Goal: Task Accomplishment & Management: Manage account settings

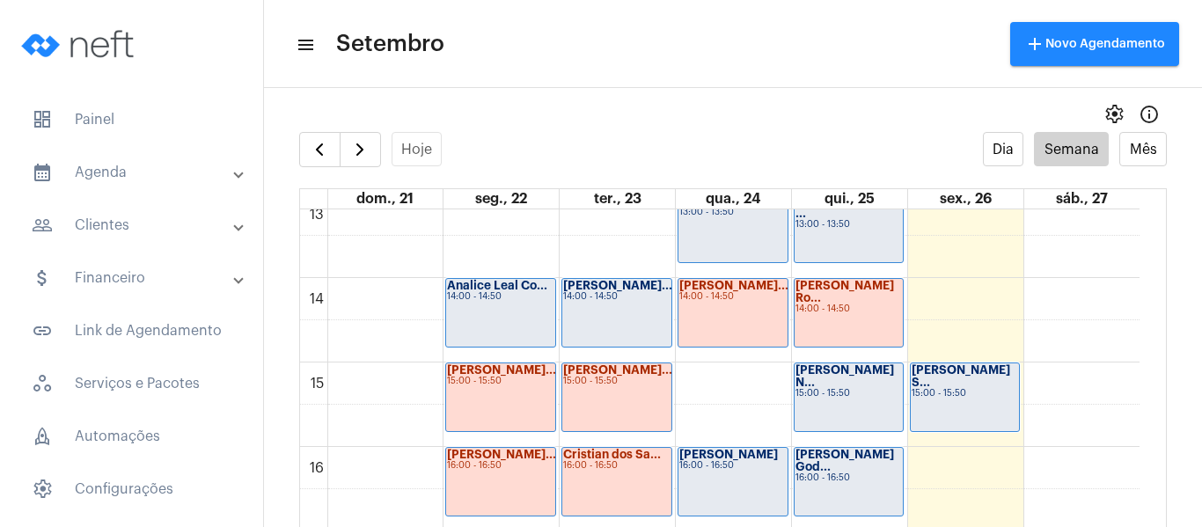
scroll to position [1124, 0]
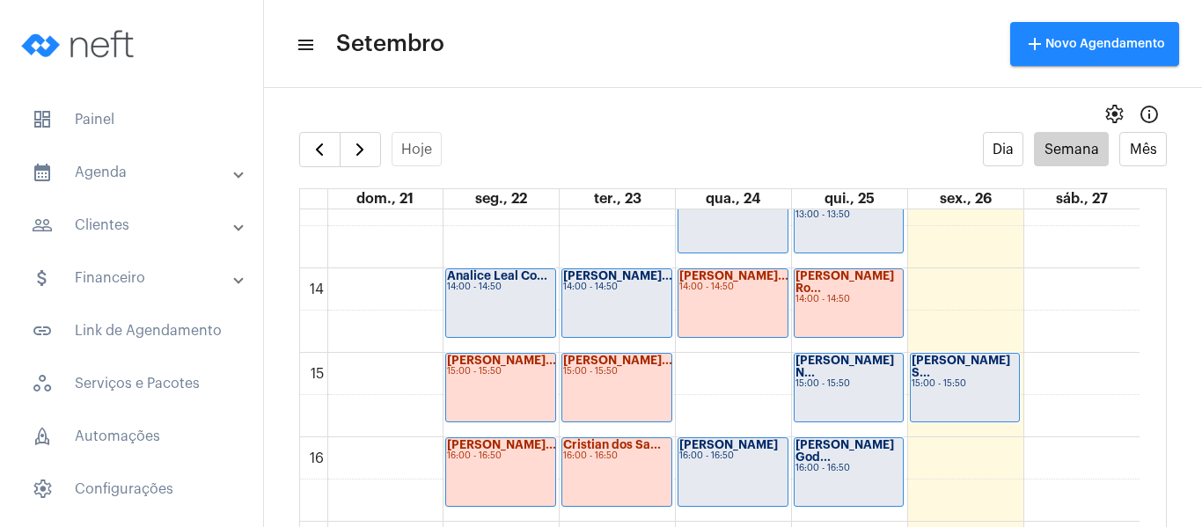
click at [488, 309] on div "Analice Leal Co... 14:00 - 14:50" at bounding box center [500, 303] width 109 height 68
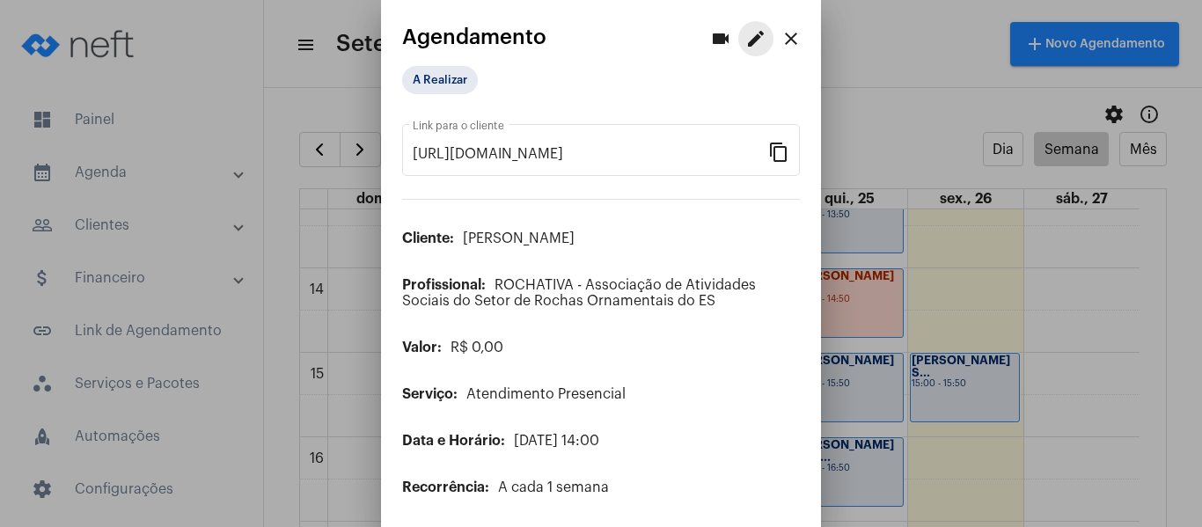
click at [745, 33] on mat-icon "edit" at bounding box center [755, 38] width 21 height 21
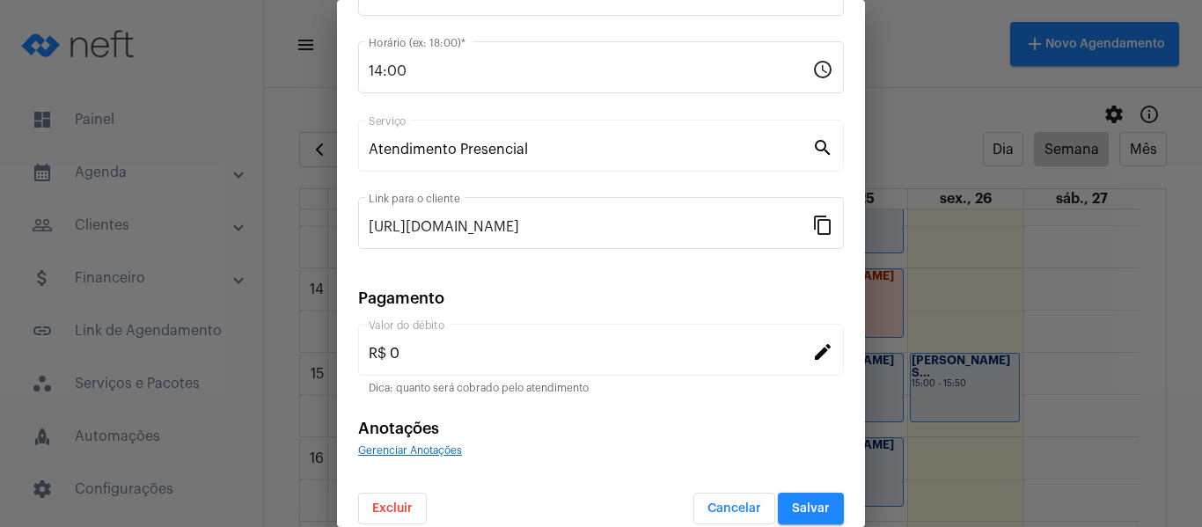
scroll to position [231, 0]
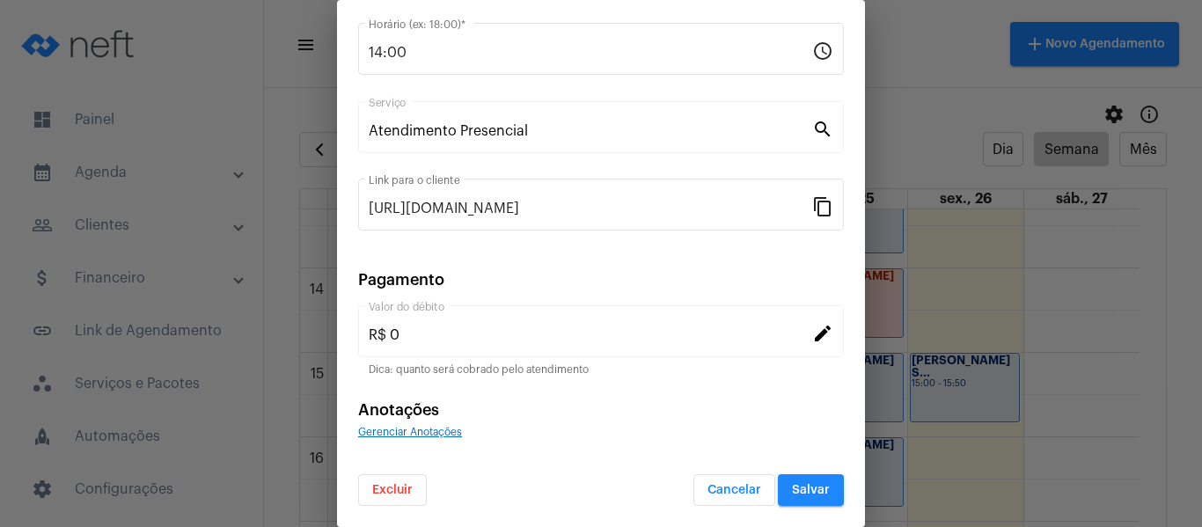
click at [398, 430] on span "Gerenciar Anotações" at bounding box center [410, 432] width 104 height 11
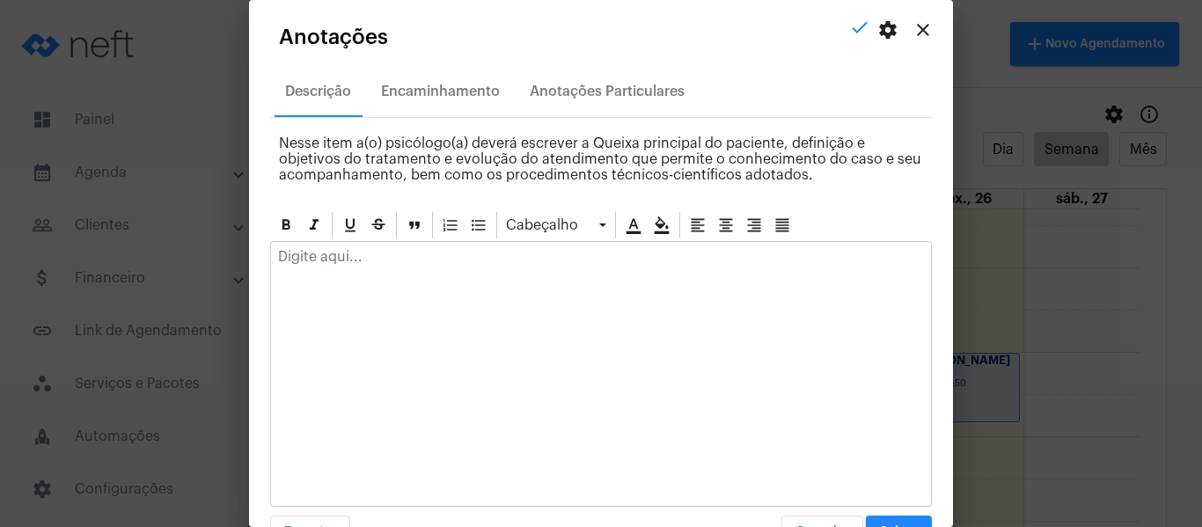
click at [405, 268] on div at bounding box center [601, 261] width 660 height 39
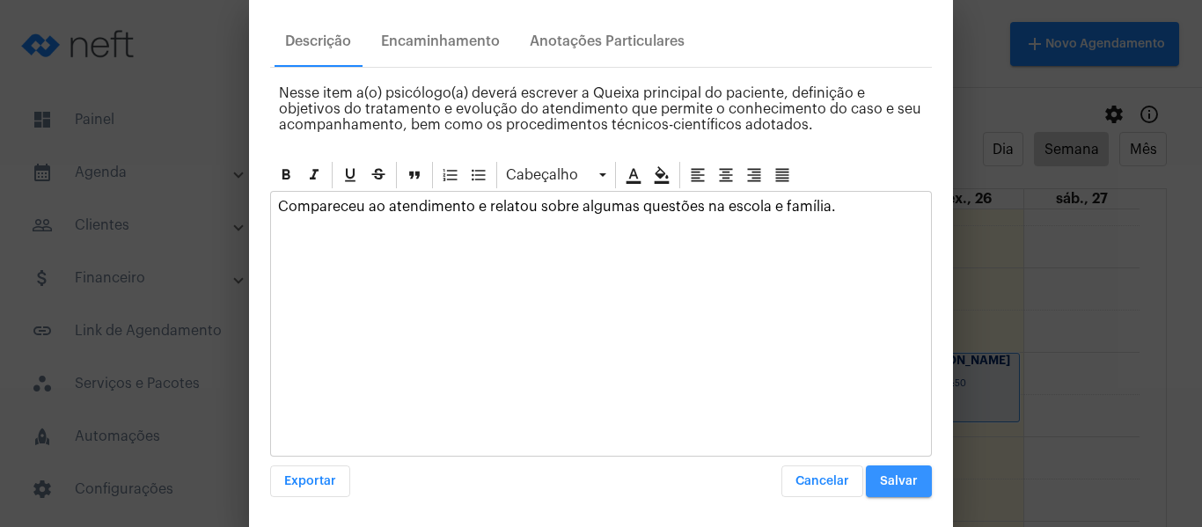
click at [880, 487] on span "Salvar" at bounding box center [899, 481] width 38 height 12
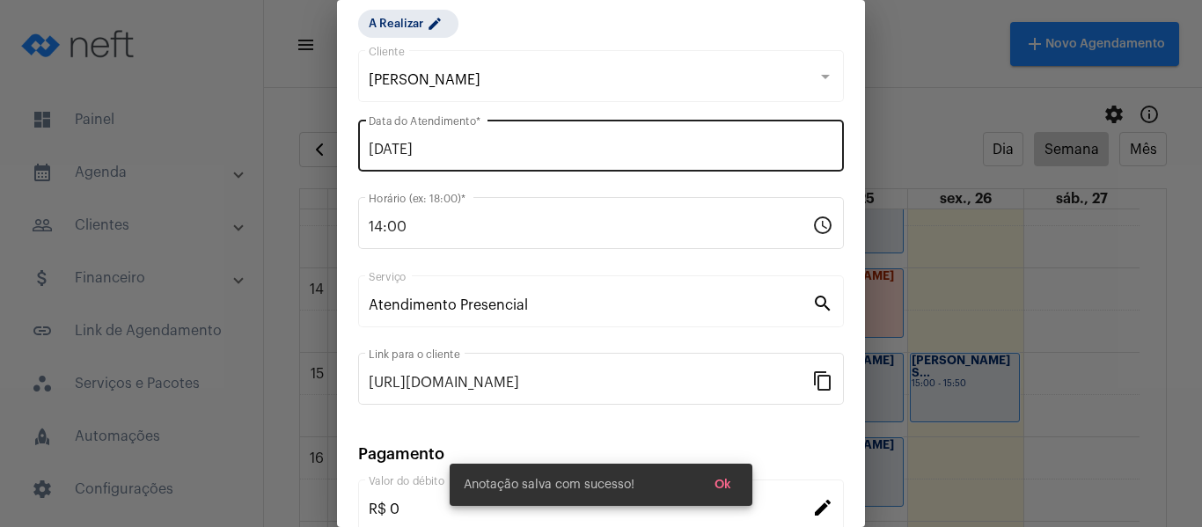
scroll to position [55, 0]
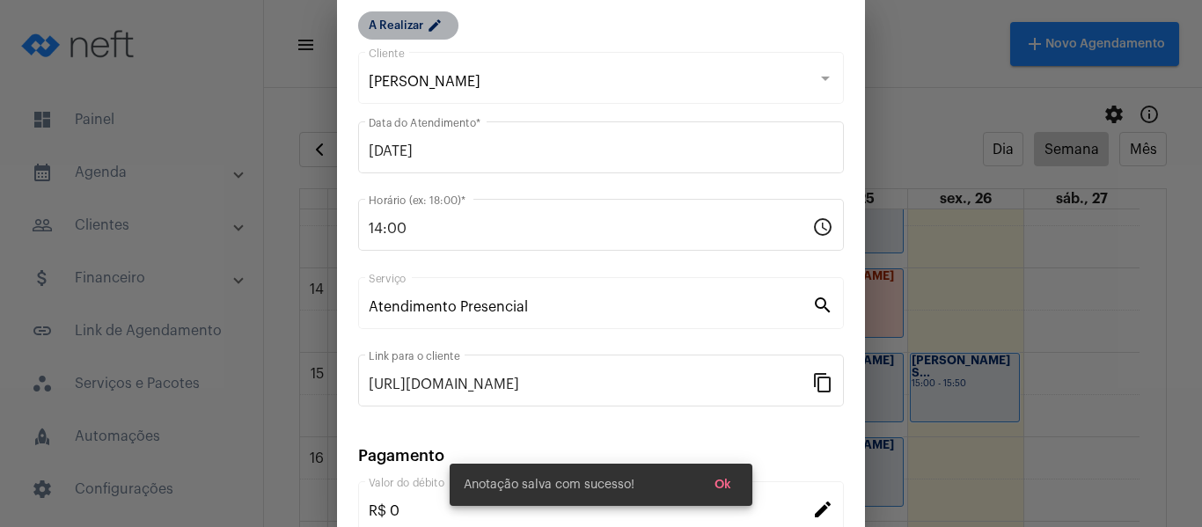
click at [417, 32] on mat-chip "A Realizar edit" at bounding box center [408, 25] width 100 height 28
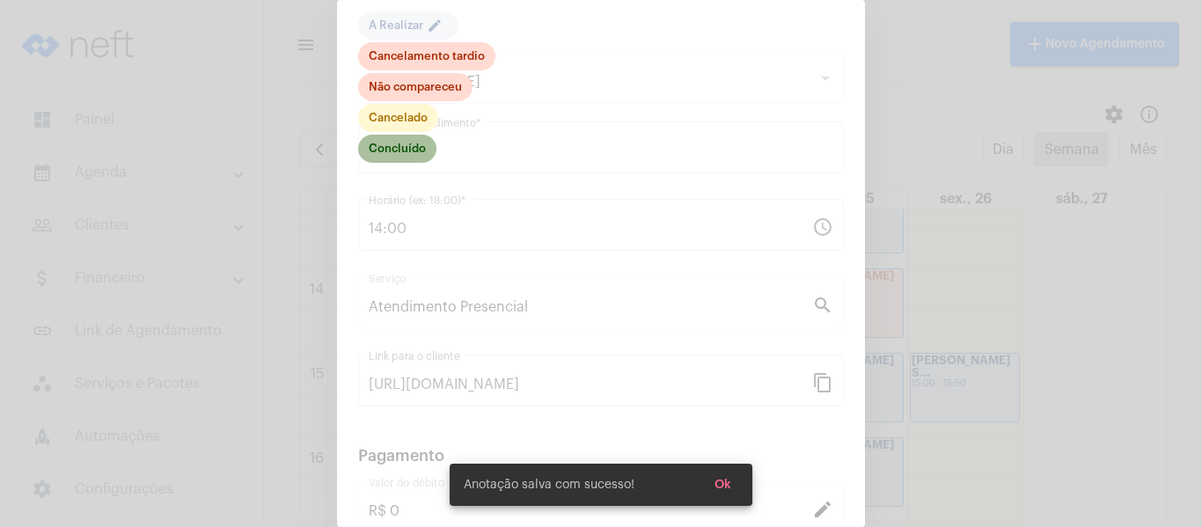
click at [394, 140] on mat-chip "Concluído" at bounding box center [397, 149] width 78 height 28
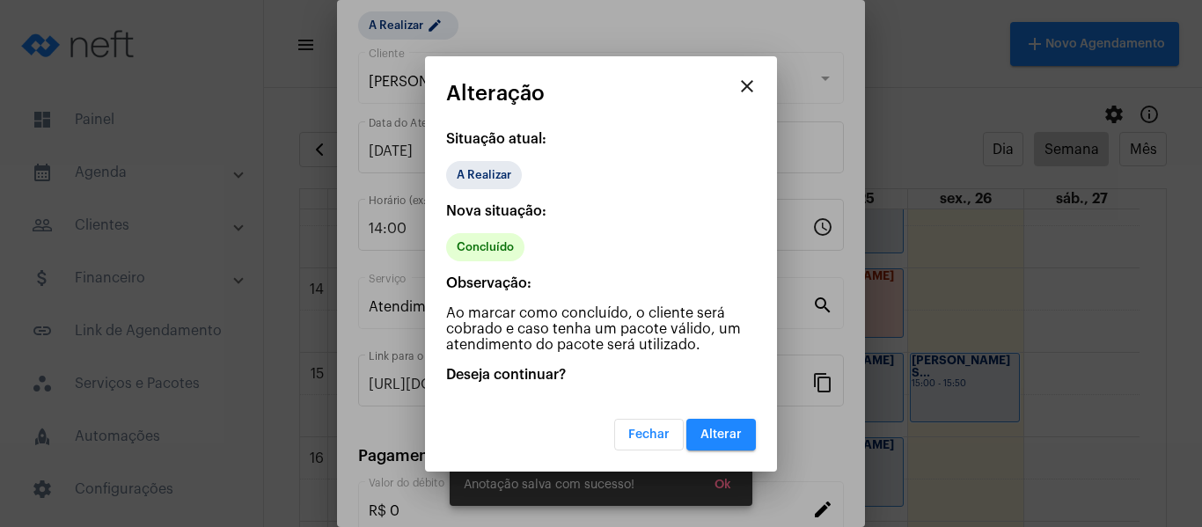
click at [731, 425] on button "Alterar" at bounding box center [722, 435] width 70 height 32
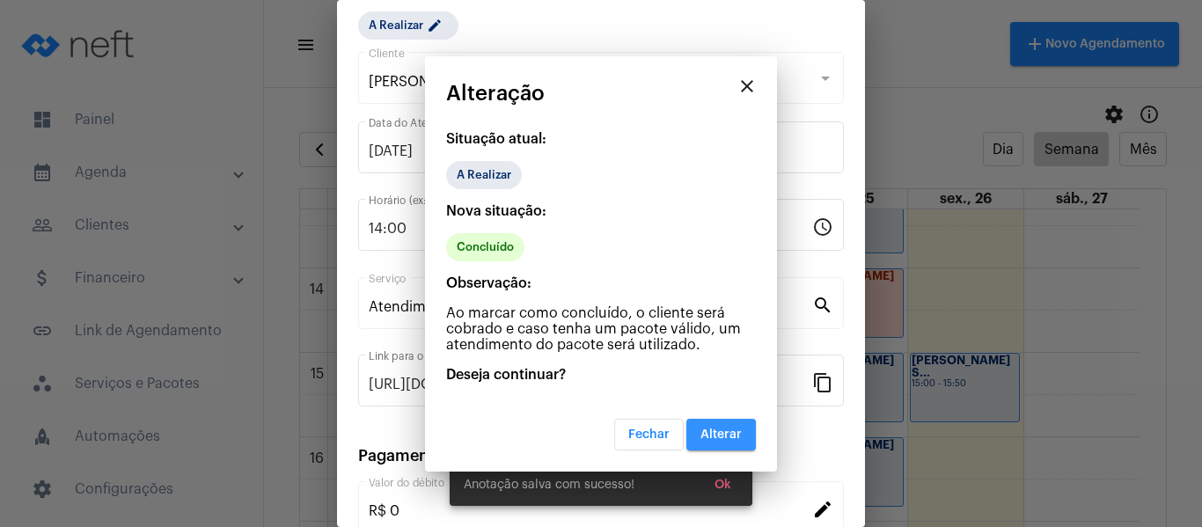
scroll to position [0, 0]
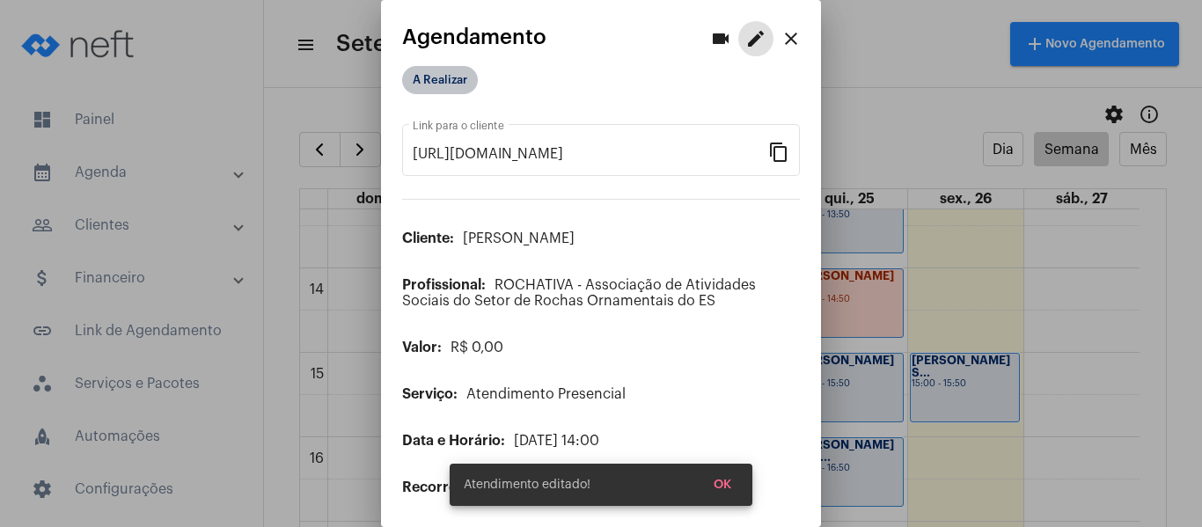
click at [436, 77] on mat-chip "A Realizar" at bounding box center [440, 80] width 76 height 28
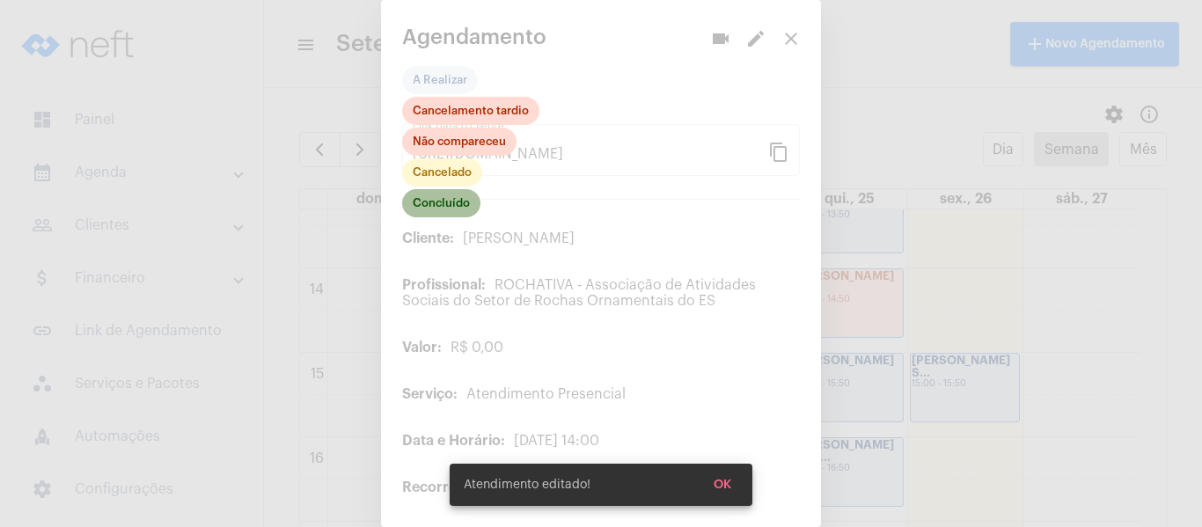
click at [444, 212] on mat-chip "Concluído" at bounding box center [441, 203] width 78 height 28
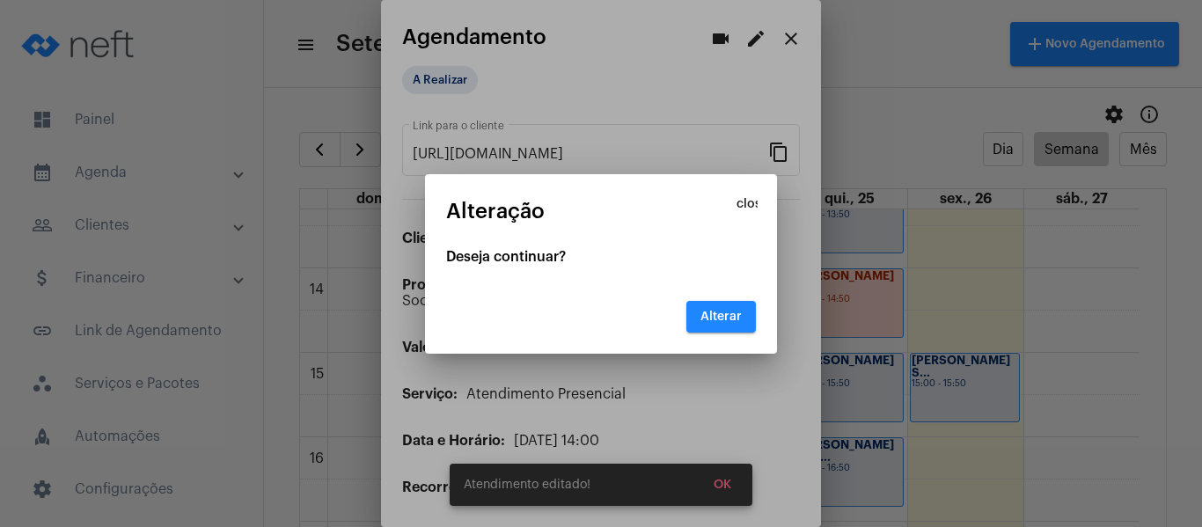
click at [709, 329] on button "Alterar" at bounding box center [722, 317] width 70 height 32
click at [716, 312] on span "Alterar" at bounding box center [721, 317] width 41 height 12
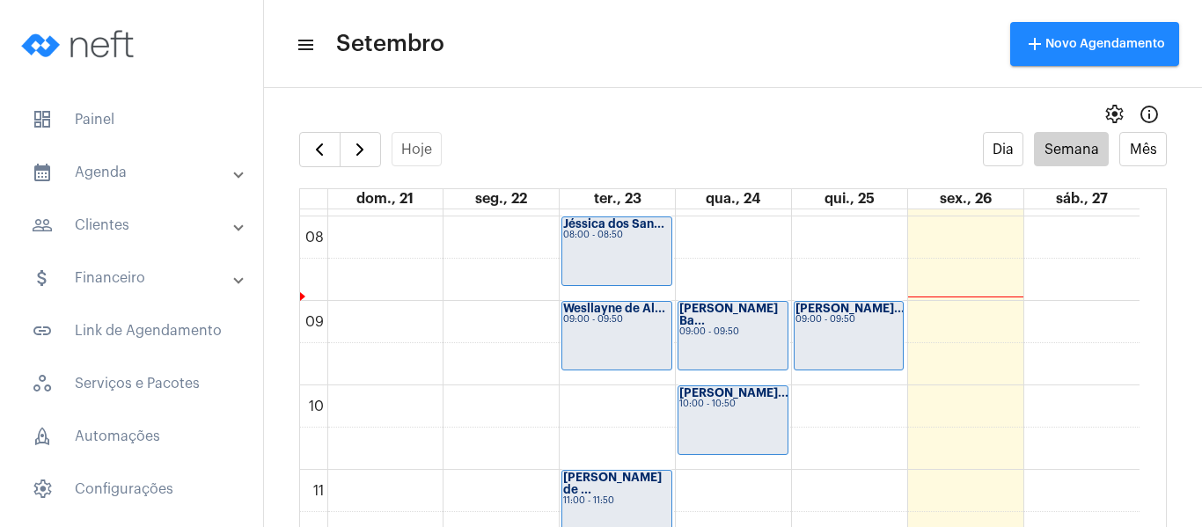
scroll to position [684, 0]
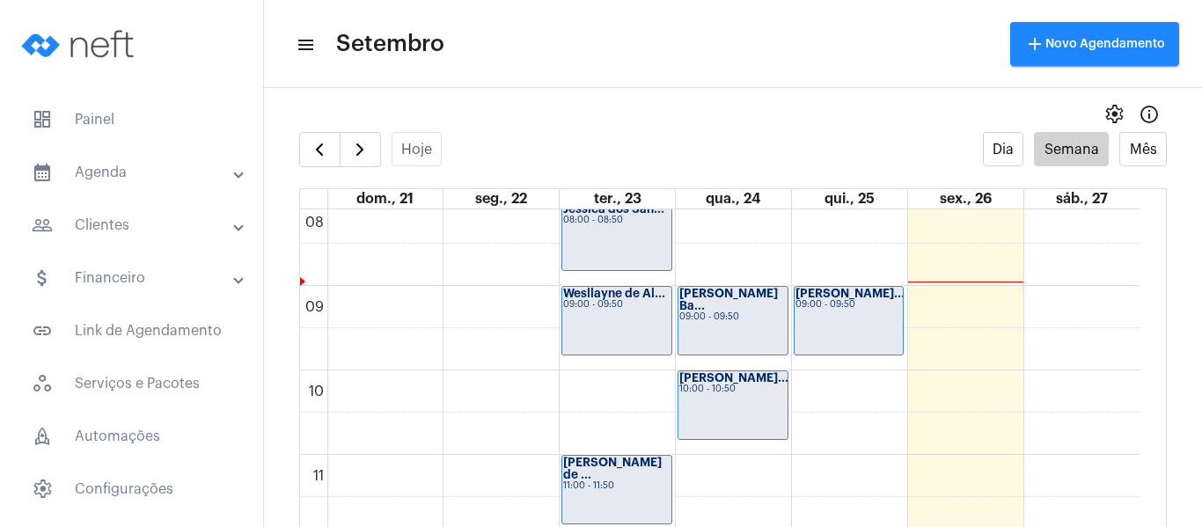
click at [604, 254] on div "Jéssica dos San... 08:00 - 08:50" at bounding box center [616, 236] width 109 height 68
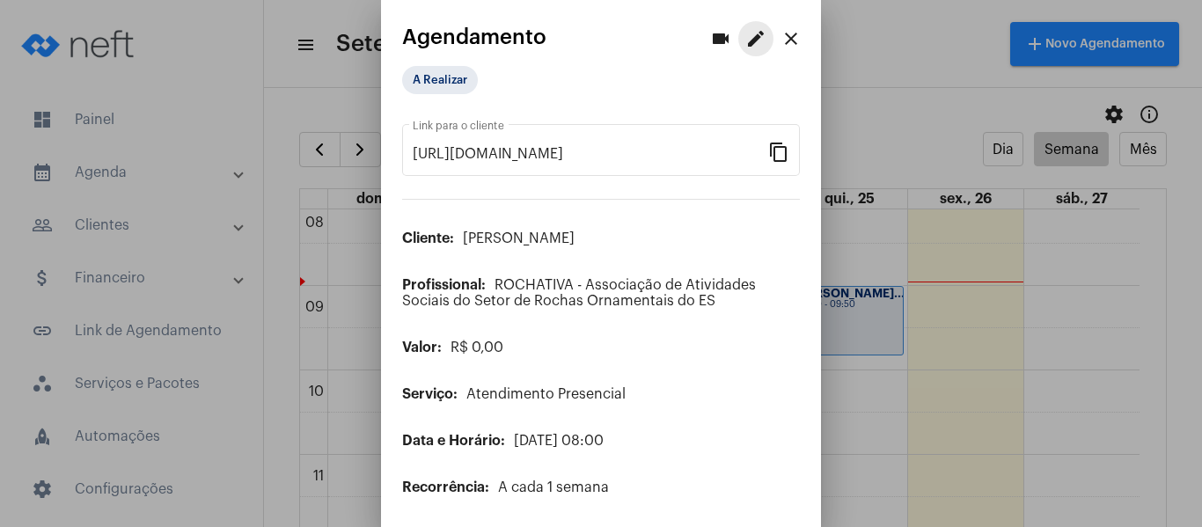
click at [745, 39] on mat-icon "edit" at bounding box center [755, 38] width 21 height 21
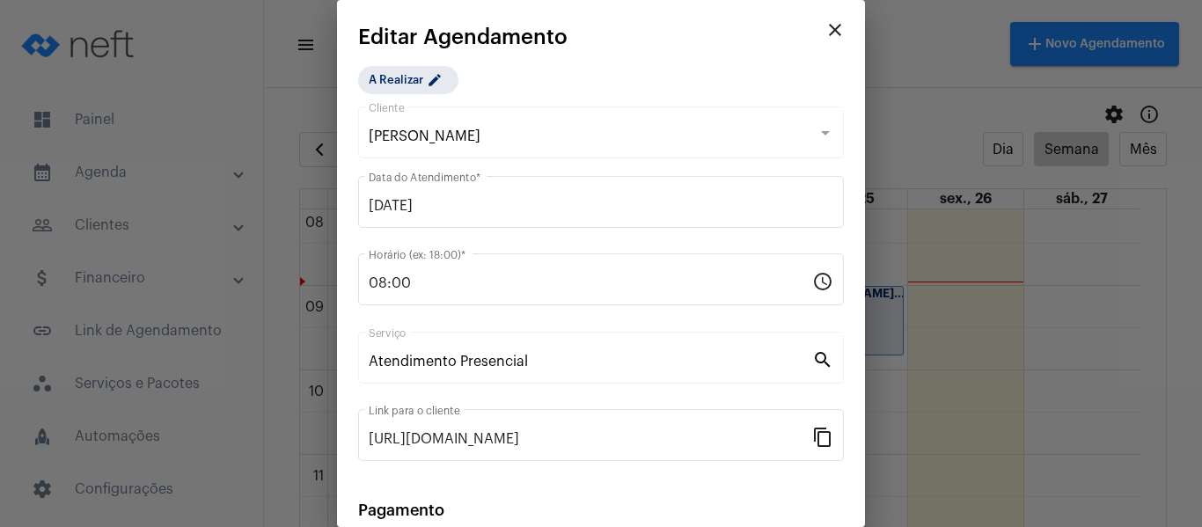
scroll to position [231, 0]
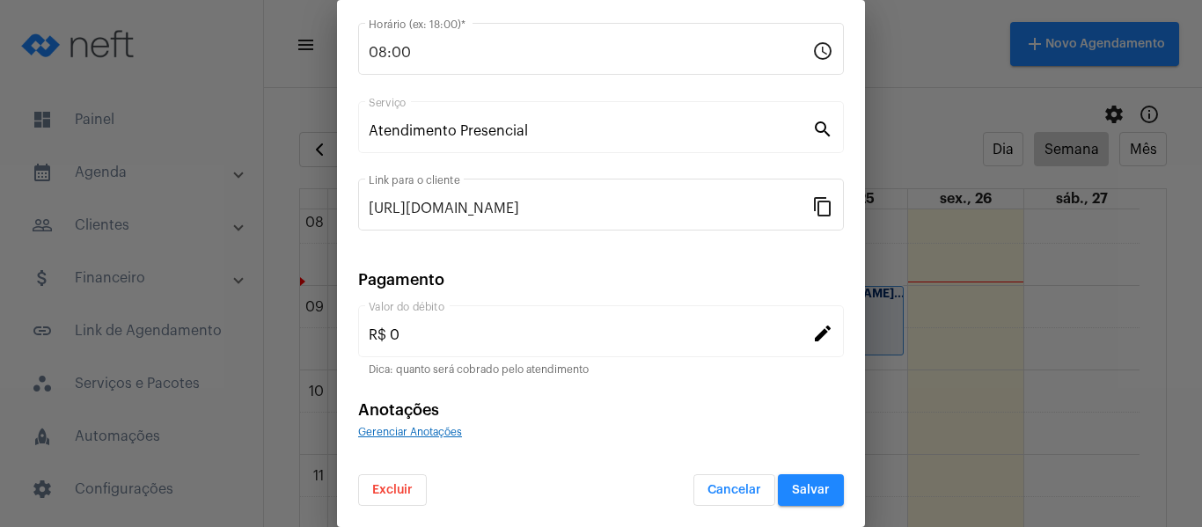
click at [412, 436] on span "Gerenciar Anotações" at bounding box center [410, 432] width 104 height 11
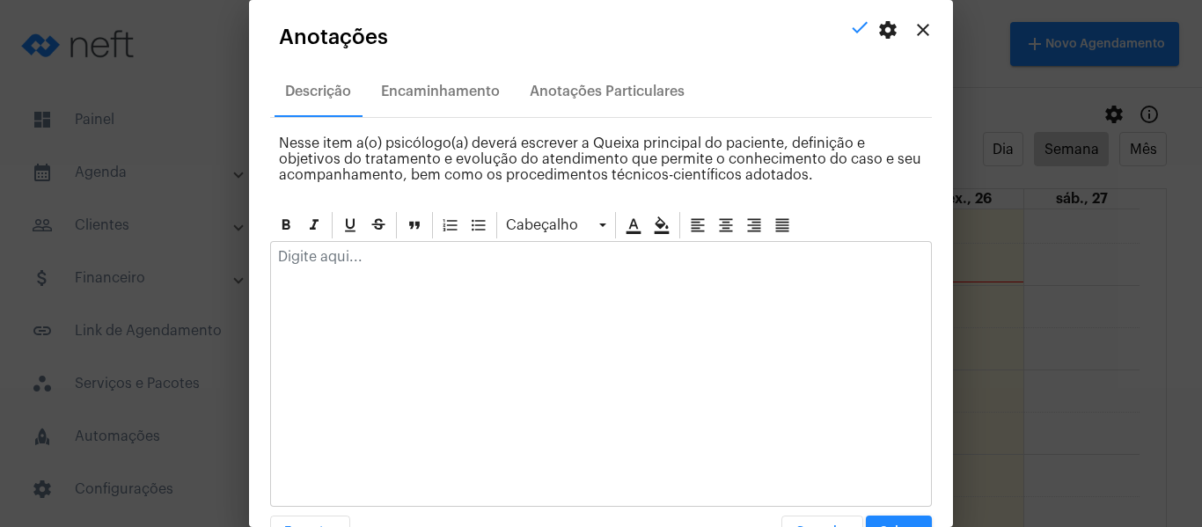
click at [436, 268] on div at bounding box center [601, 261] width 660 height 39
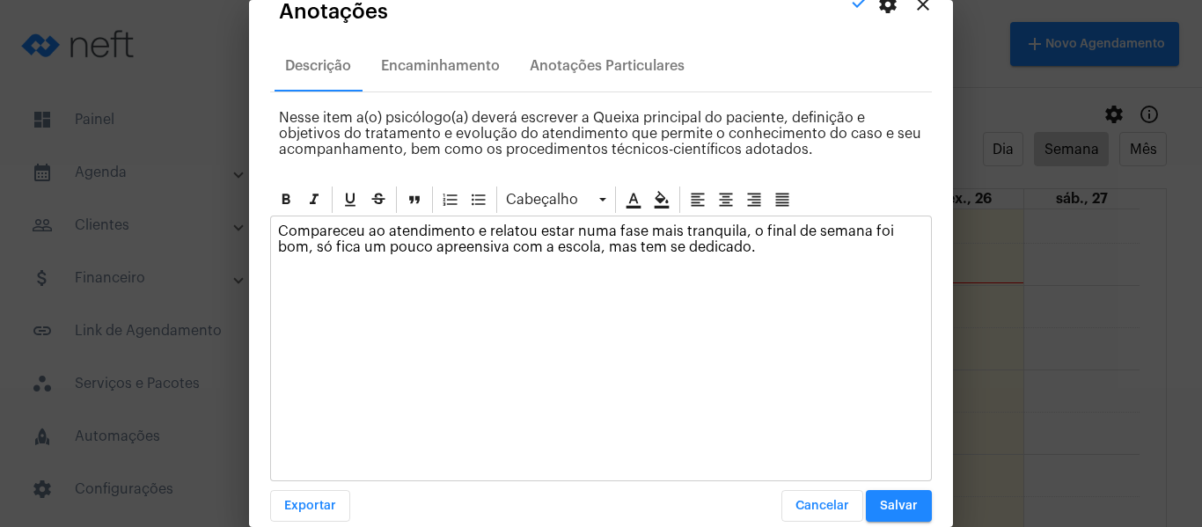
scroll to position [50, 0]
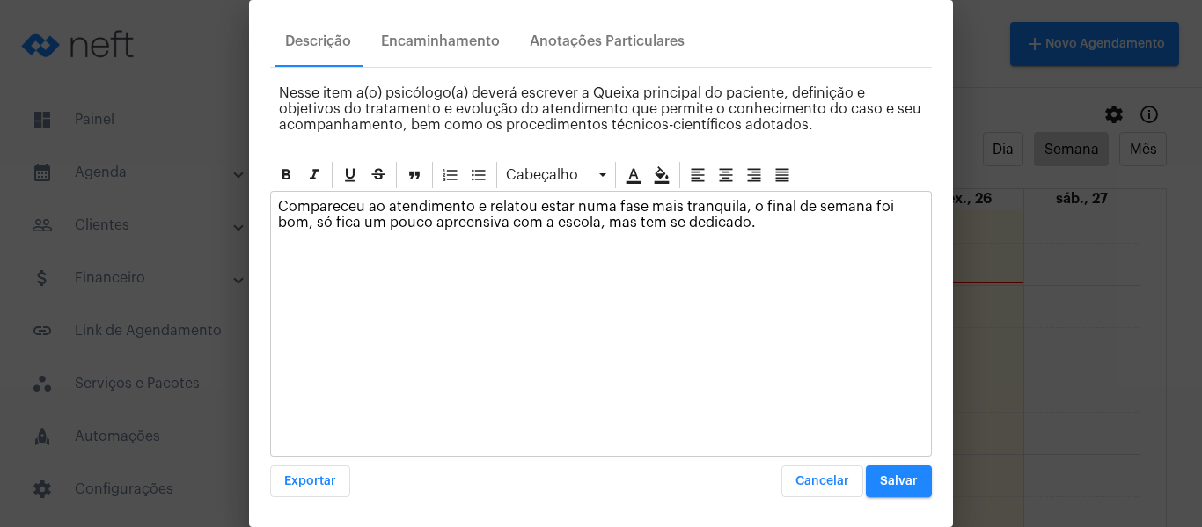
click at [900, 482] on span "Salvar" at bounding box center [899, 481] width 38 height 12
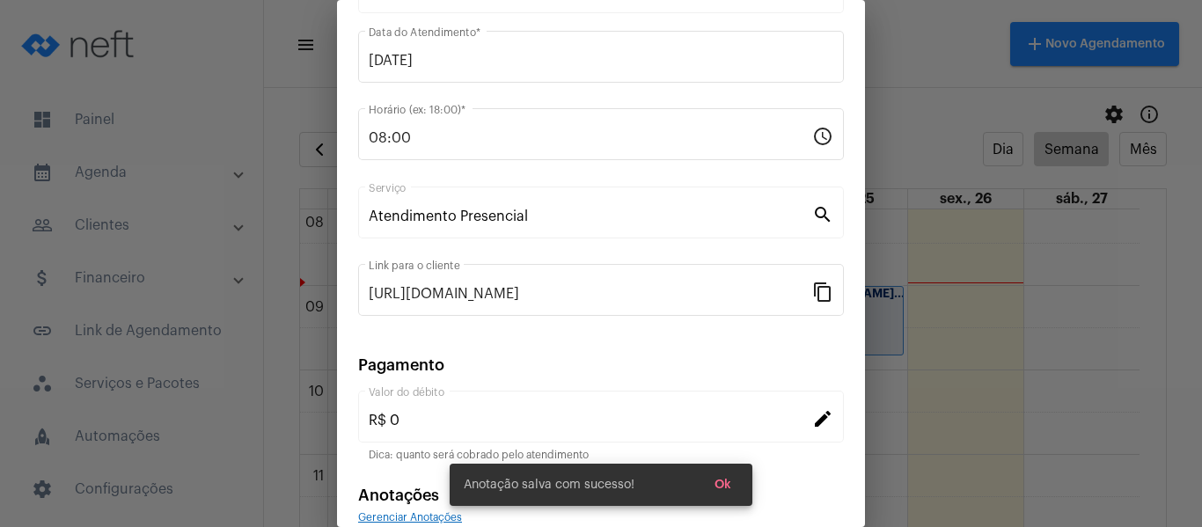
scroll to position [0, 0]
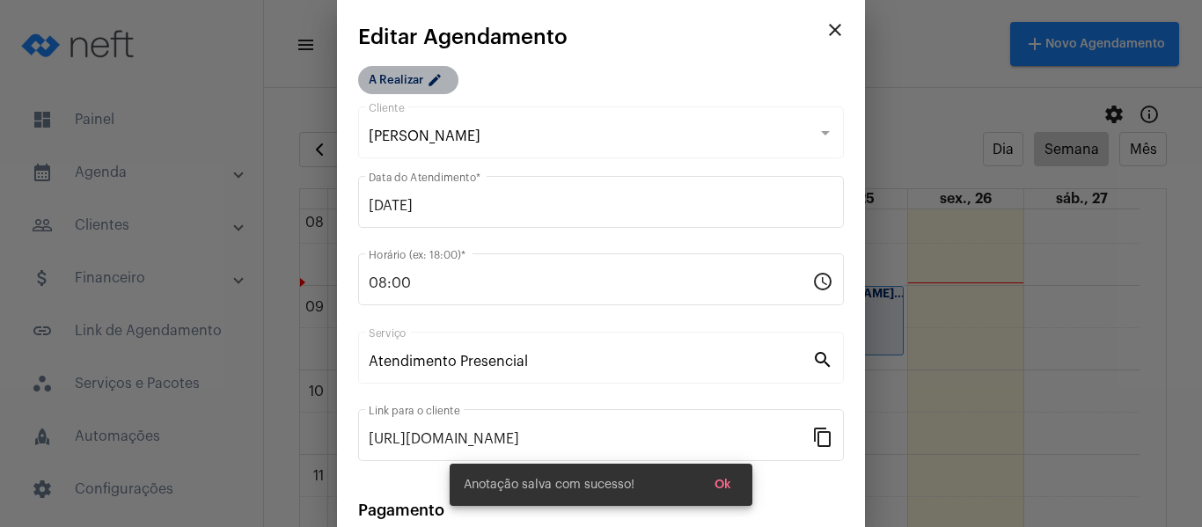
click at [420, 92] on mat-chip "A Realizar edit" at bounding box center [408, 80] width 100 height 28
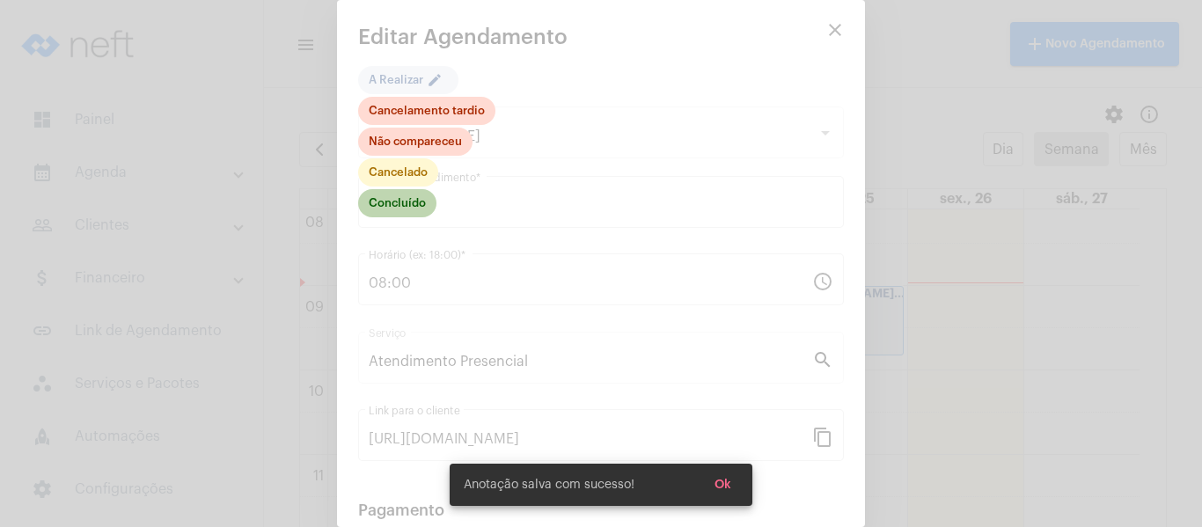
click at [414, 210] on mat-chip "Concluído" at bounding box center [397, 203] width 78 height 28
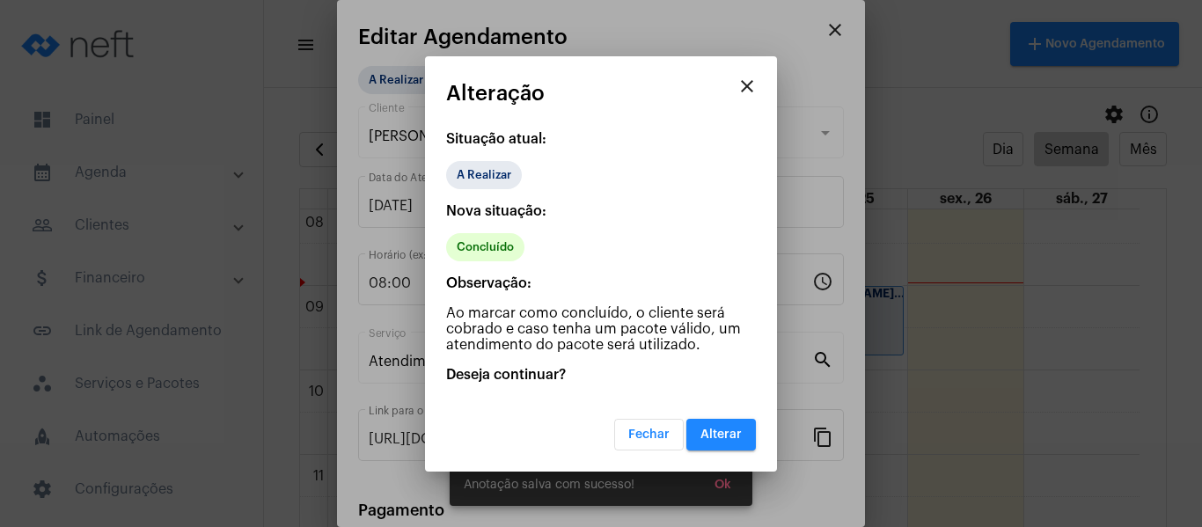
click at [733, 433] on span "Alterar" at bounding box center [721, 435] width 41 height 12
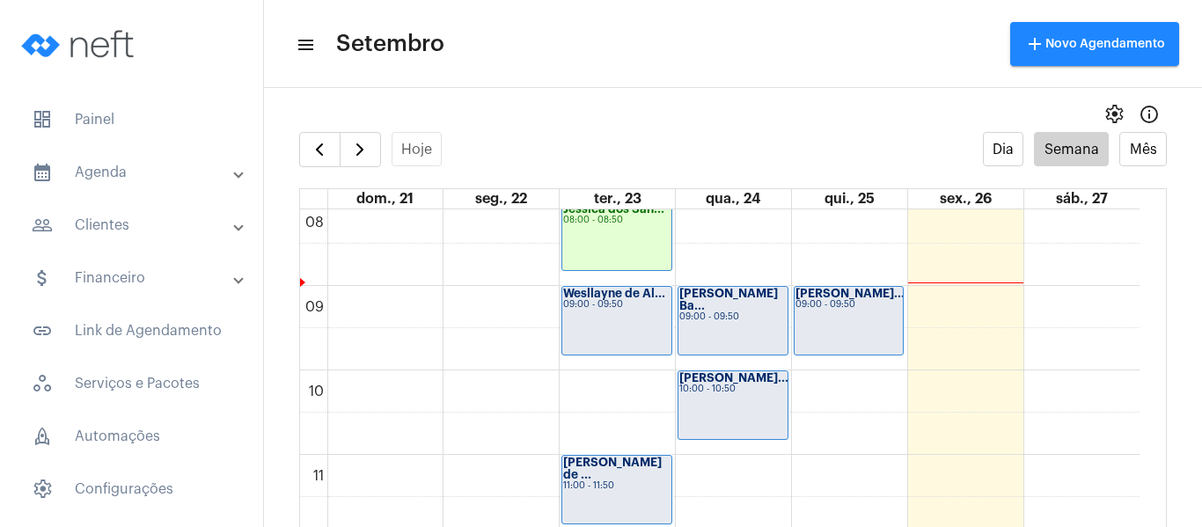
scroll to position [596, 0]
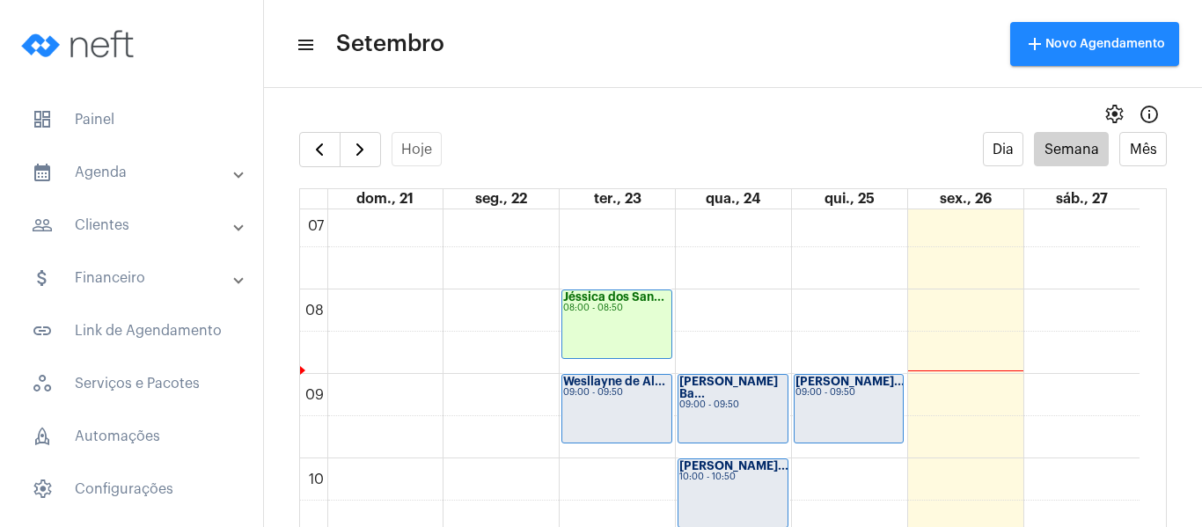
click at [594, 401] on div "Wesllayne de Al... 09:00 - 09:50" at bounding box center [616, 409] width 109 height 68
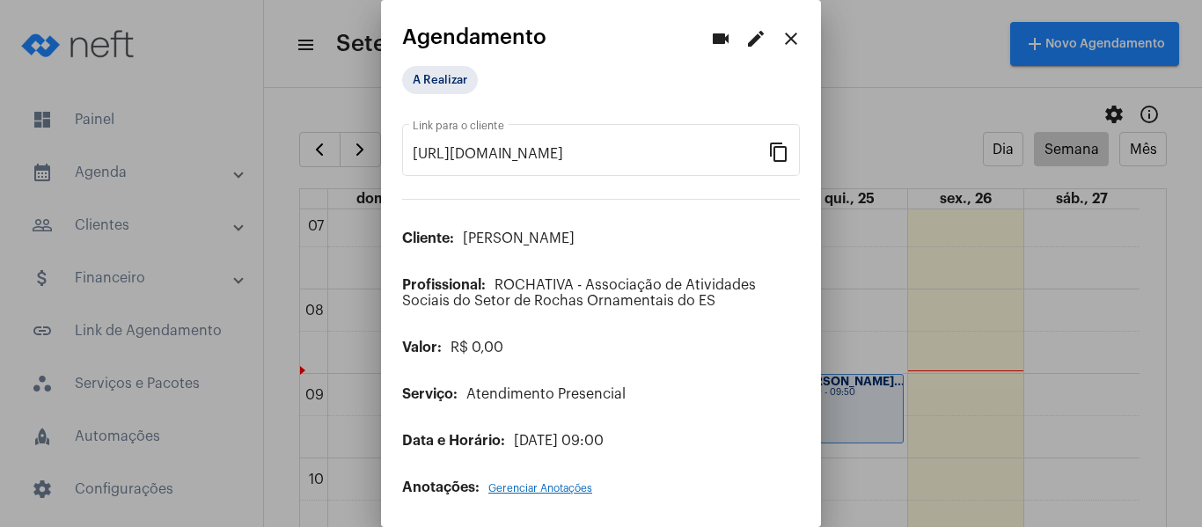
click at [745, 46] on mat-icon "edit" at bounding box center [755, 38] width 21 height 21
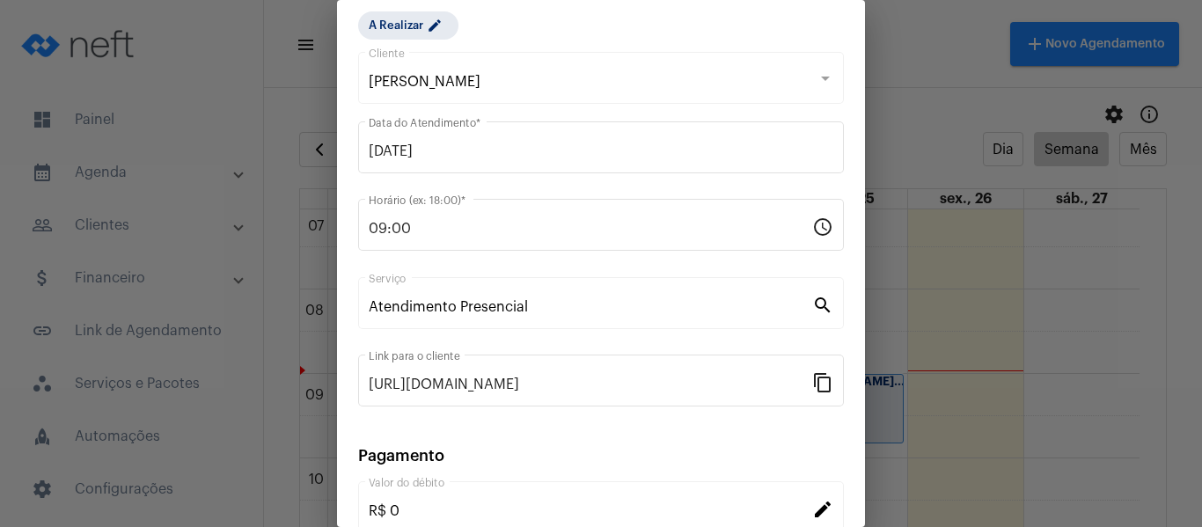
scroll to position [231, 0]
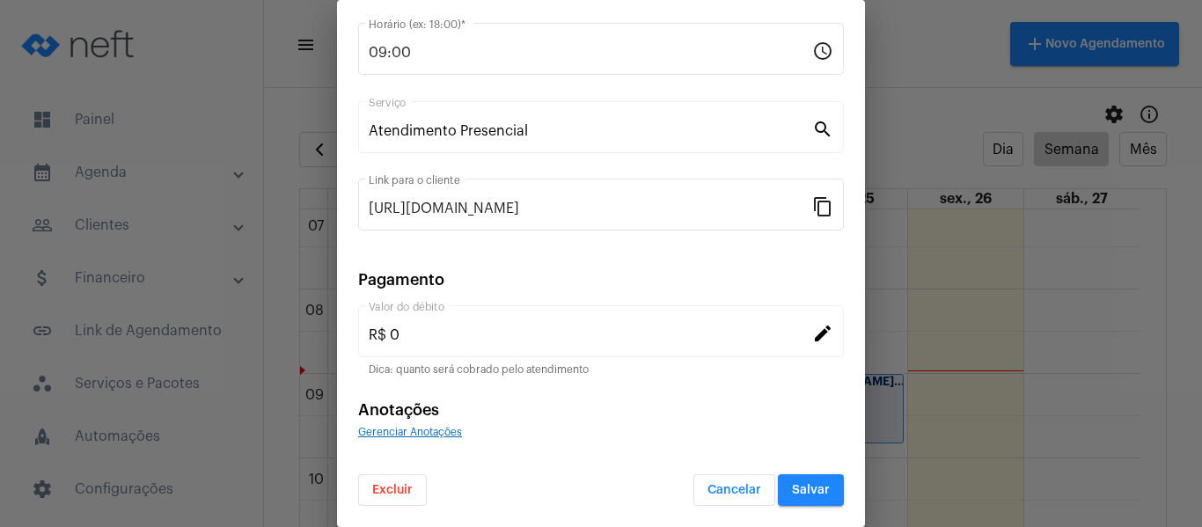
click at [434, 434] on span "Gerenciar Anotações" at bounding box center [410, 432] width 104 height 11
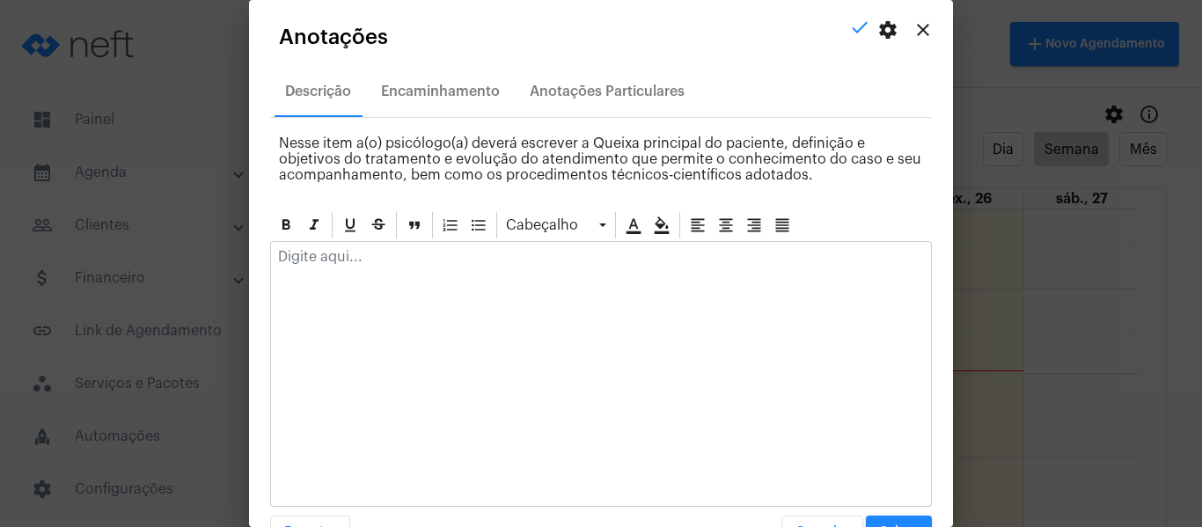
click at [461, 265] on div at bounding box center [601, 261] width 660 height 39
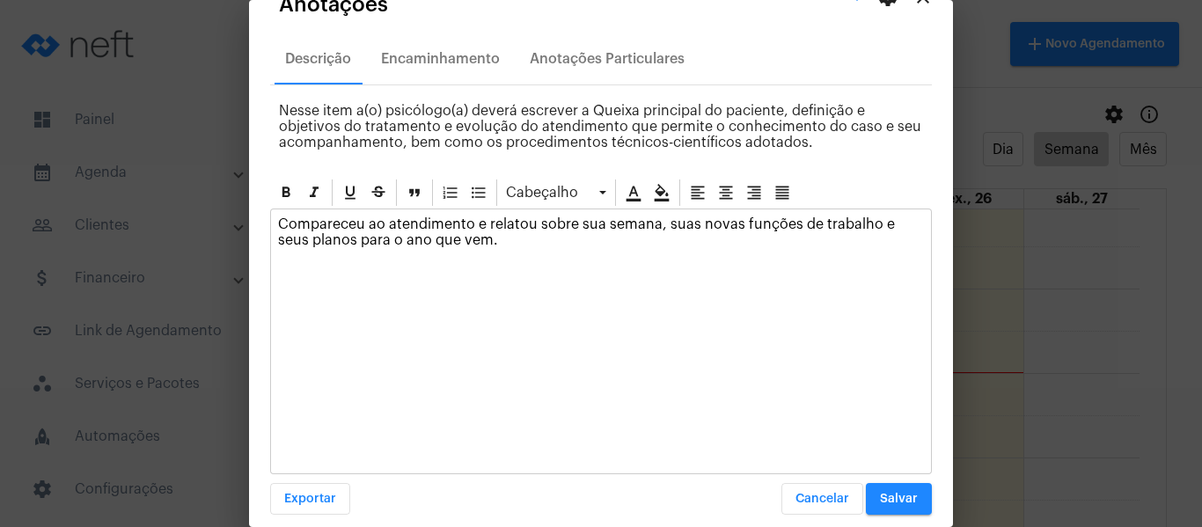
scroll to position [50, 0]
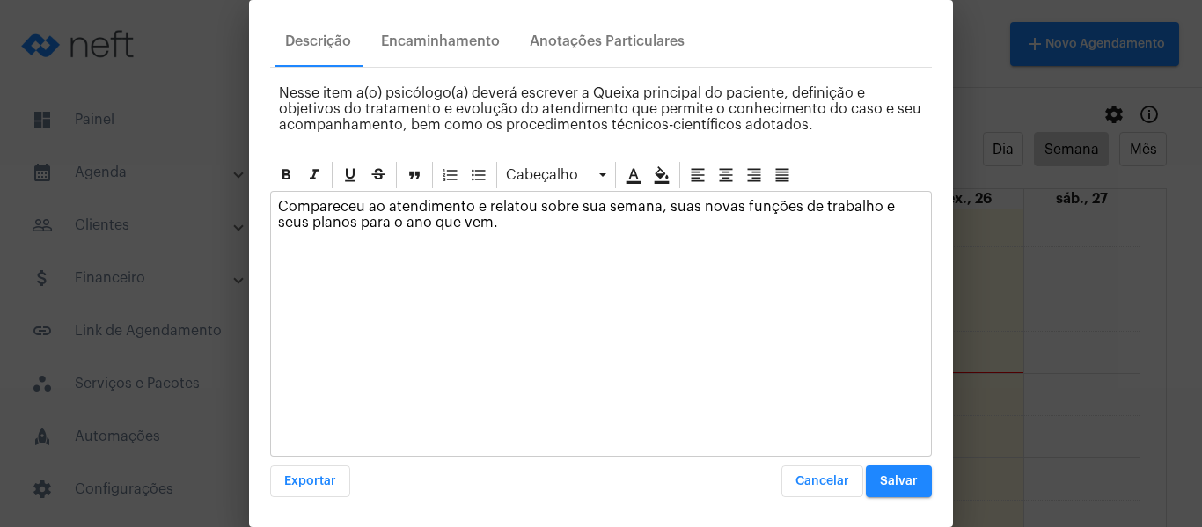
click at [873, 473] on button "Salvar" at bounding box center [899, 482] width 66 height 32
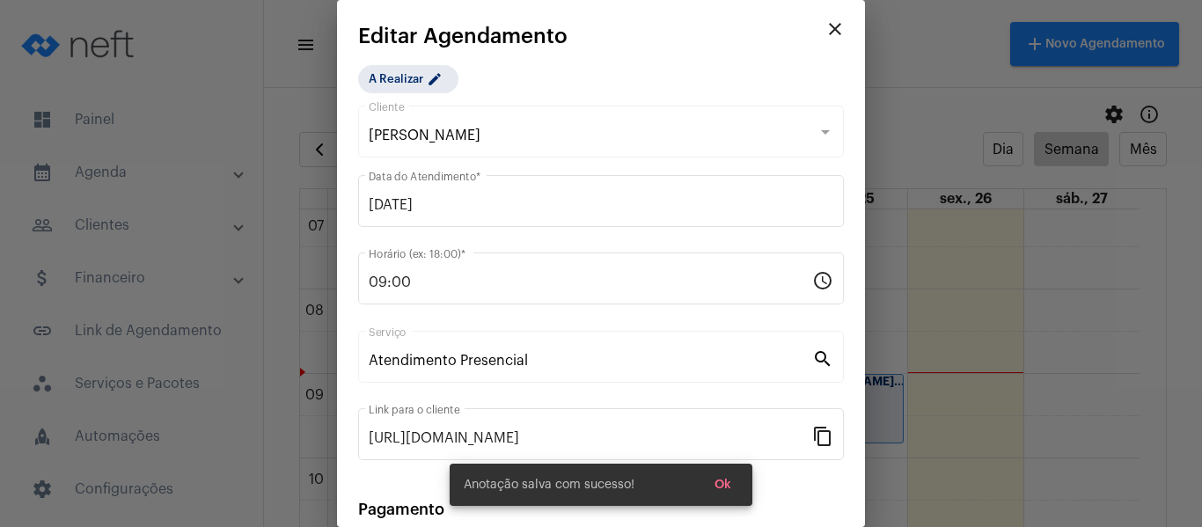
scroll to position [0, 0]
click at [427, 86] on mat-icon "edit" at bounding box center [437, 82] width 21 height 21
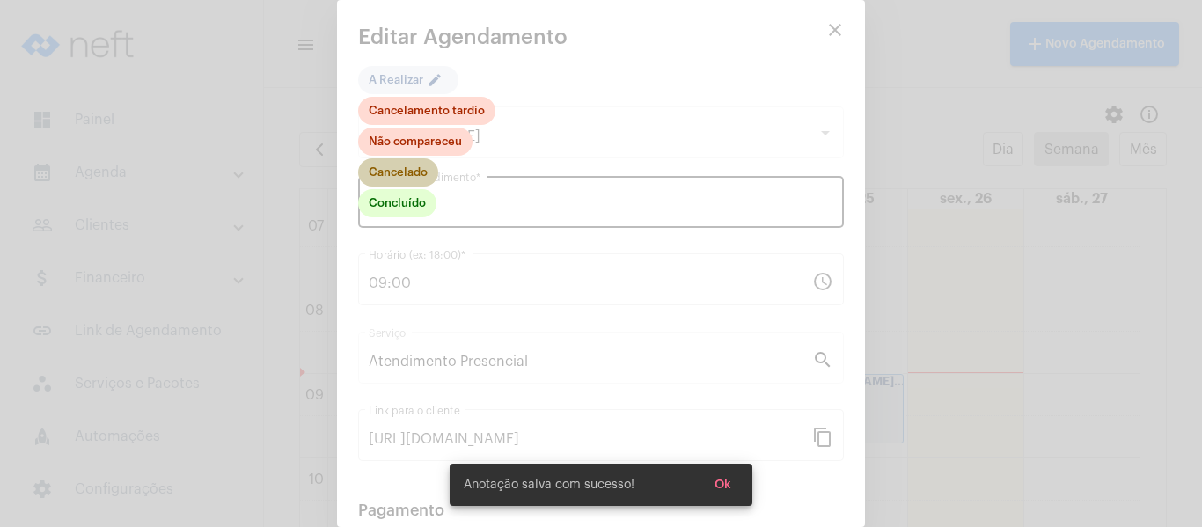
drag, startPoint x: 426, startPoint y: 185, endPoint x: 414, endPoint y: 218, distance: 35.6
click at [476, 209] on div "Concluído Cancelado Não compareceu Cancelamento tardio" at bounding box center [426, 158] width 137 height 123
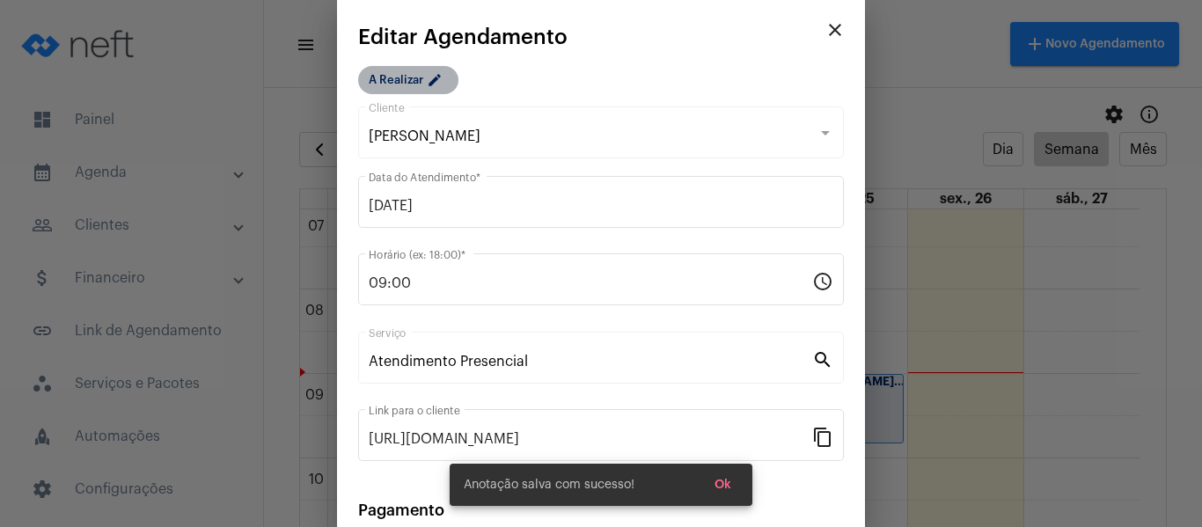
click at [408, 74] on mat-chip "A Realizar edit" at bounding box center [408, 80] width 100 height 28
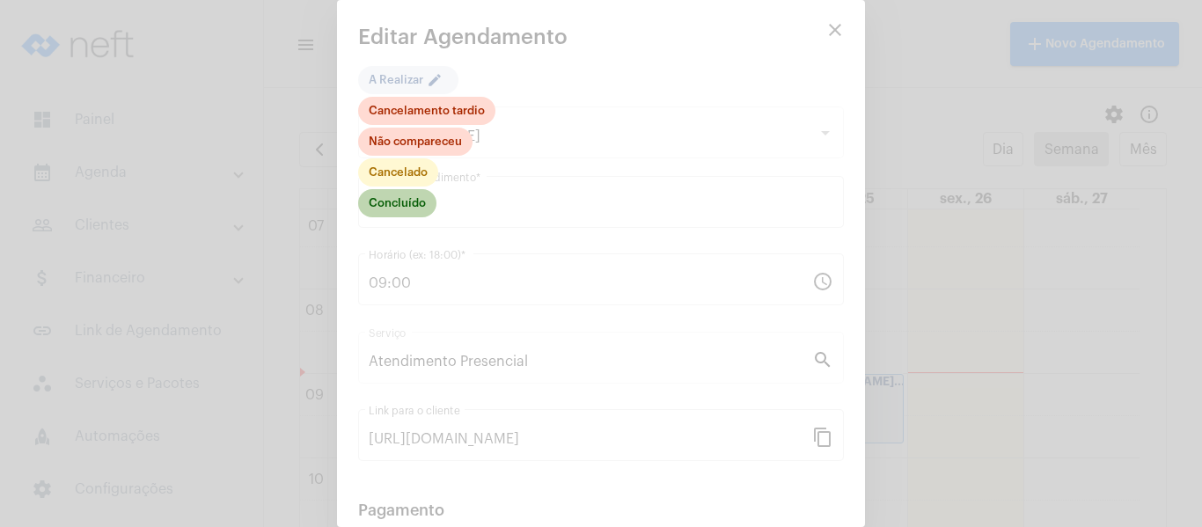
click at [409, 211] on mat-chip "Concluído" at bounding box center [397, 203] width 78 height 28
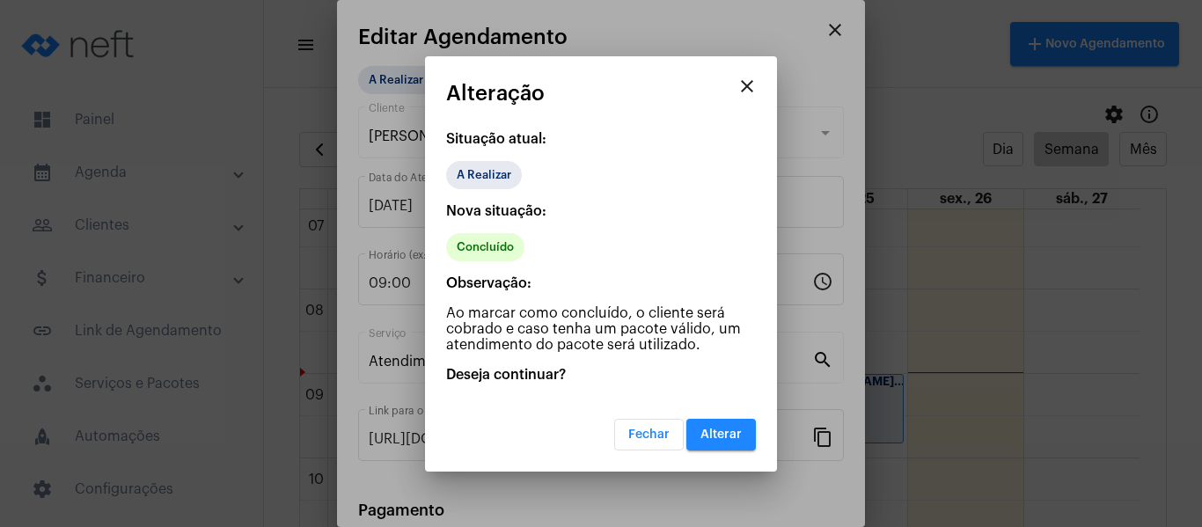
click at [726, 430] on span "Alterar" at bounding box center [721, 435] width 41 height 12
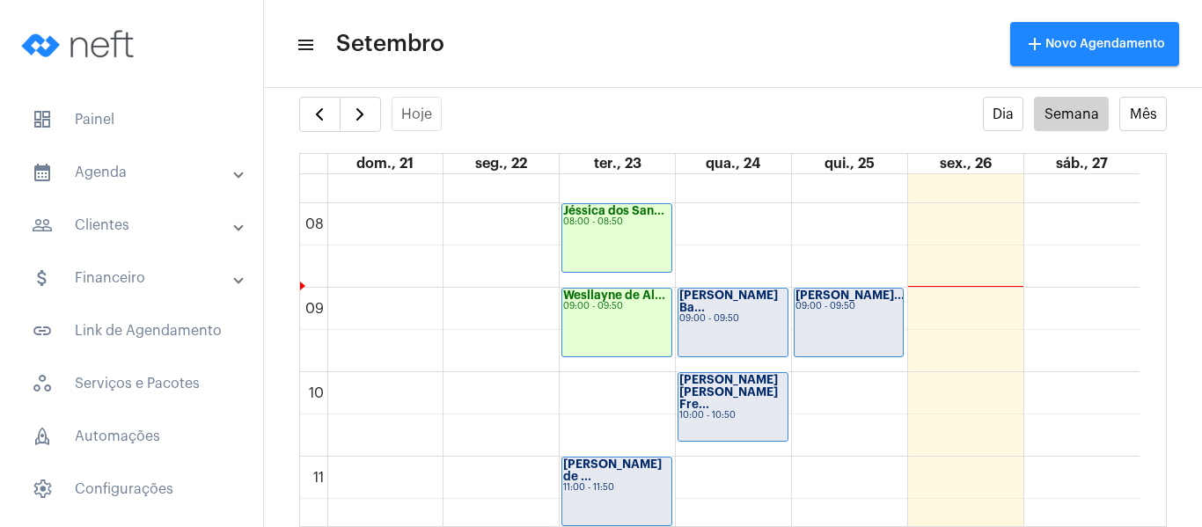
scroll to position [684, 0]
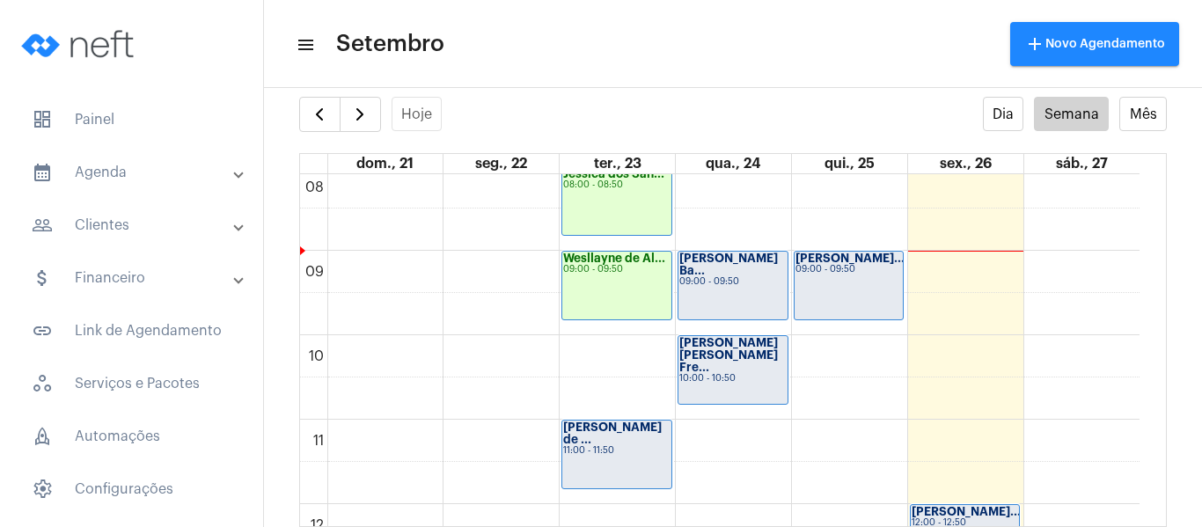
click at [613, 453] on div "Thaís Viana de ... 11:00 - 11:50" at bounding box center [616, 455] width 109 height 68
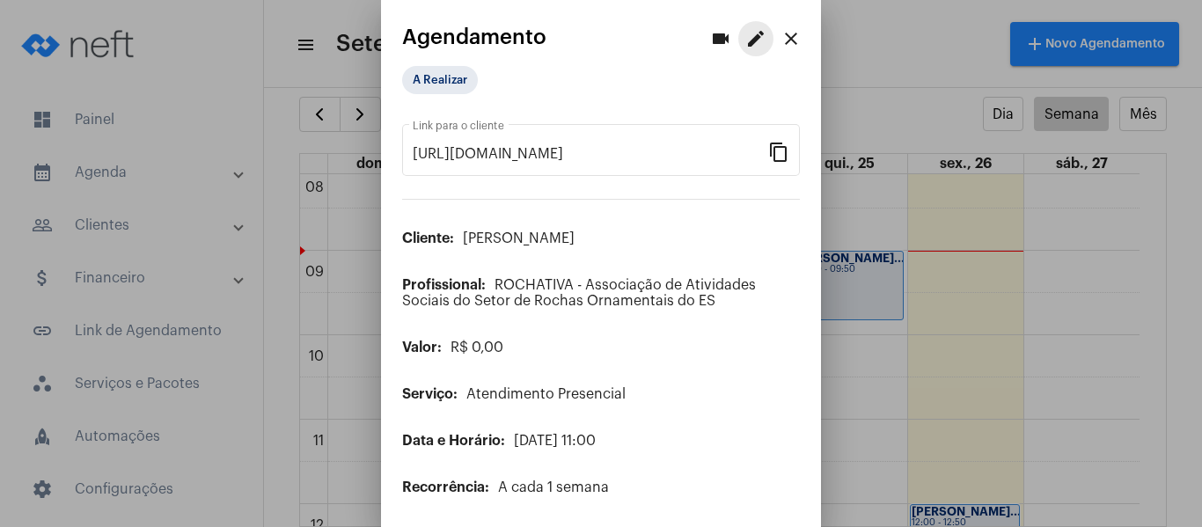
click at [745, 43] on mat-icon "edit" at bounding box center [755, 38] width 21 height 21
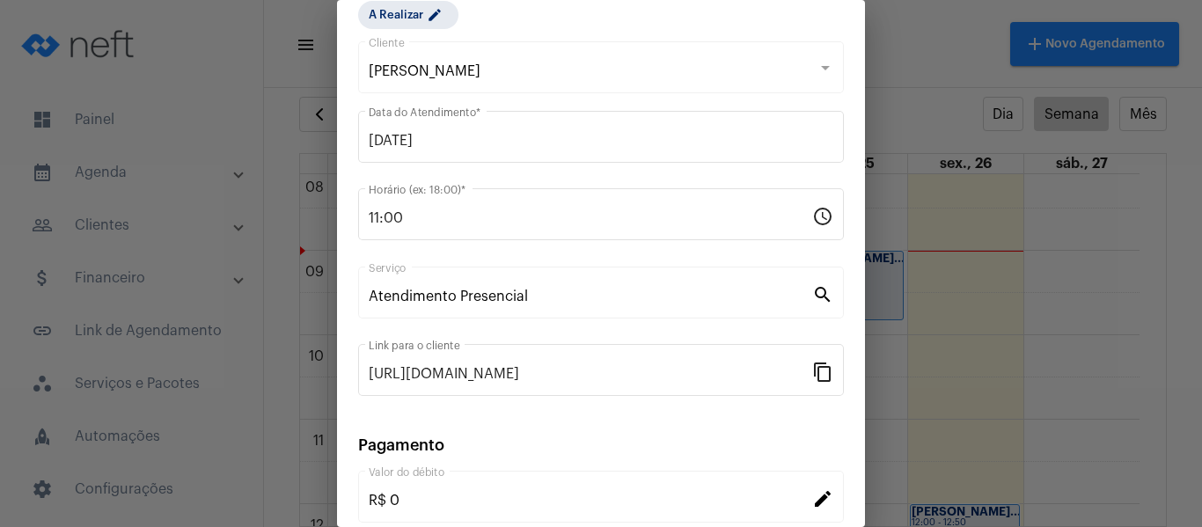
scroll to position [176, 0]
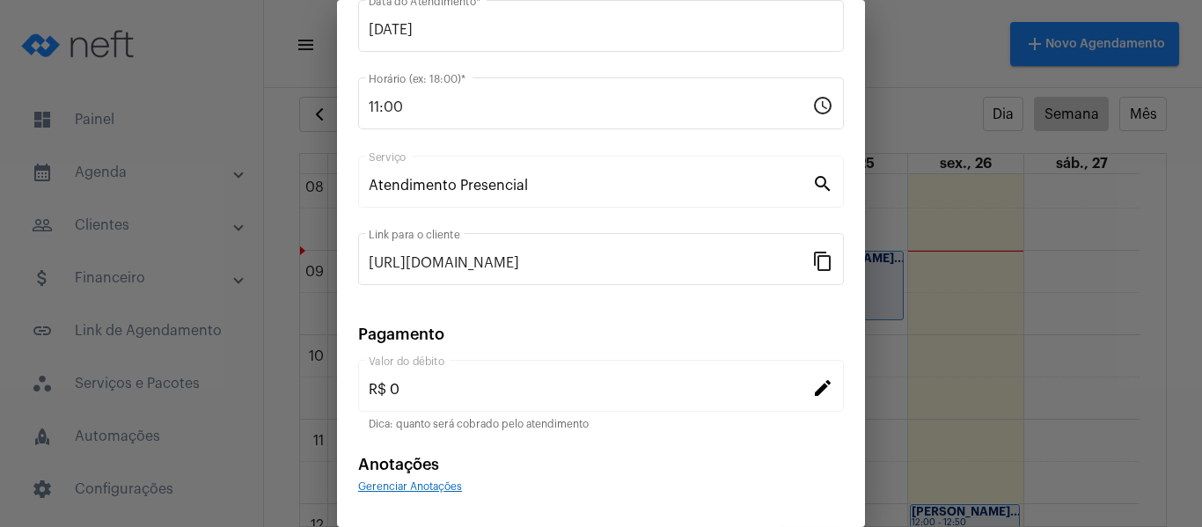
click at [446, 483] on span "Gerenciar Anotações" at bounding box center [410, 486] width 104 height 11
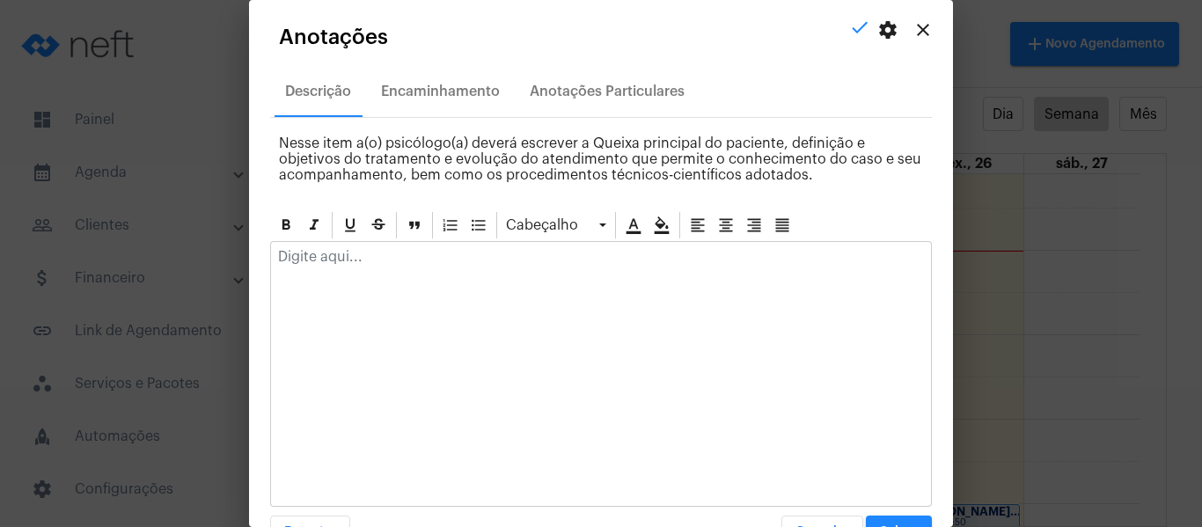
click at [442, 275] on div at bounding box center [601, 261] width 660 height 39
click at [913, 24] on mat-icon "close" at bounding box center [923, 29] width 21 height 21
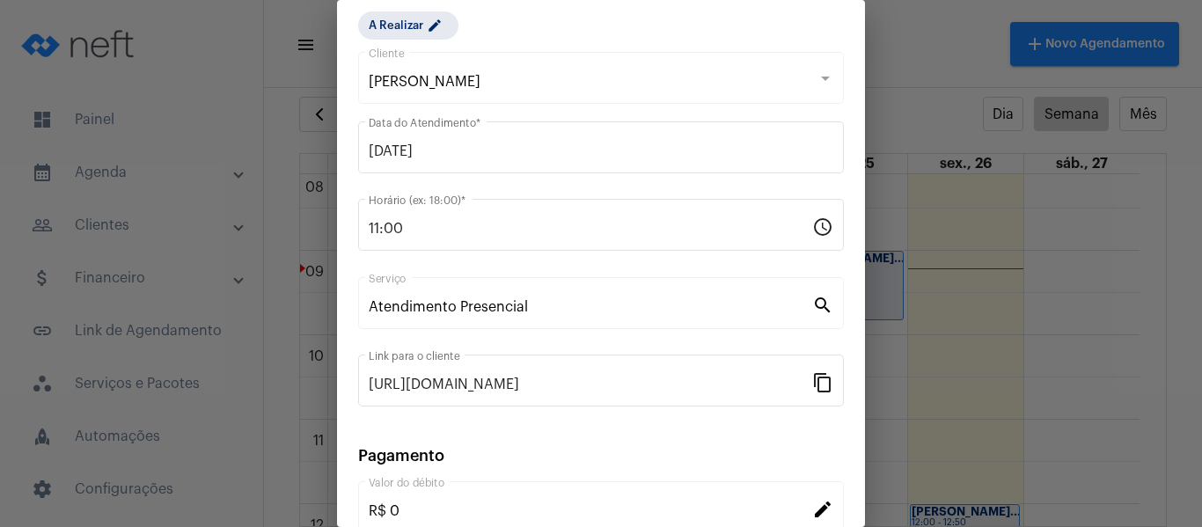
scroll to position [231, 0]
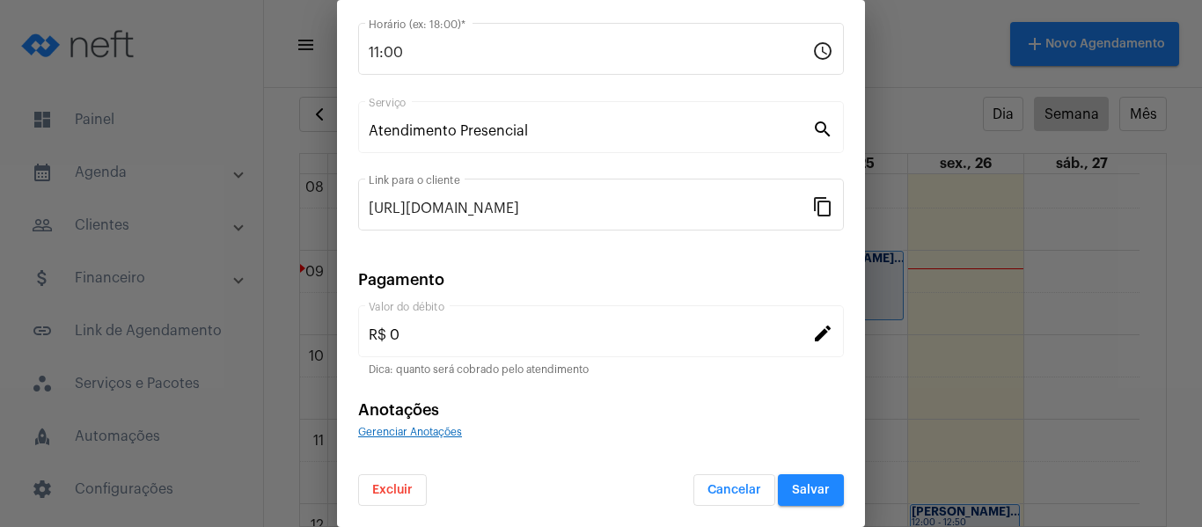
click at [446, 433] on span "Gerenciar Anotações" at bounding box center [410, 432] width 104 height 11
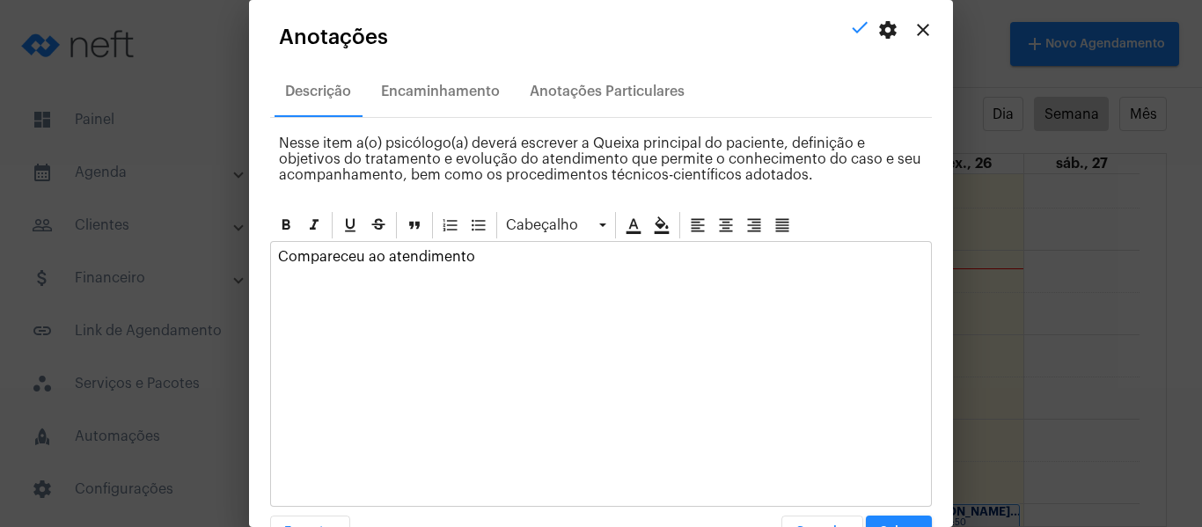
click at [486, 253] on p "Compareceu ao atendimento" at bounding box center [601, 257] width 646 height 16
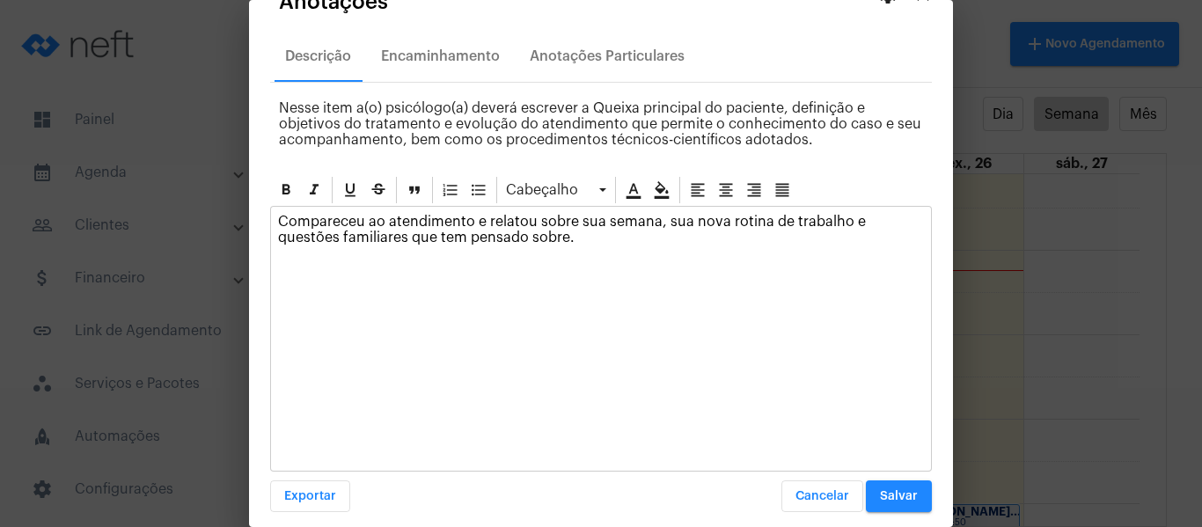
scroll to position [50, 0]
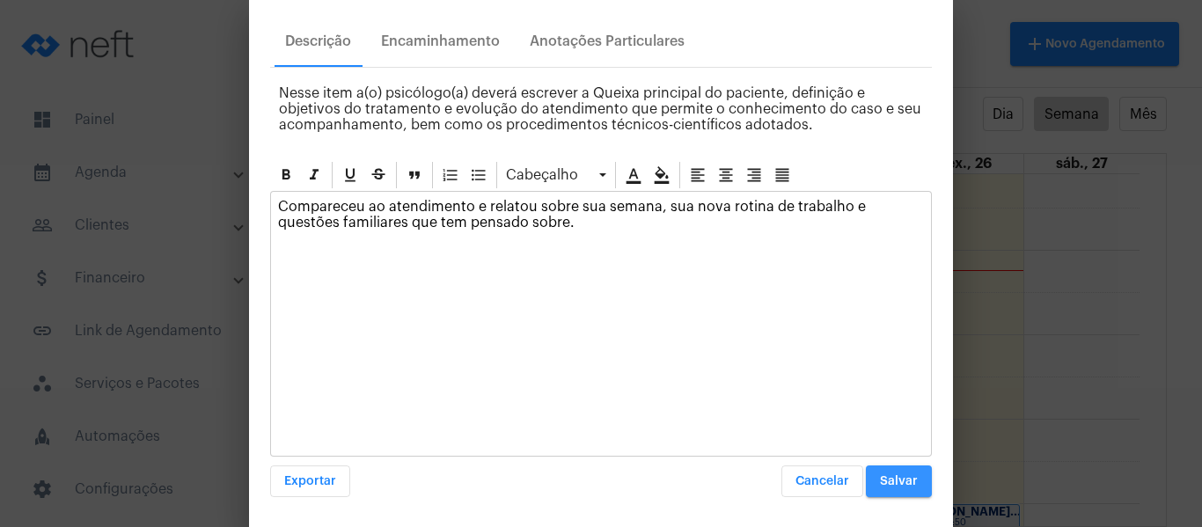
click at [909, 476] on button "Salvar" at bounding box center [899, 482] width 66 height 32
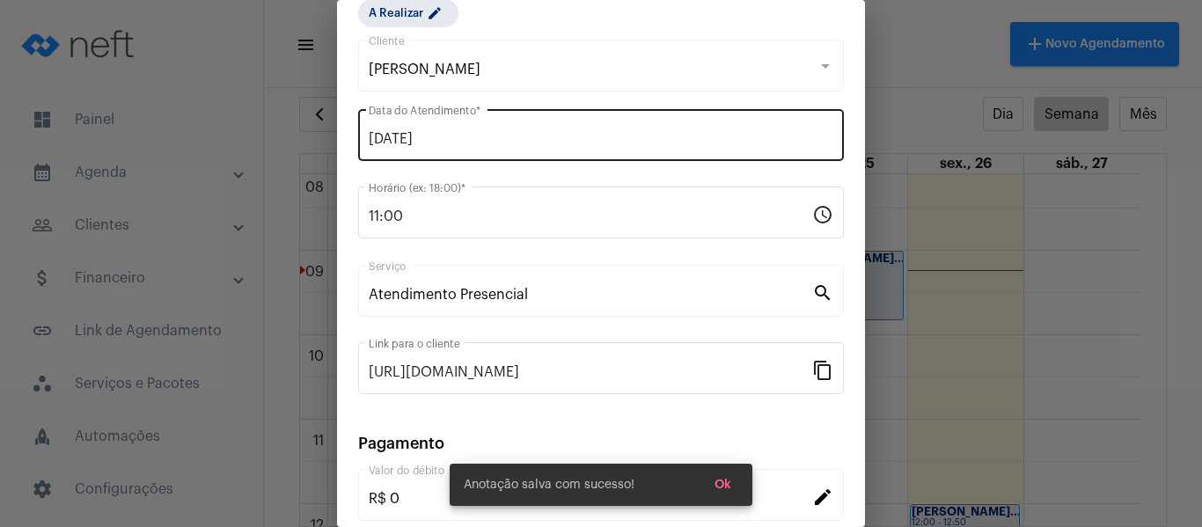
scroll to position [55, 0]
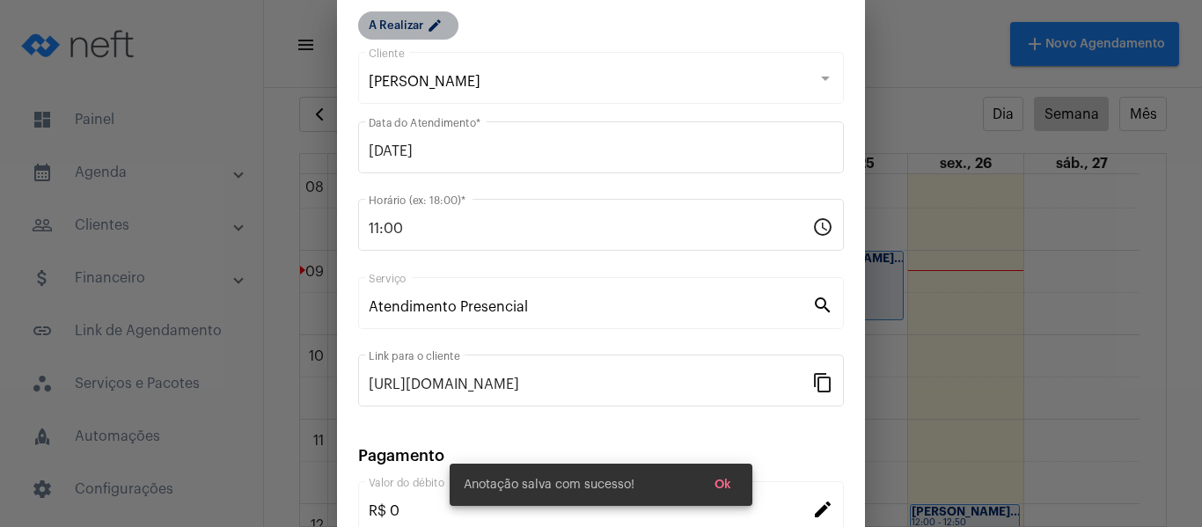
click at [430, 36] on mat-icon "edit" at bounding box center [437, 28] width 21 height 21
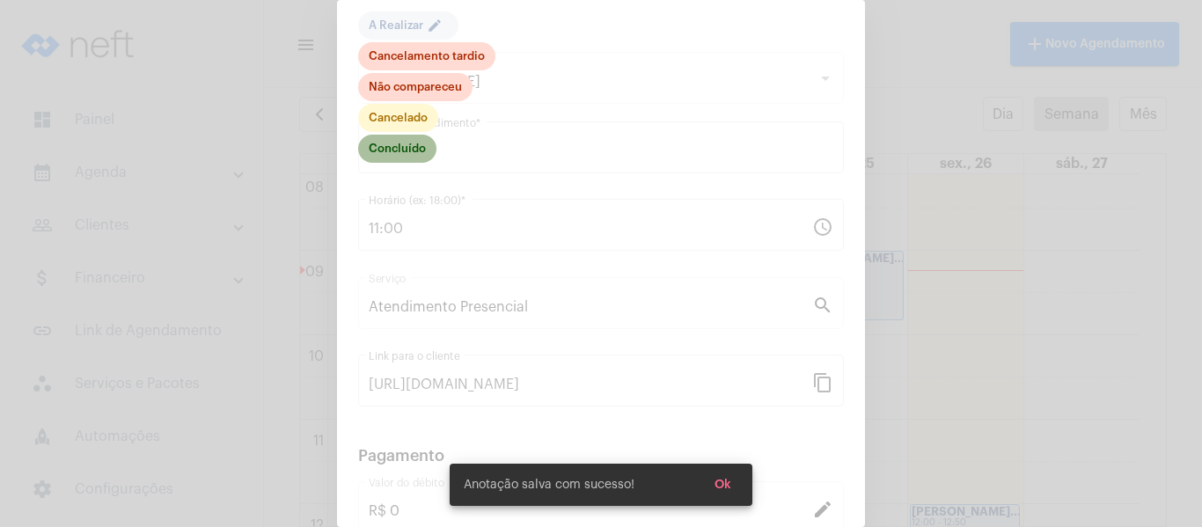
click at [420, 145] on mat-chip "Concluído" at bounding box center [397, 149] width 78 height 28
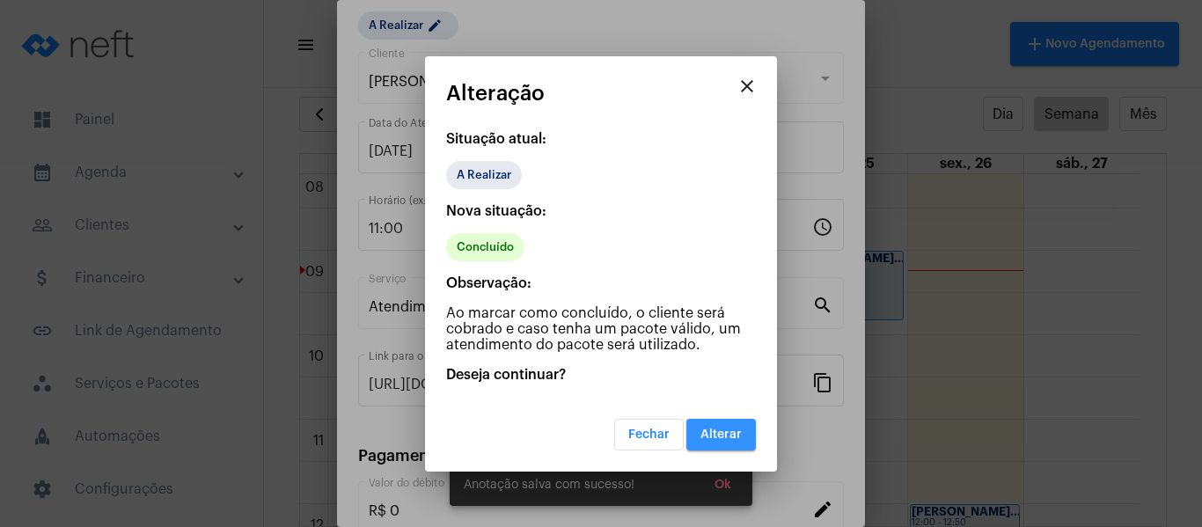
click at [715, 430] on span "Alterar" at bounding box center [721, 435] width 41 height 12
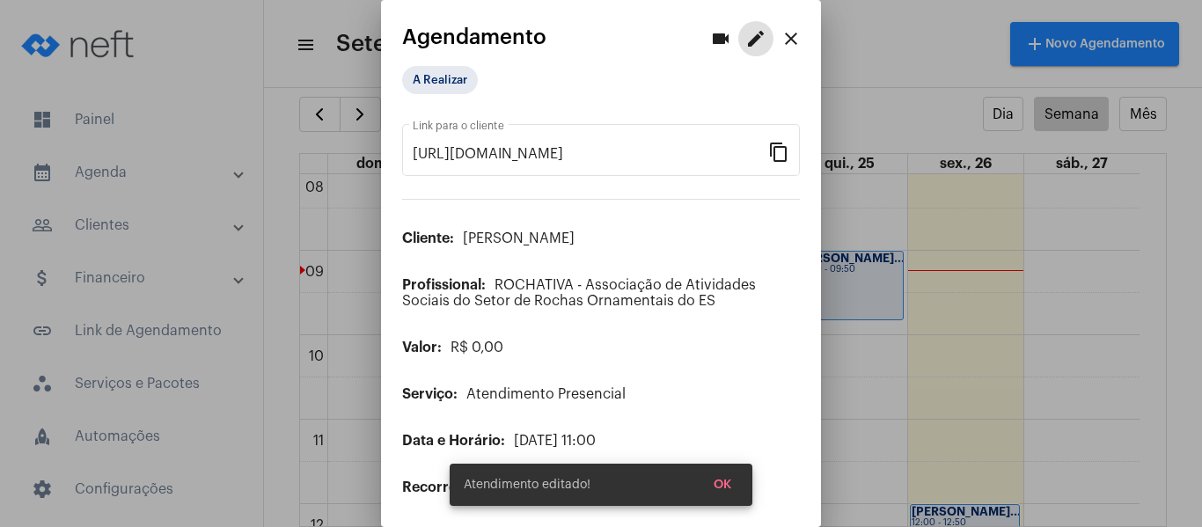
scroll to position [143, 0]
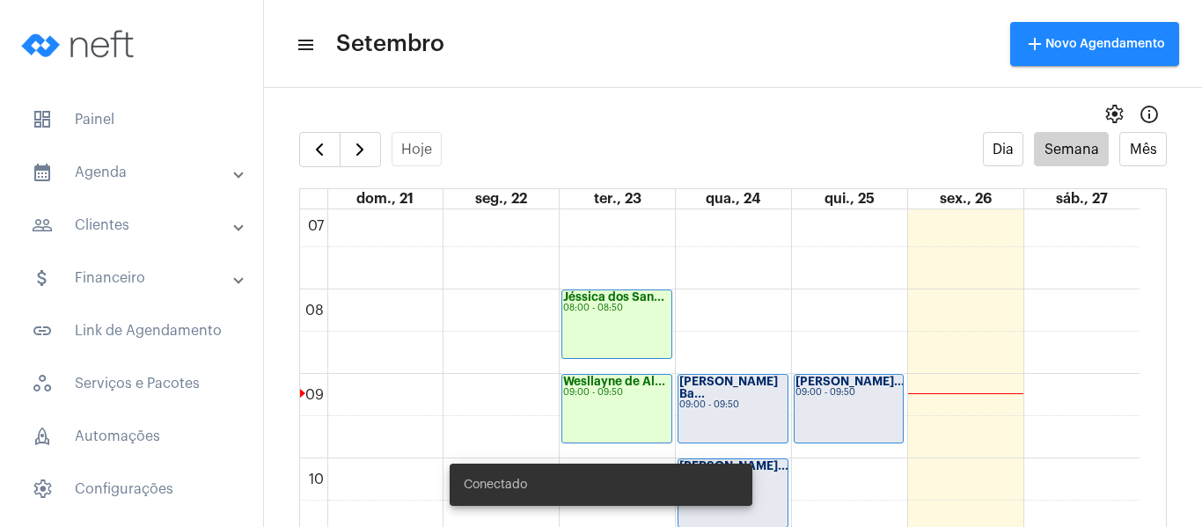
scroll to position [684, 0]
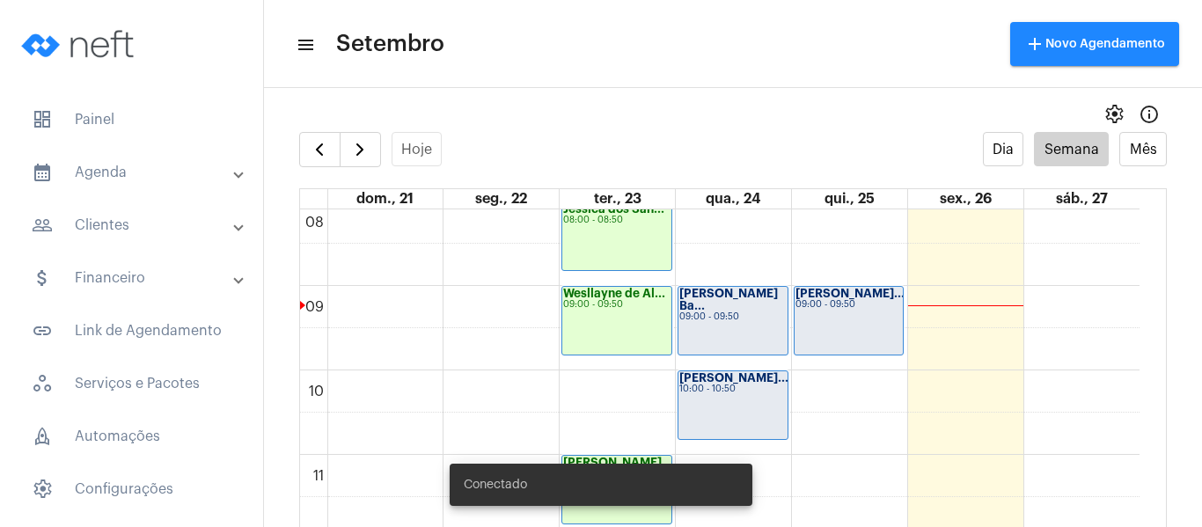
click at [742, 317] on div "09:00 - 09:50" at bounding box center [732, 317] width 107 height 10
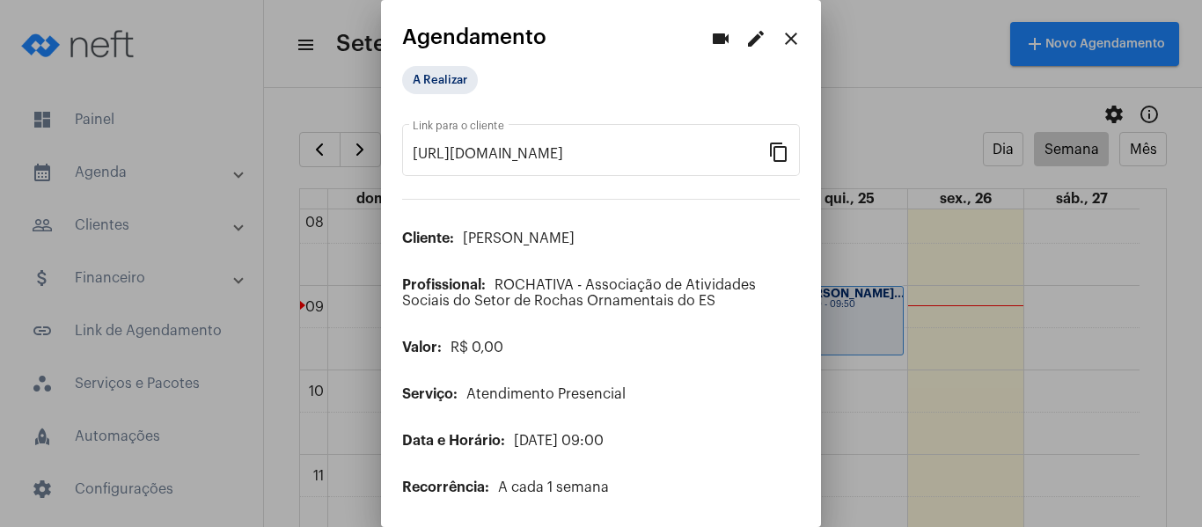
click at [745, 35] on mat-icon "edit" at bounding box center [755, 38] width 21 height 21
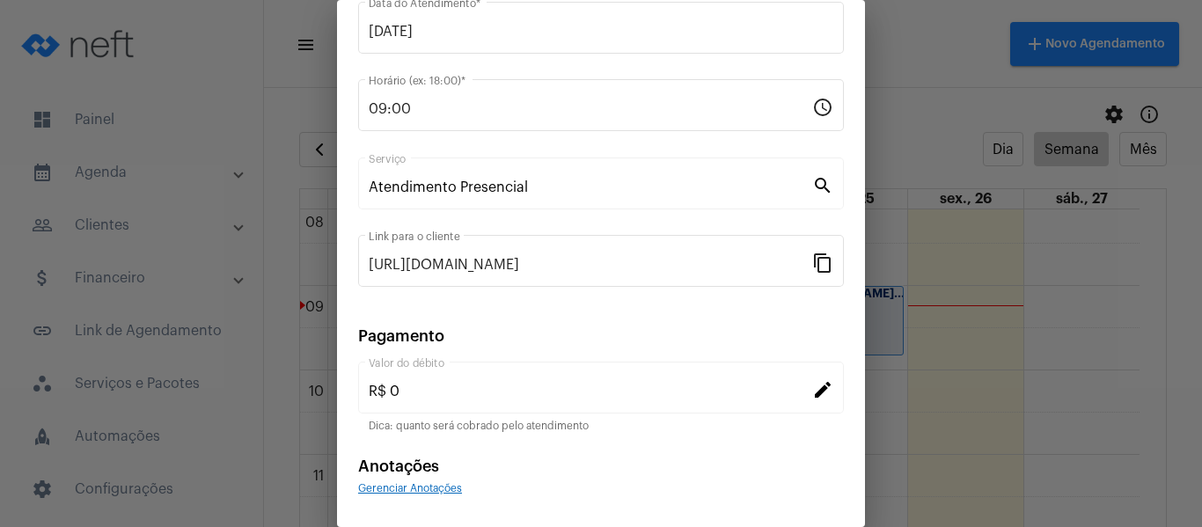
scroll to position [176, 0]
click at [416, 487] on span "Gerenciar Anotações" at bounding box center [410, 486] width 104 height 11
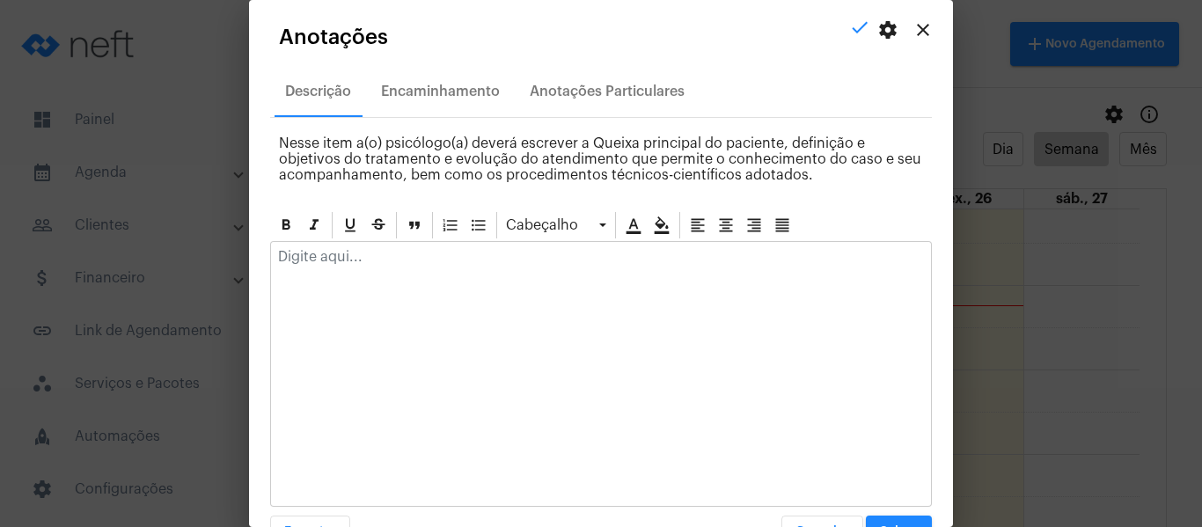
click at [415, 261] on p at bounding box center [601, 257] width 646 height 16
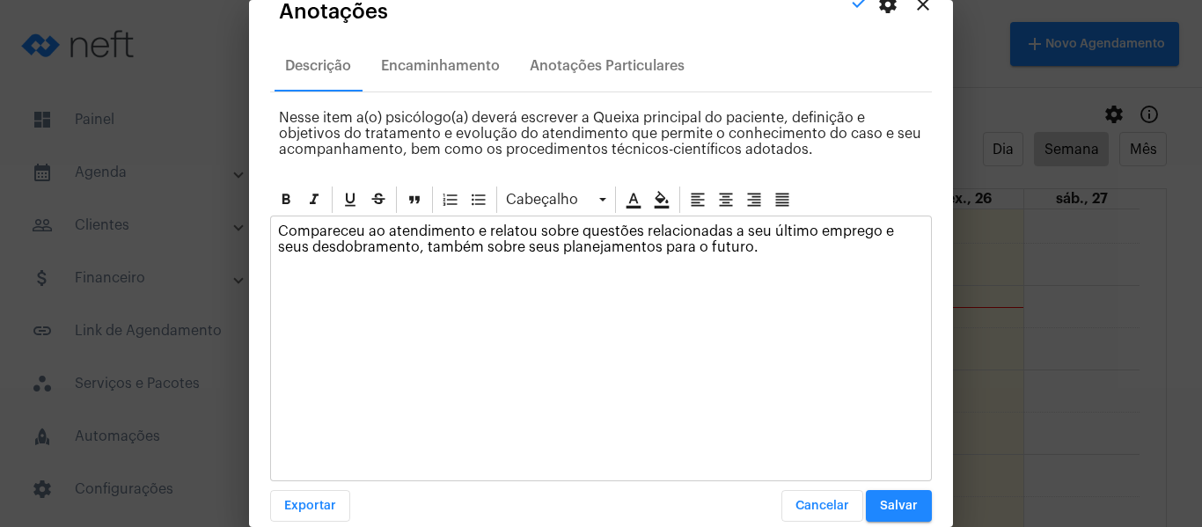
scroll to position [50, 0]
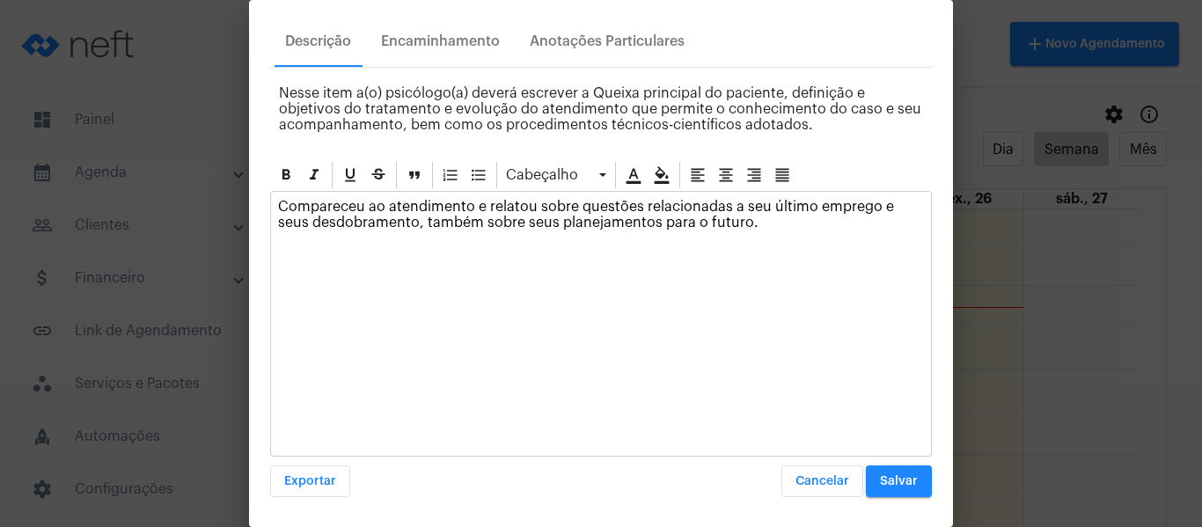
click at [885, 473] on button "Salvar" at bounding box center [899, 482] width 66 height 32
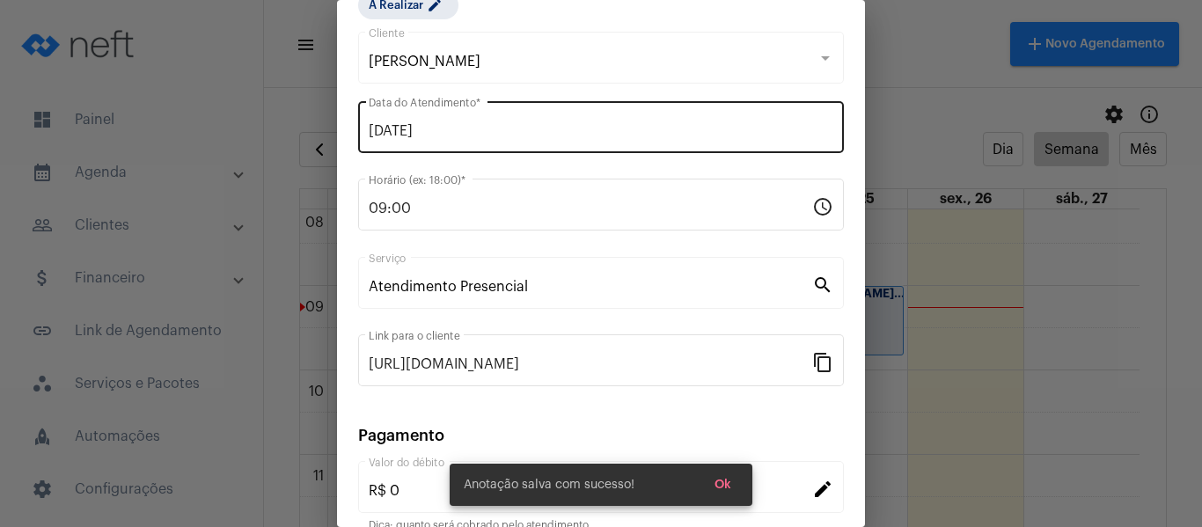
scroll to position [0, 0]
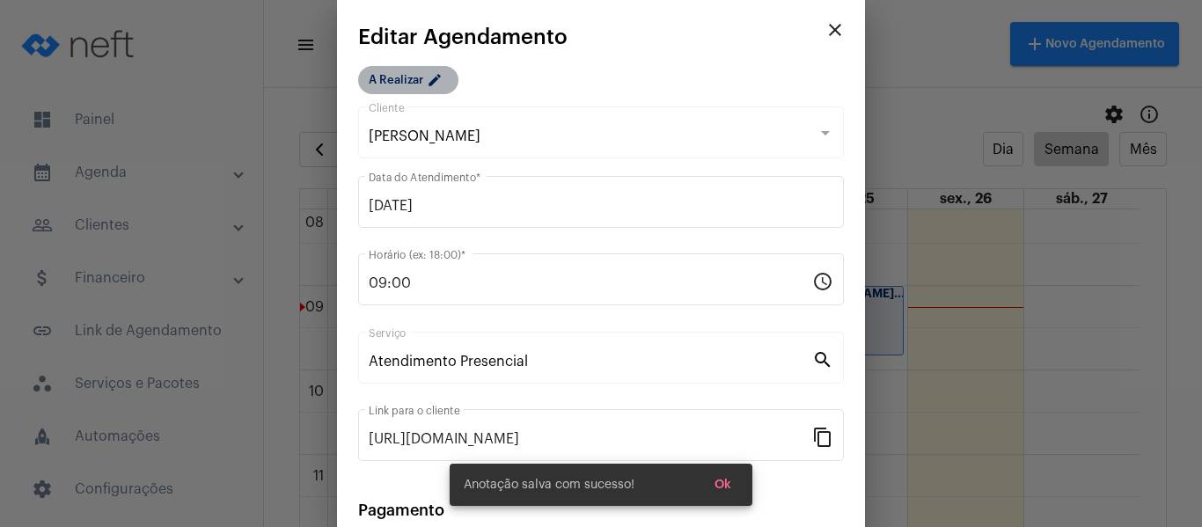
click at [417, 75] on mat-chip "A Realizar edit" at bounding box center [408, 80] width 100 height 28
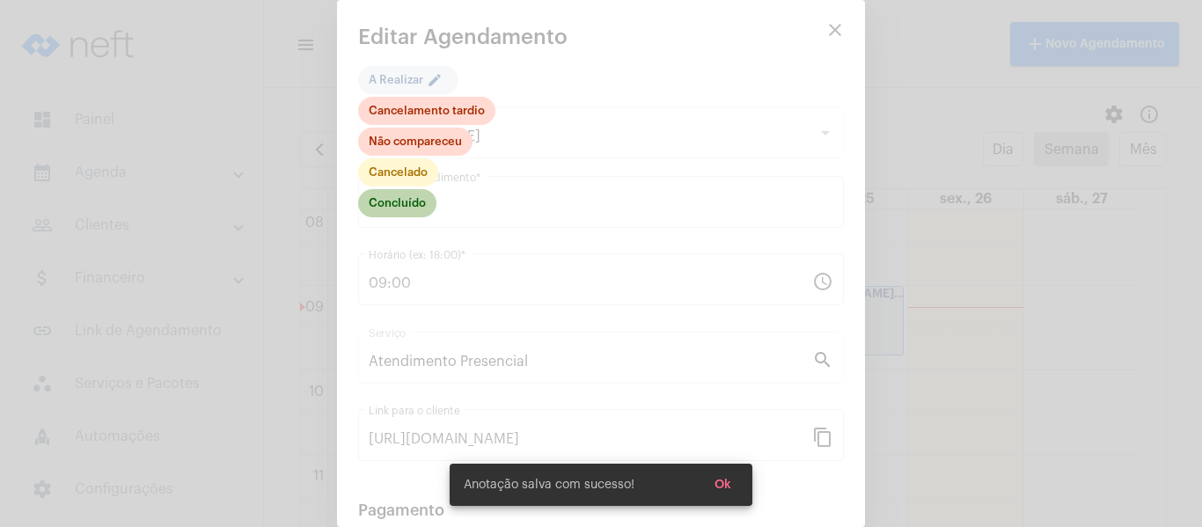
click at [400, 195] on mat-chip "Concluído" at bounding box center [397, 203] width 78 height 28
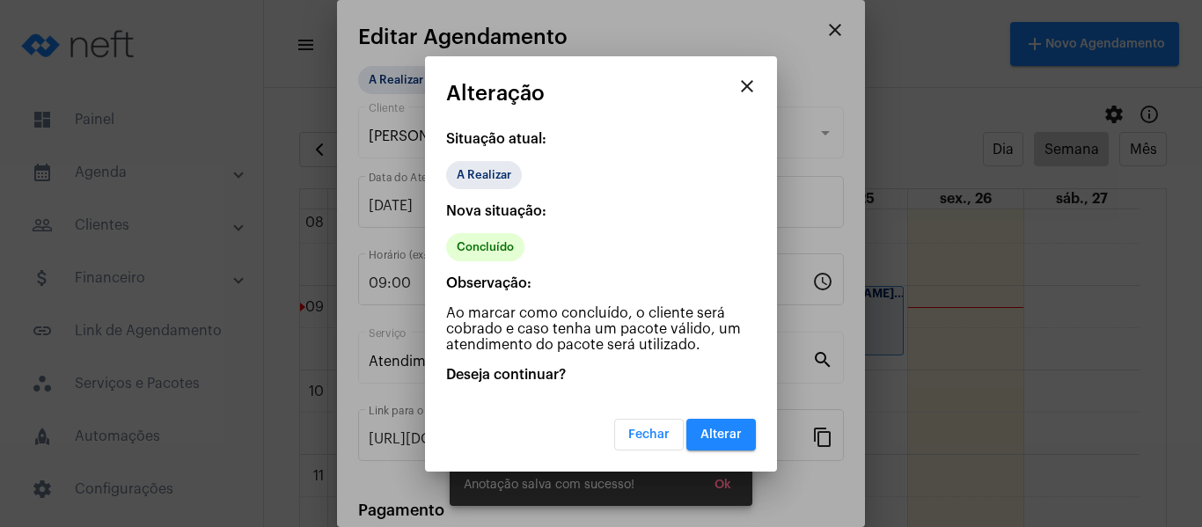
click at [711, 437] on span "Alterar" at bounding box center [721, 435] width 41 height 12
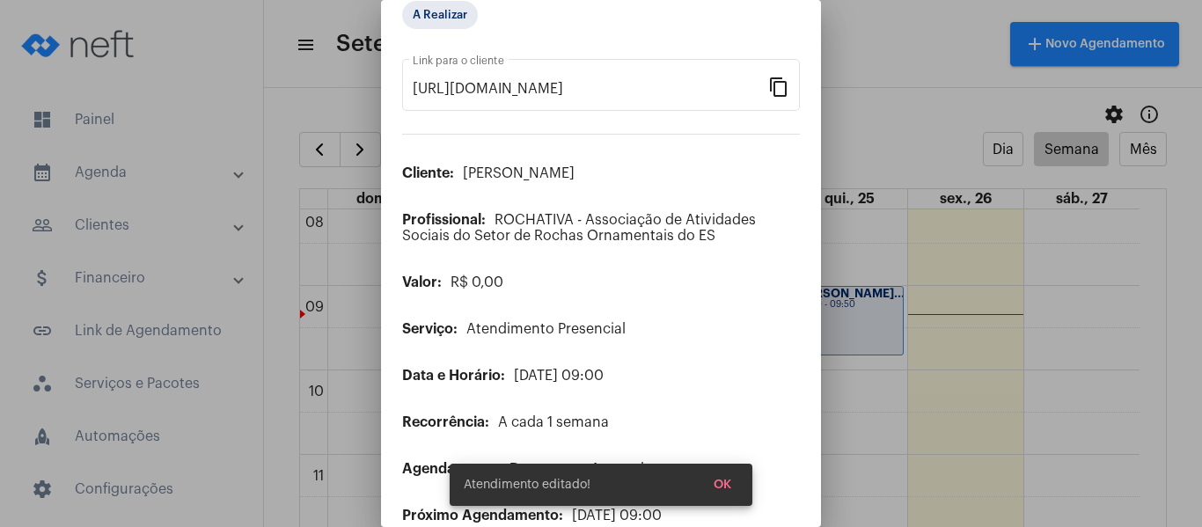
scroll to position [143, 0]
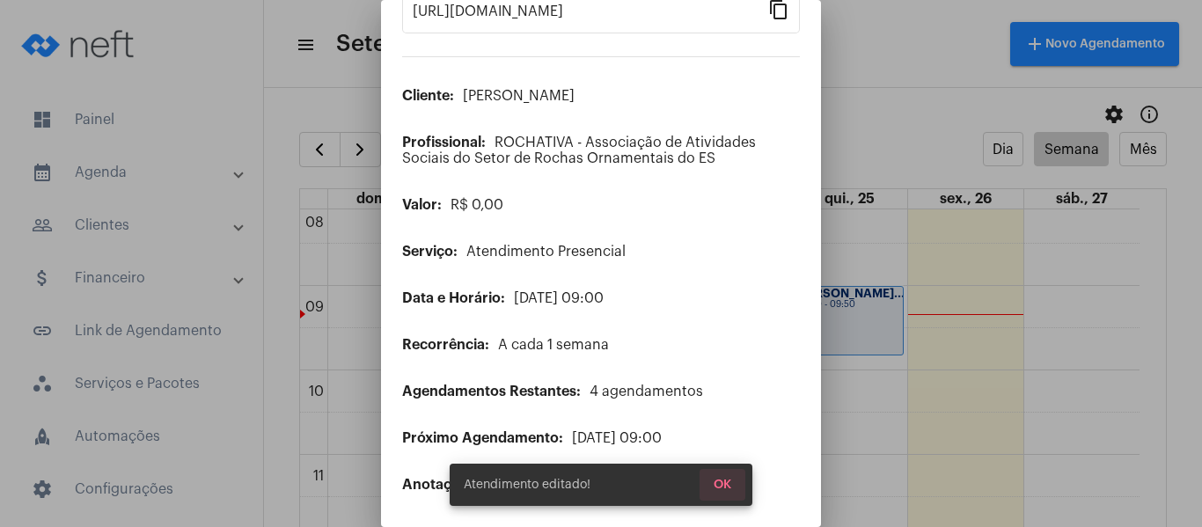
click at [716, 482] on span "OK" at bounding box center [723, 485] width 18 height 12
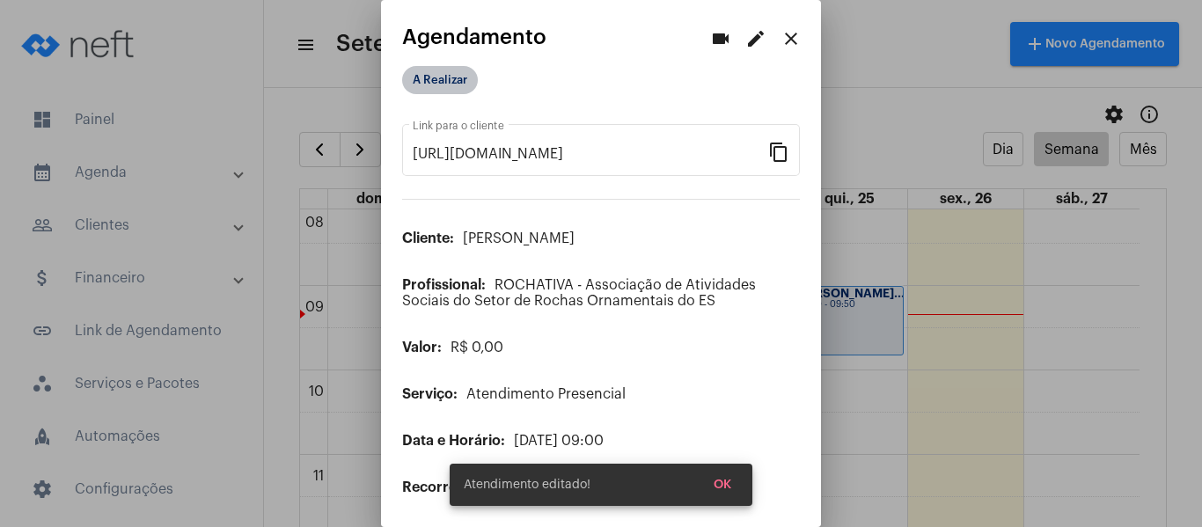
click at [418, 72] on mat-chip "A Realizar" at bounding box center [440, 80] width 76 height 28
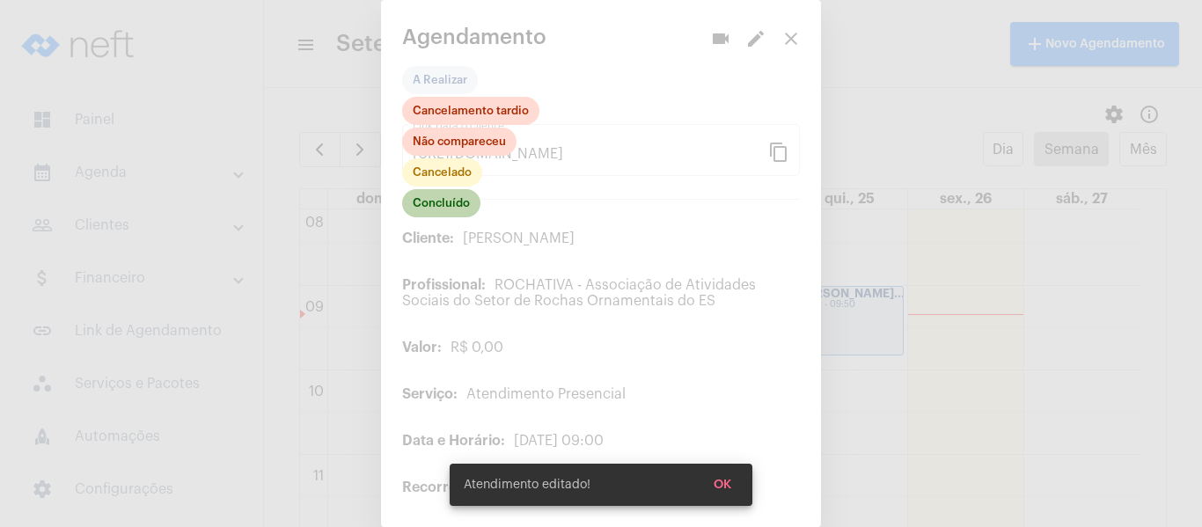
click at [439, 205] on mat-chip "Concluído" at bounding box center [441, 203] width 78 height 28
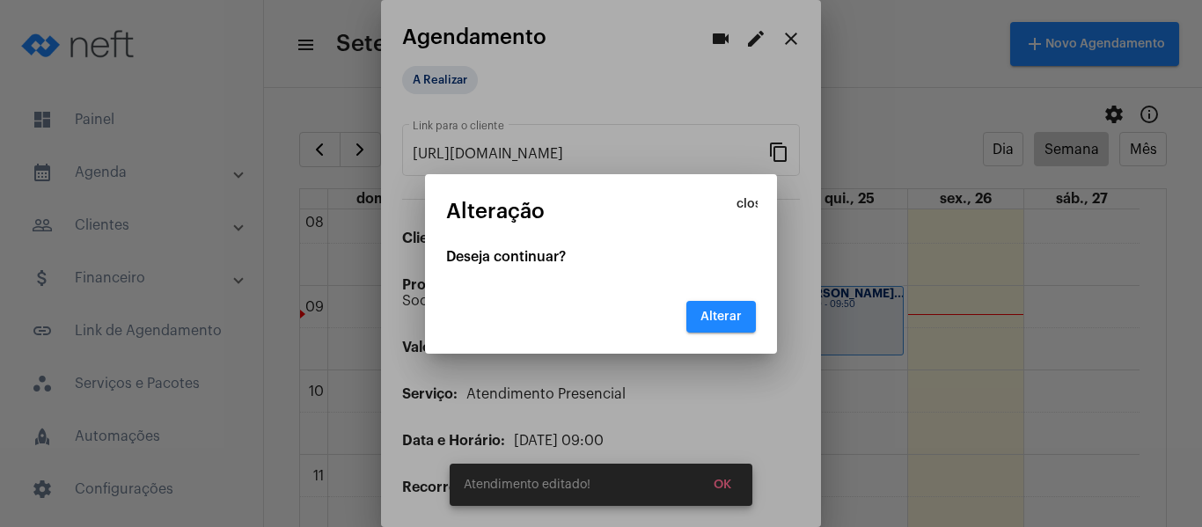
click at [712, 311] on span "Alterar" at bounding box center [721, 317] width 41 height 12
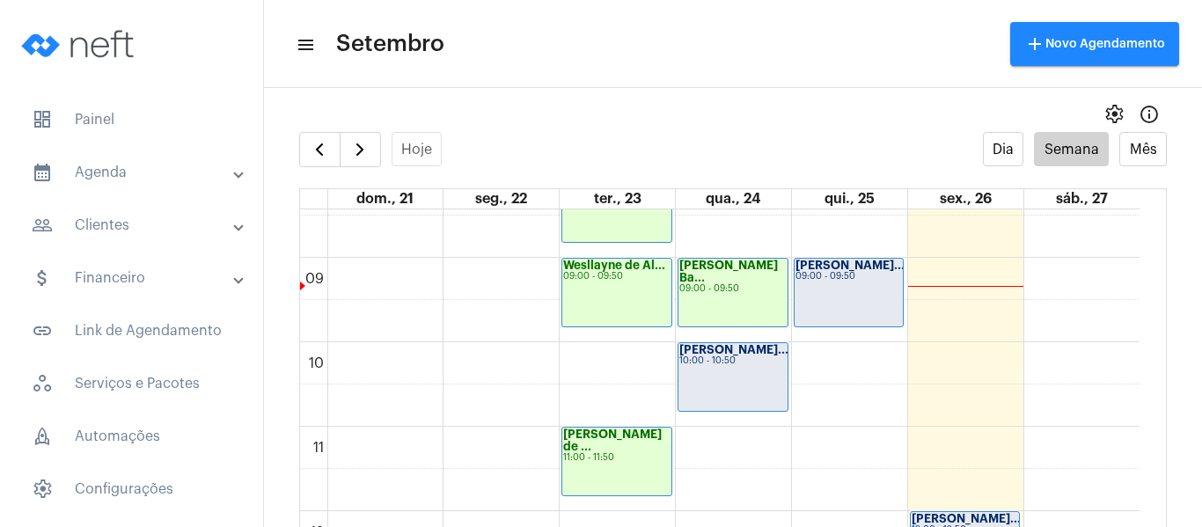
scroll to position [684, 0]
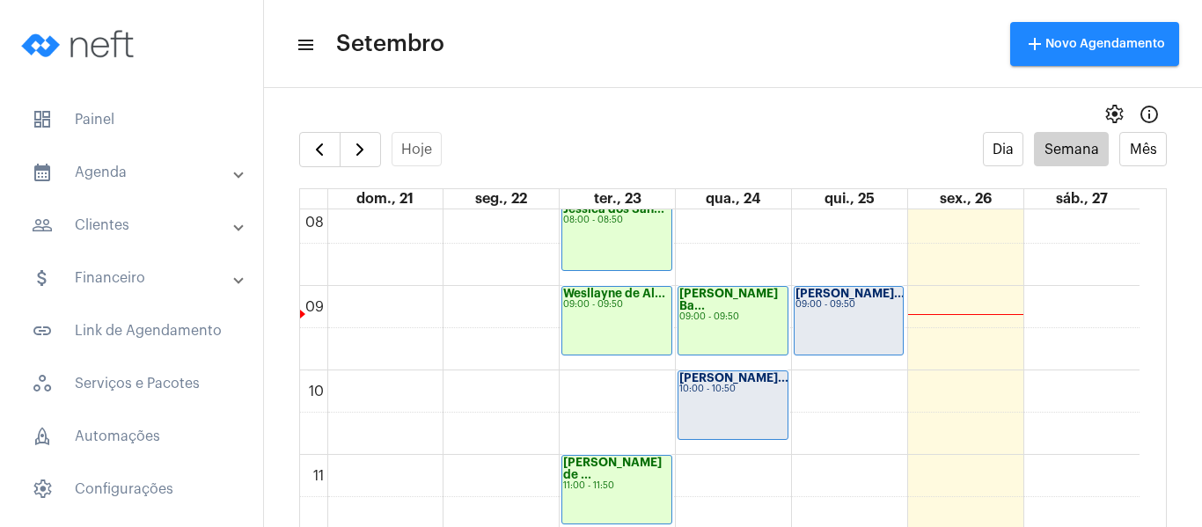
click at [826, 315] on div "[PERSON_NAME]... 09:00 - 09:50" at bounding box center [849, 321] width 109 height 68
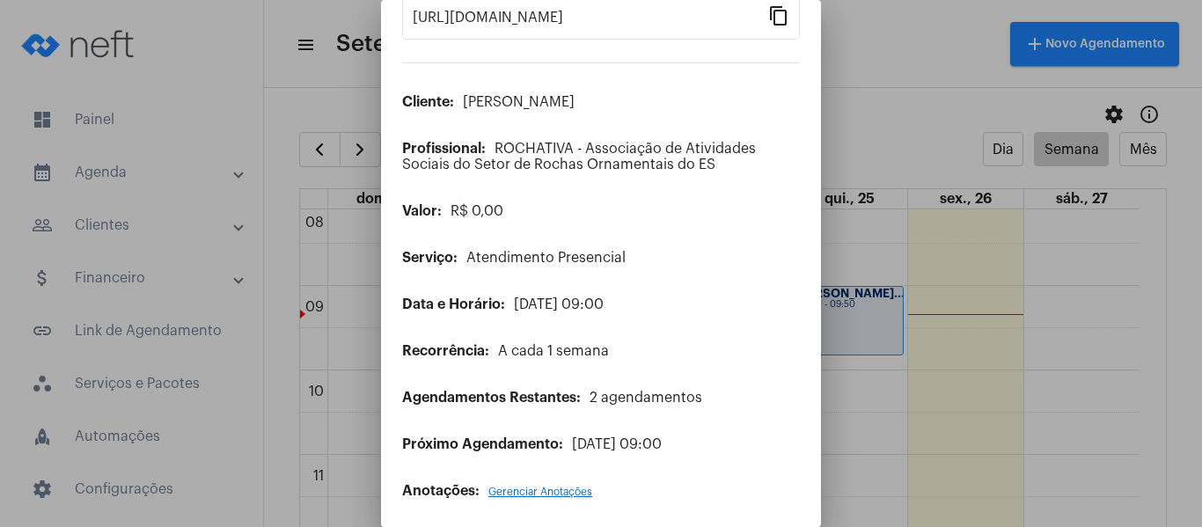
scroll to position [143, 0]
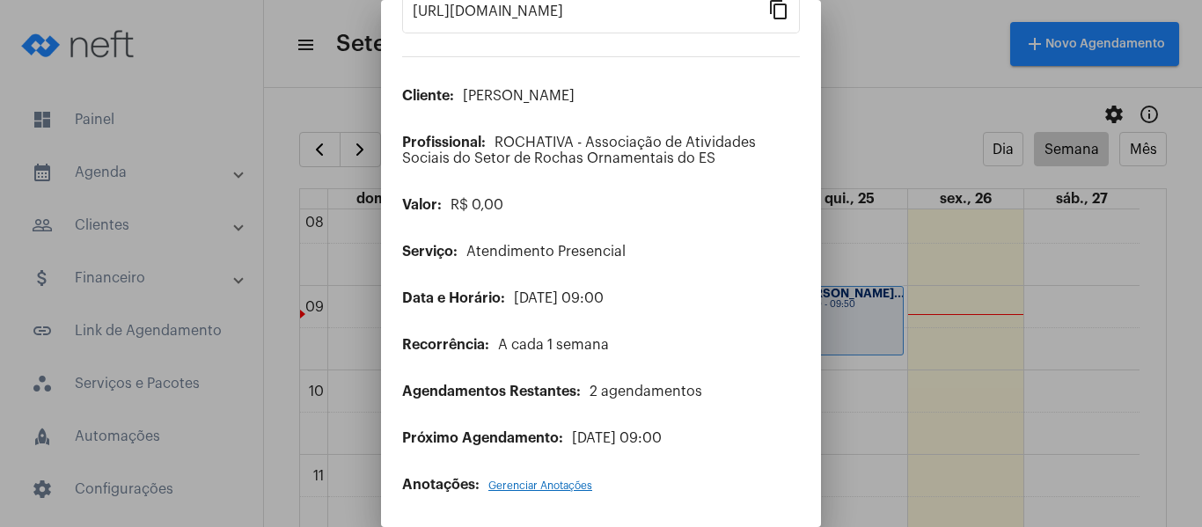
click at [517, 484] on span "Gerenciar Anotações" at bounding box center [540, 486] width 104 height 11
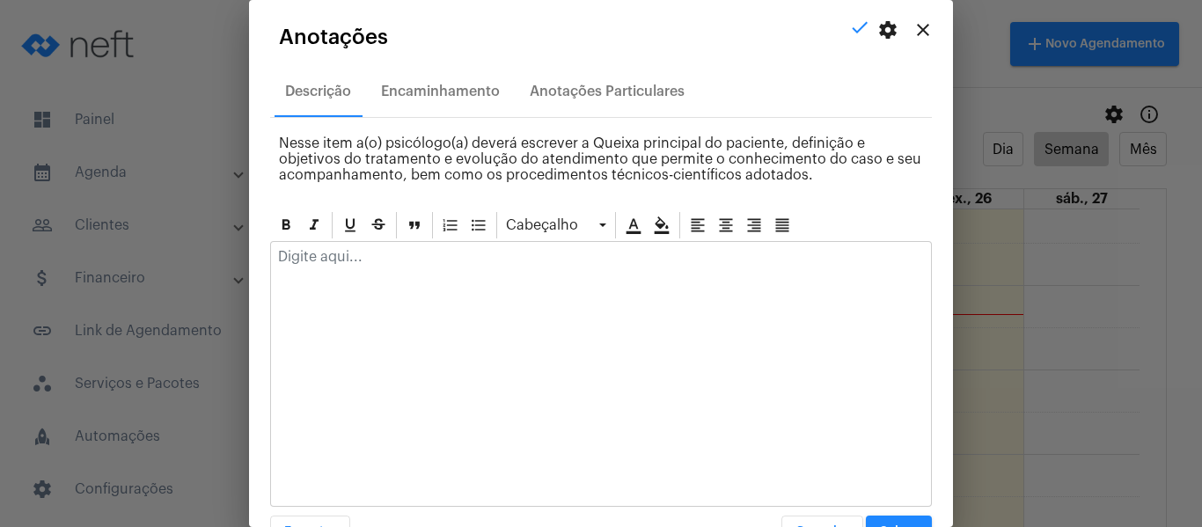
click at [469, 252] on p at bounding box center [601, 257] width 646 height 16
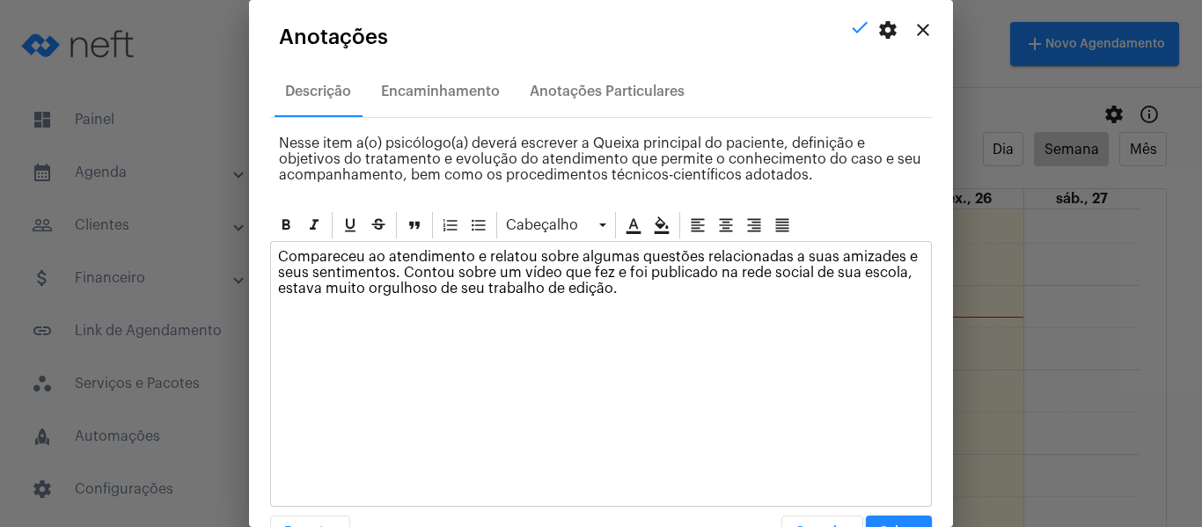
click at [880, 518] on button "Salvar" at bounding box center [899, 532] width 66 height 32
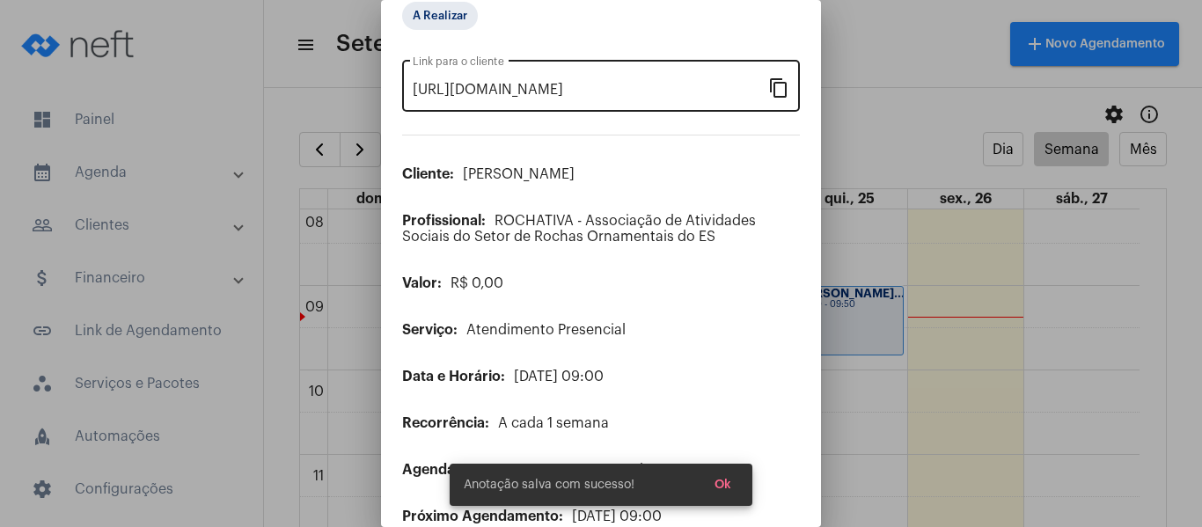
scroll to position [55, 0]
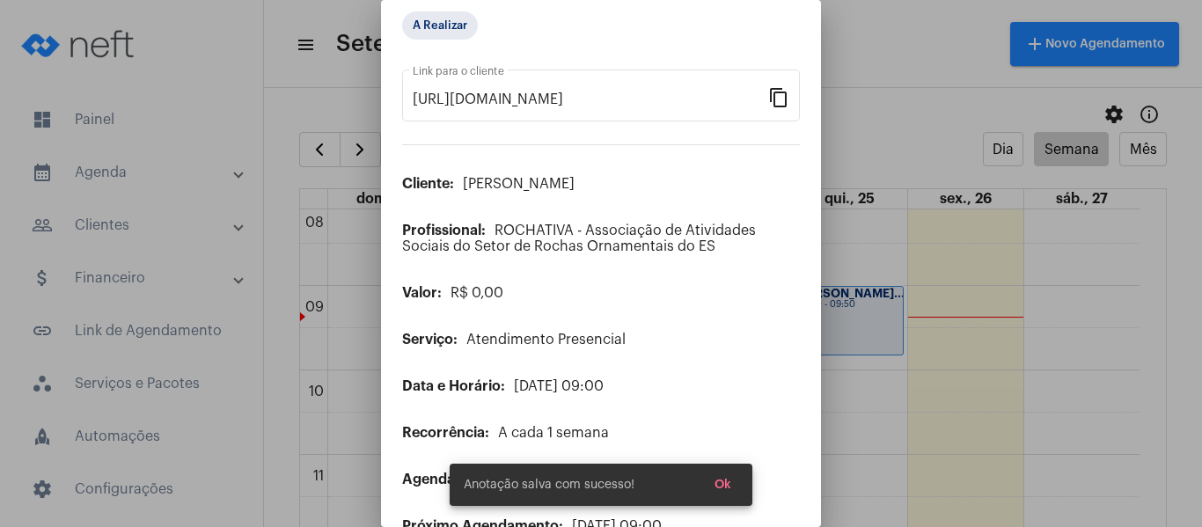
click at [465, 40] on div "A Realizar" at bounding box center [490, 25] width 183 height 35
click at [456, 26] on mat-chip "A Realizar" at bounding box center [440, 25] width 76 height 28
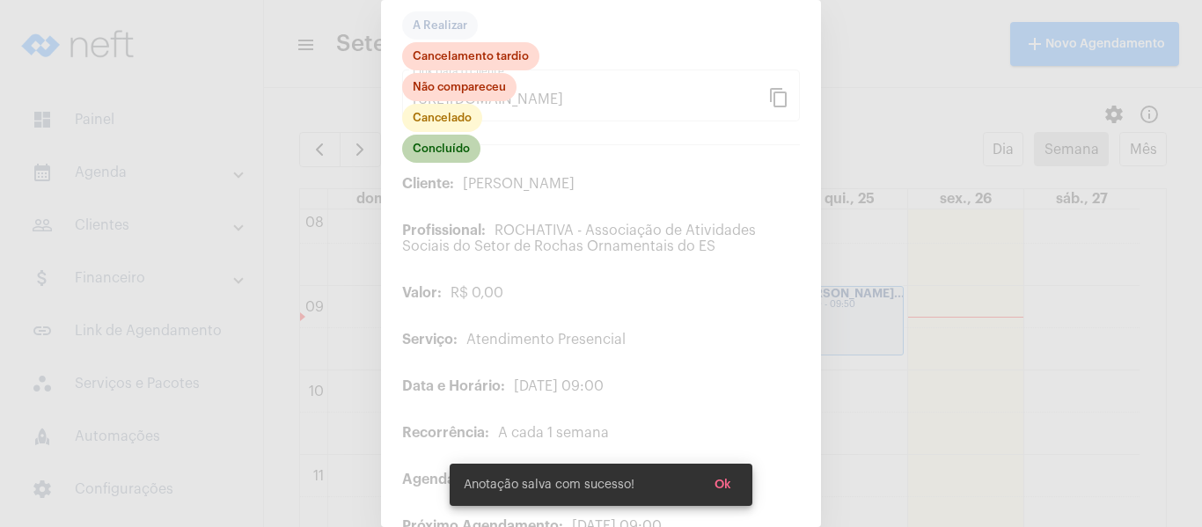
click at [455, 162] on mat-chip "Concluído" at bounding box center [441, 149] width 78 height 28
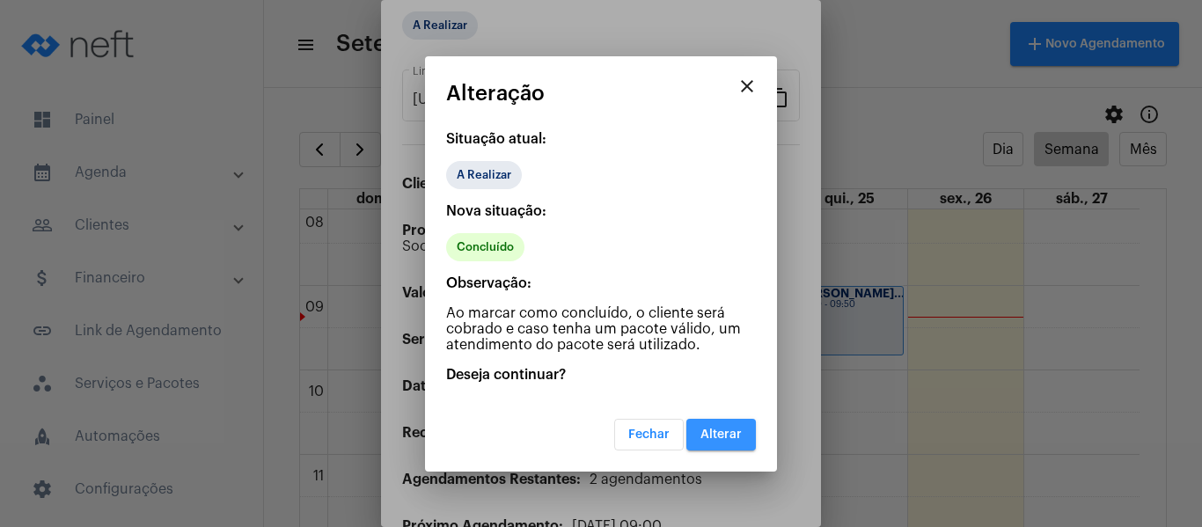
click at [723, 426] on button "Alterar" at bounding box center [722, 435] width 70 height 32
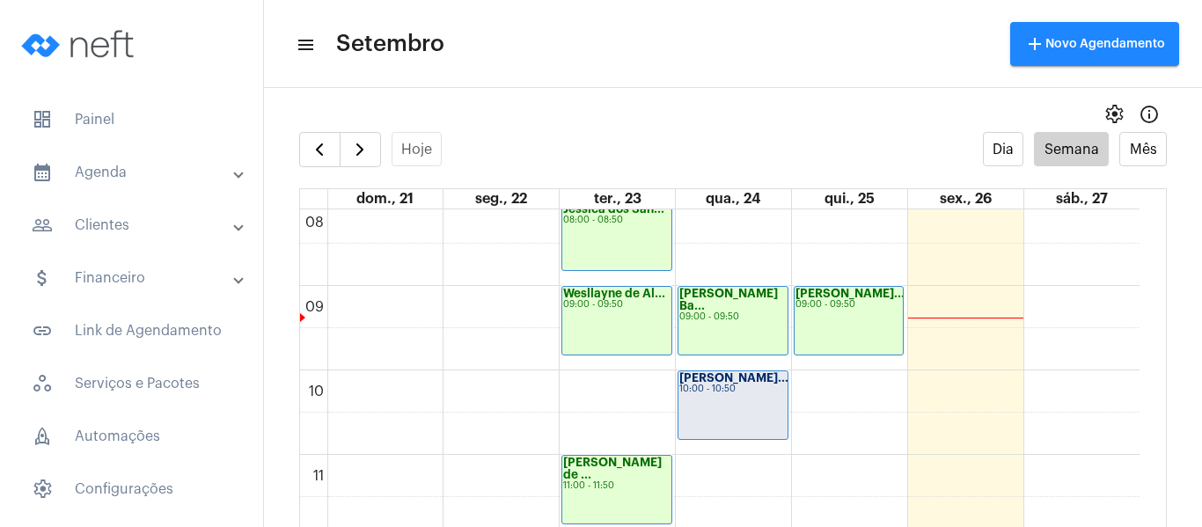
click at [742, 398] on div "Ana Beatriz Fre... 10:00 - 10:50" at bounding box center [733, 405] width 109 height 68
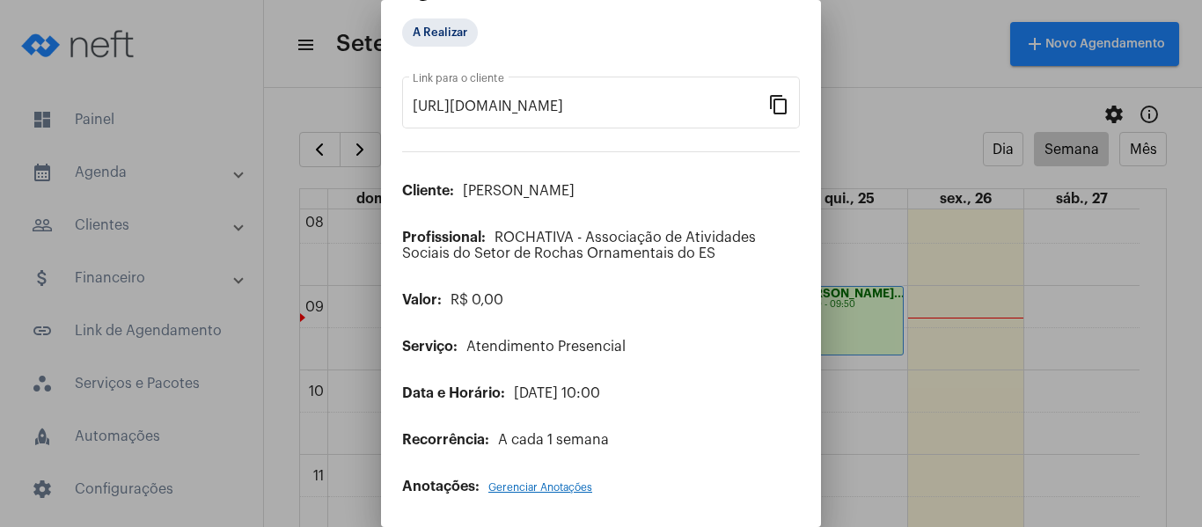
scroll to position [49, 0]
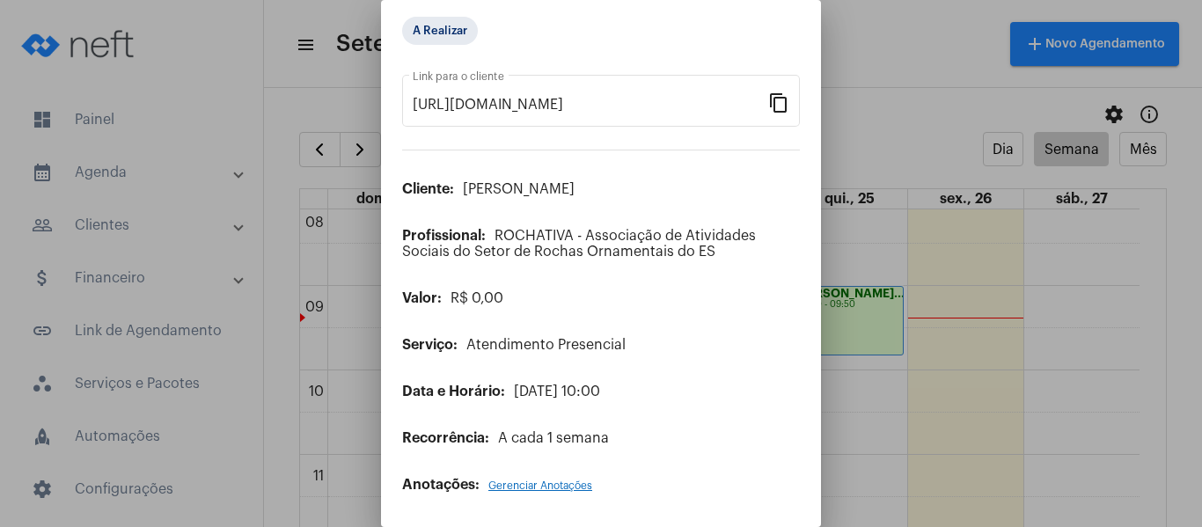
click at [538, 485] on span "Gerenciar Anotações" at bounding box center [540, 486] width 104 height 11
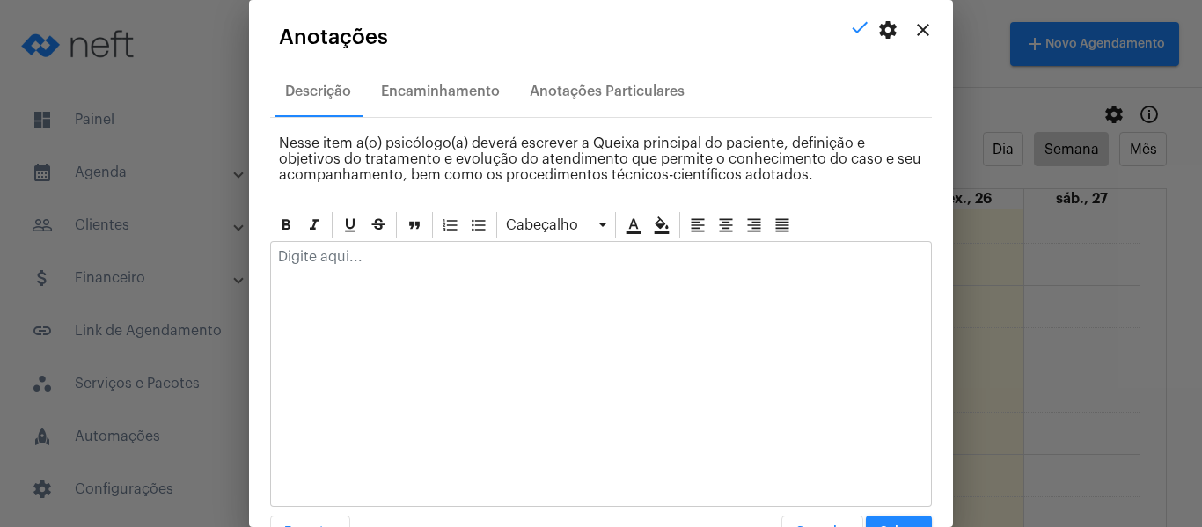
click at [437, 275] on div at bounding box center [601, 261] width 660 height 39
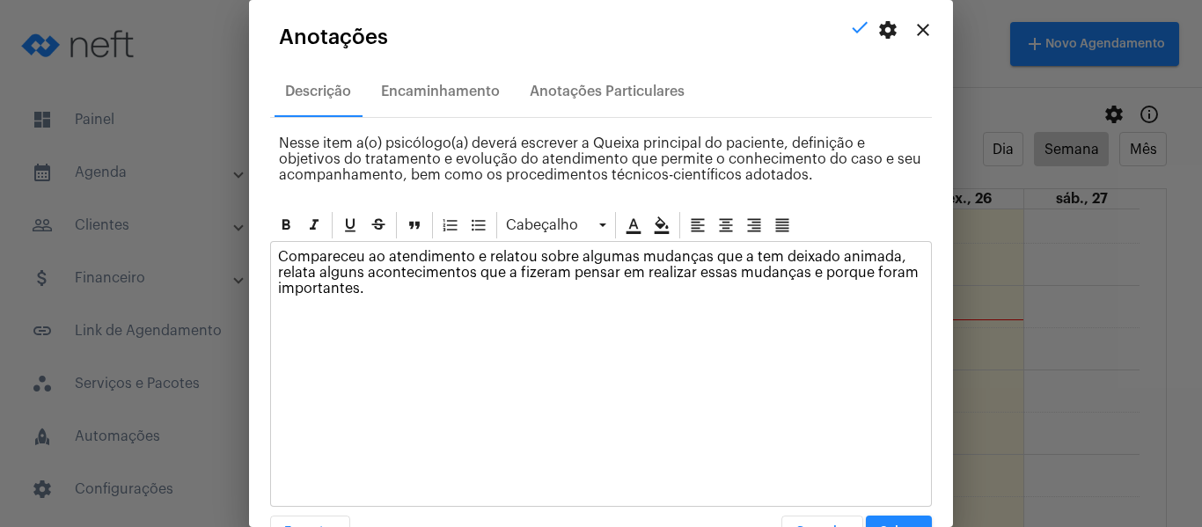
click at [883, 515] on div "Cabeçalho Compareceu ao atendimento e relatou sobre algumas mudanças que a tem …" at bounding box center [601, 378] width 662 height 338
click at [883, 522] on button "Salvar" at bounding box center [899, 532] width 66 height 32
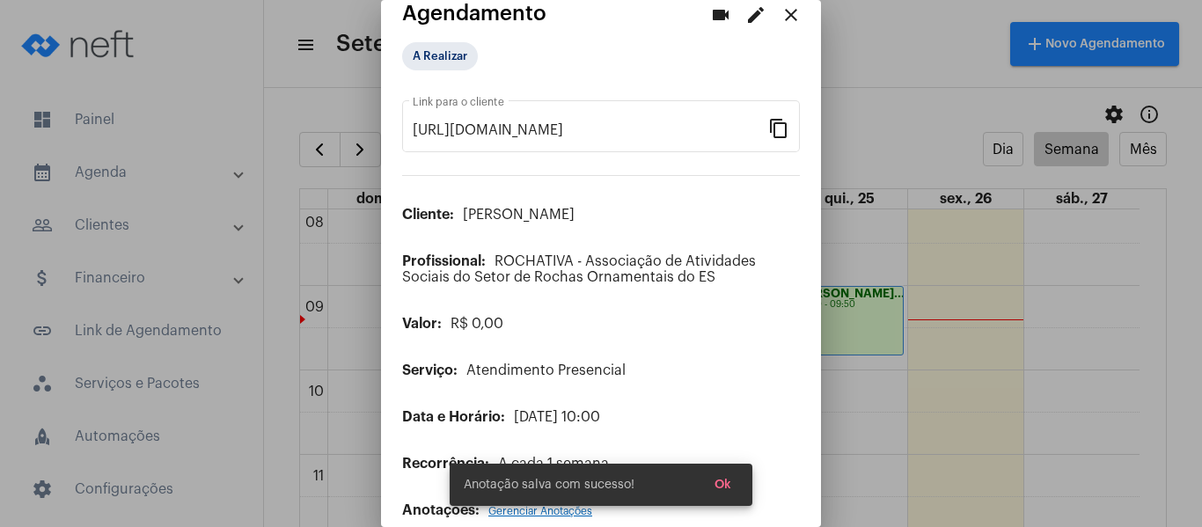
scroll to position [0, 0]
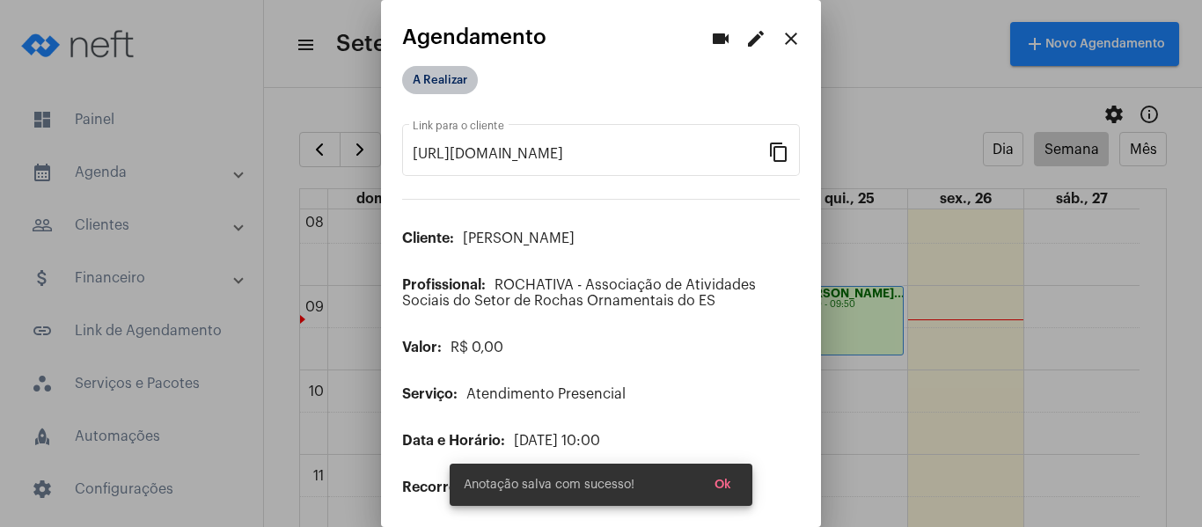
click at [444, 76] on mat-chip "A Realizar" at bounding box center [440, 80] width 76 height 28
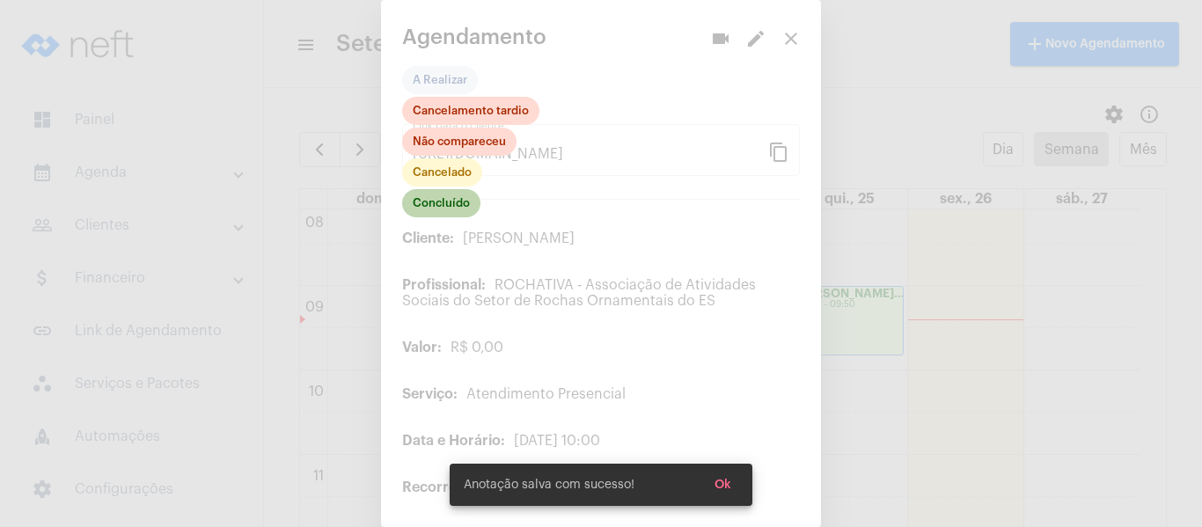
click at [435, 198] on mat-chip "Concluído" at bounding box center [441, 203] width 78 height 28
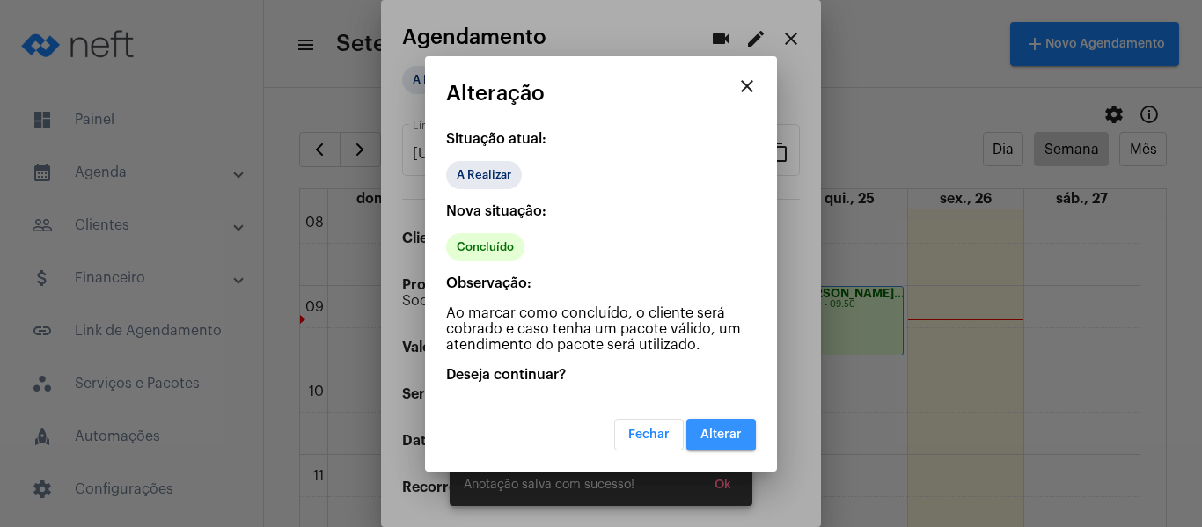
click at [736, 440] on span "Alterar" at bounding box center [721, 435] width 41 height 12
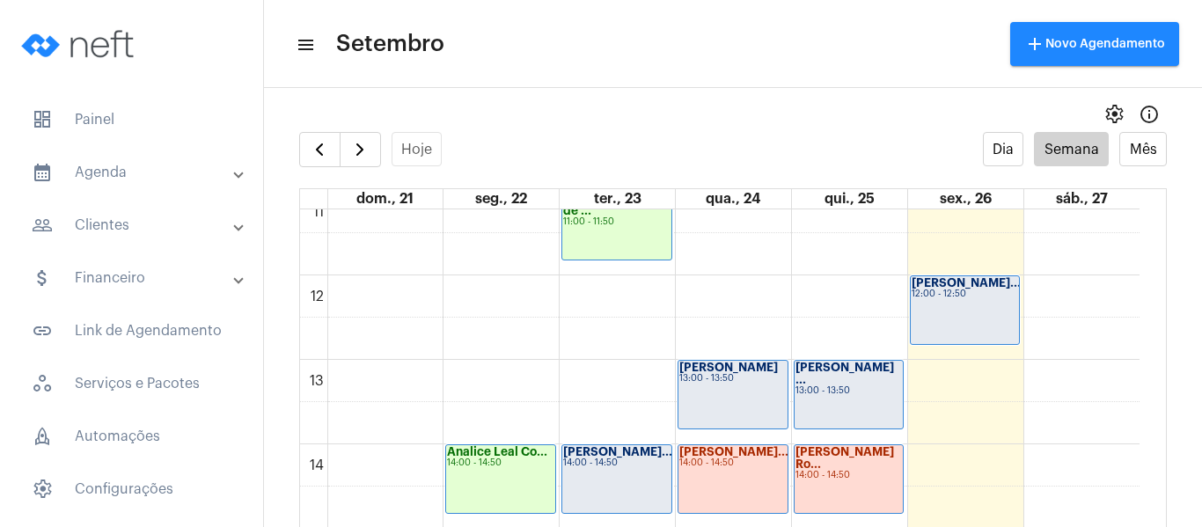
scroll to position [1036, 0]
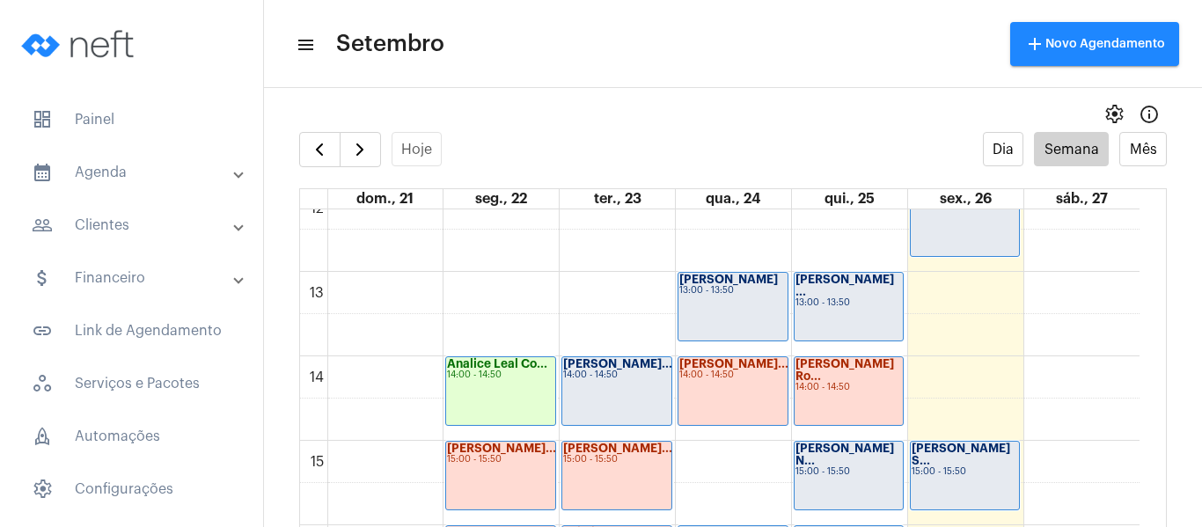
click at [749, 310] on div "Kawan Richard R... 13:00 - 13:50" at bounding box center [733, 307] width 109 height 68
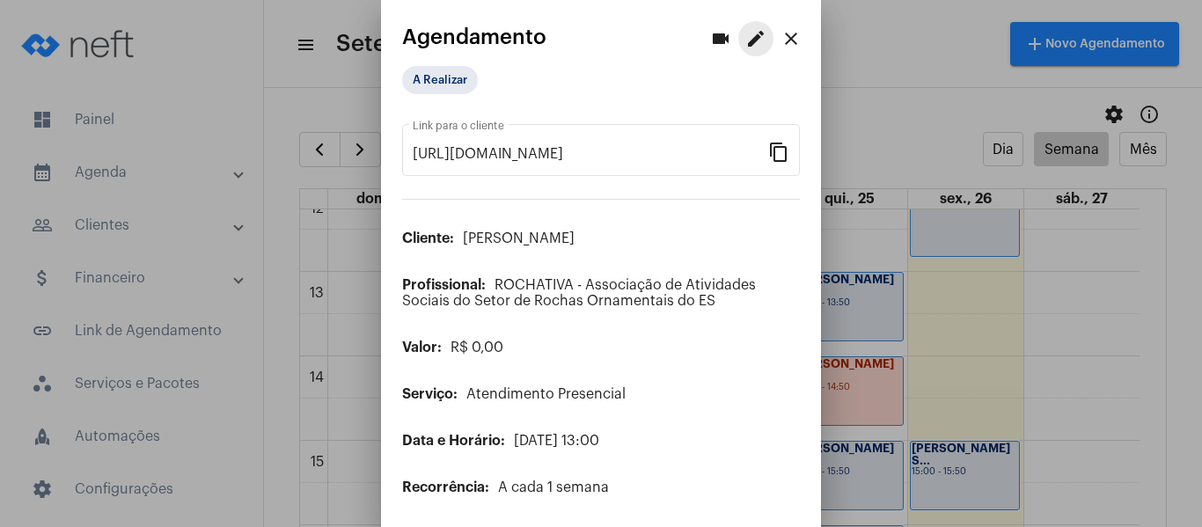
click at [747, 26] on button "edit" at bounding box center [755, 38] width 35 height 35
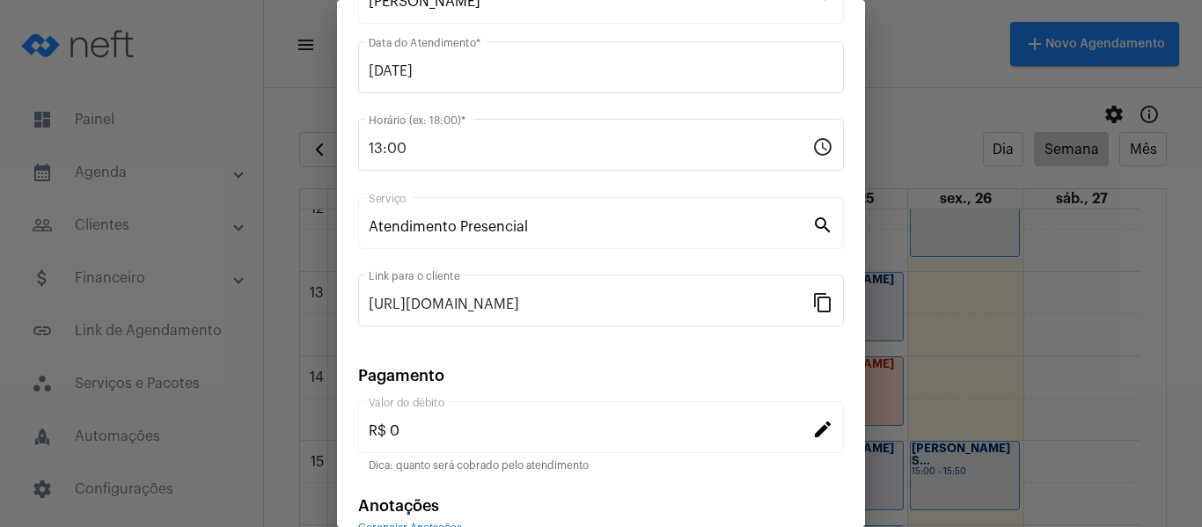
scroll to position [231, 0]
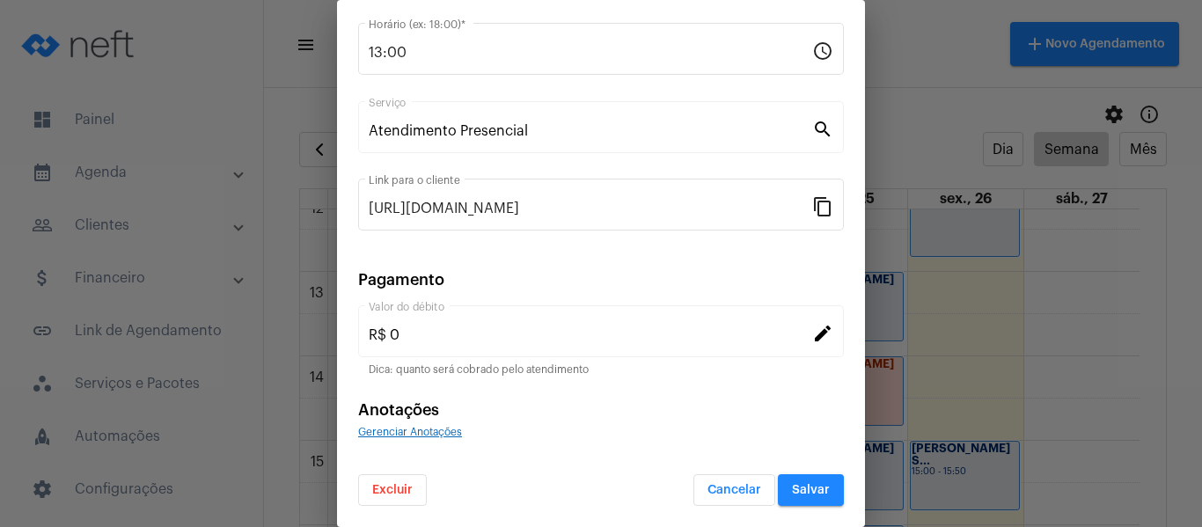
click at [424, 433] on span "Gerenciar Anotações" at bounding box center [410, 432] width 104 height 11
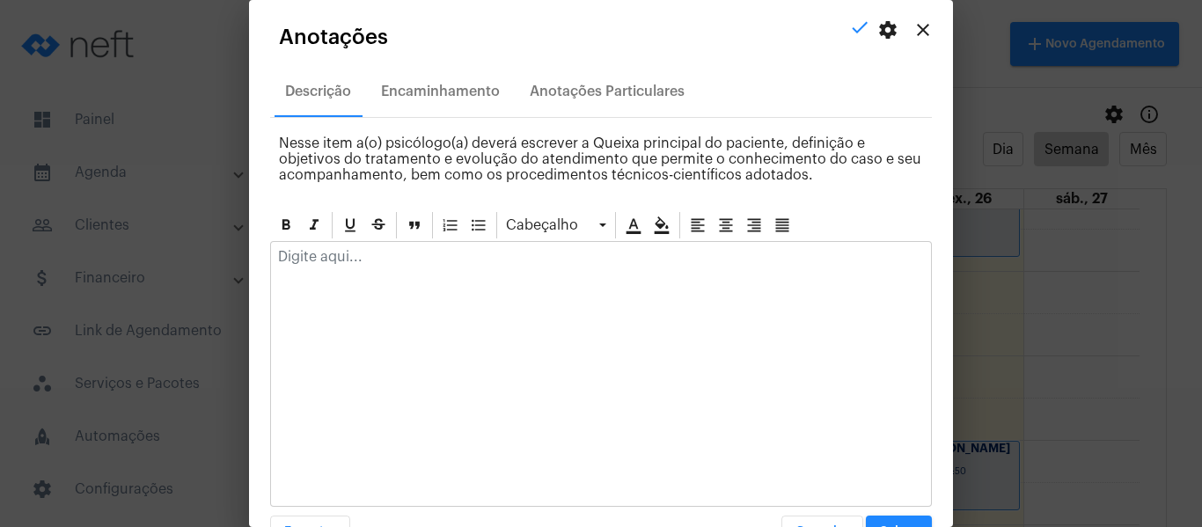
click at [398, 256] on p at bounding box center [601, 257] width 646 height 16
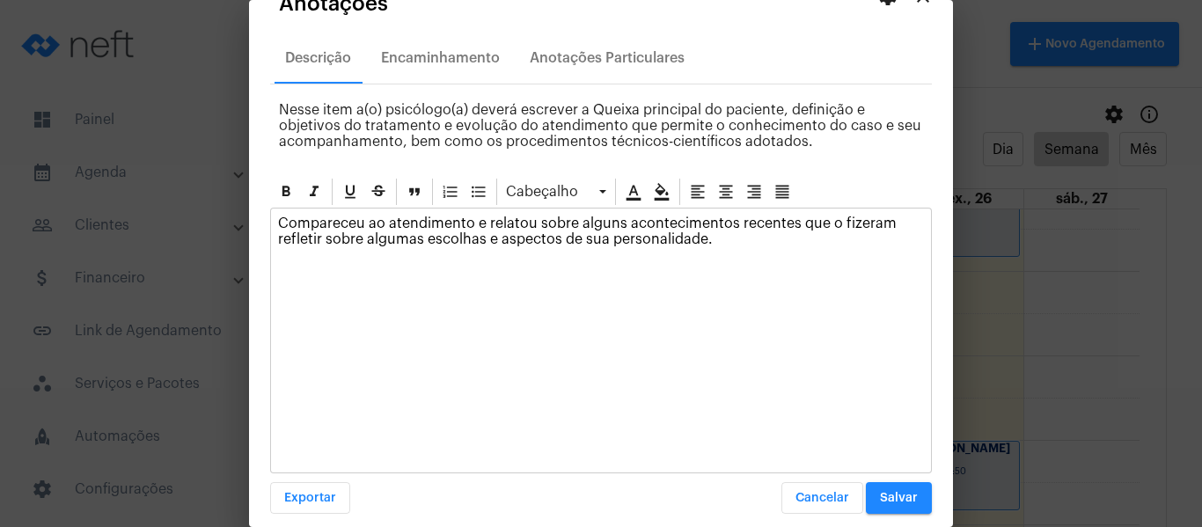
scroll to position [50, 0]
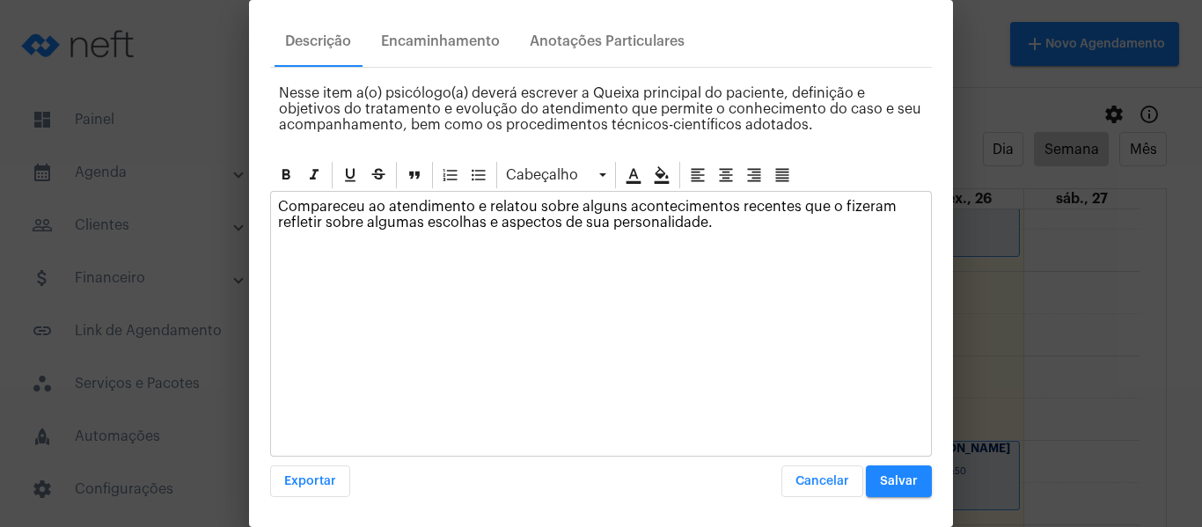
click at [906, 482] on button "Salvar" at bounding box center [899, 482] width 66 height 32
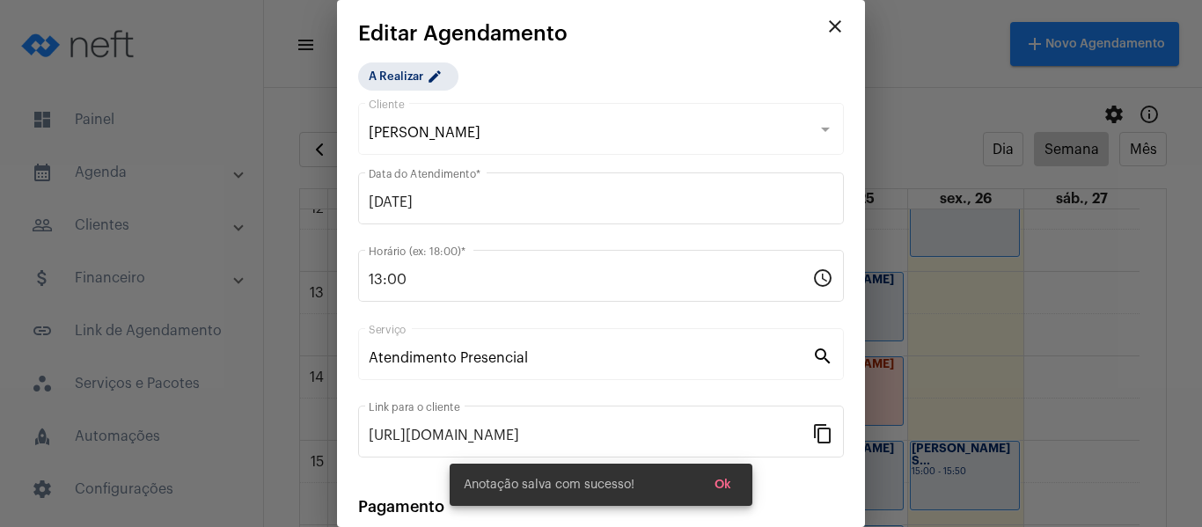
scroll to position [0, 0]
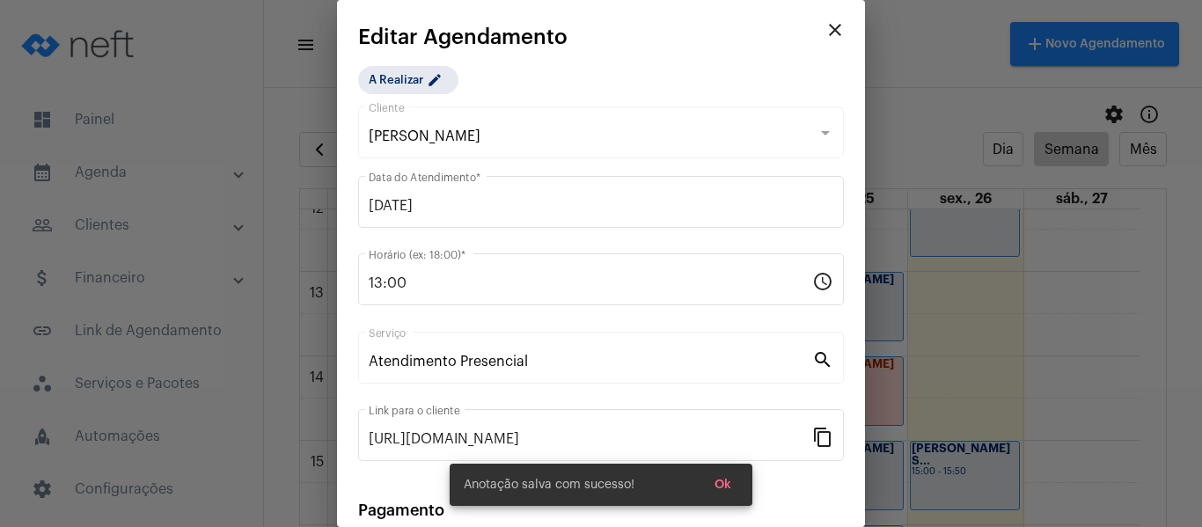
click at [390, 94] on div "A Realizar edit" at bounding box center [446, 79] width 183 height 35
click at [400, 71] on mat-chip "A Realizar edit" at bounding box center [408, 80] width 100 height 28
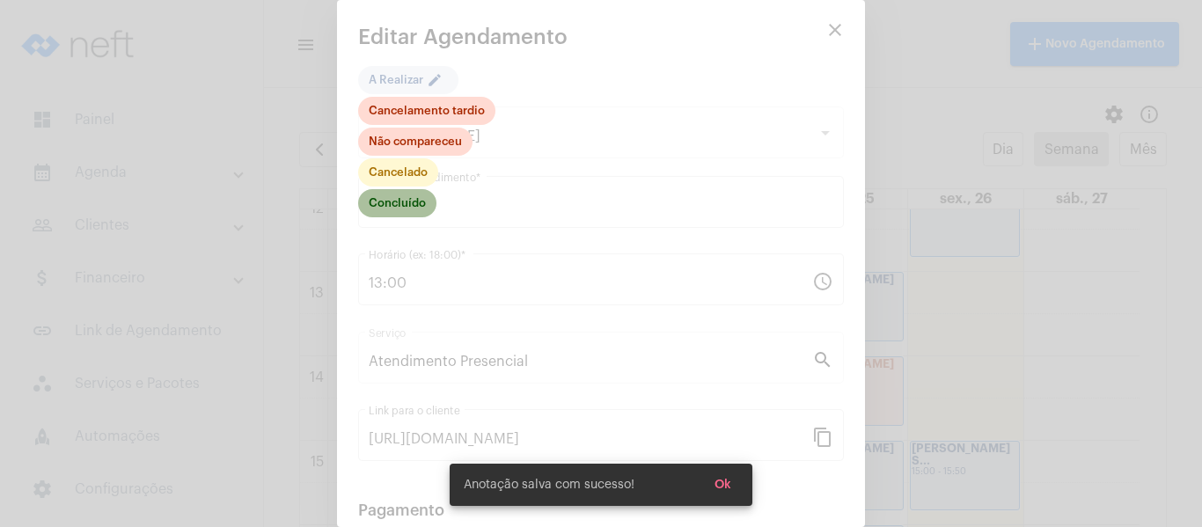
click at [412, 205] on mat-chip "Concluído" at bounding box center [397, 203] width 78 height 28
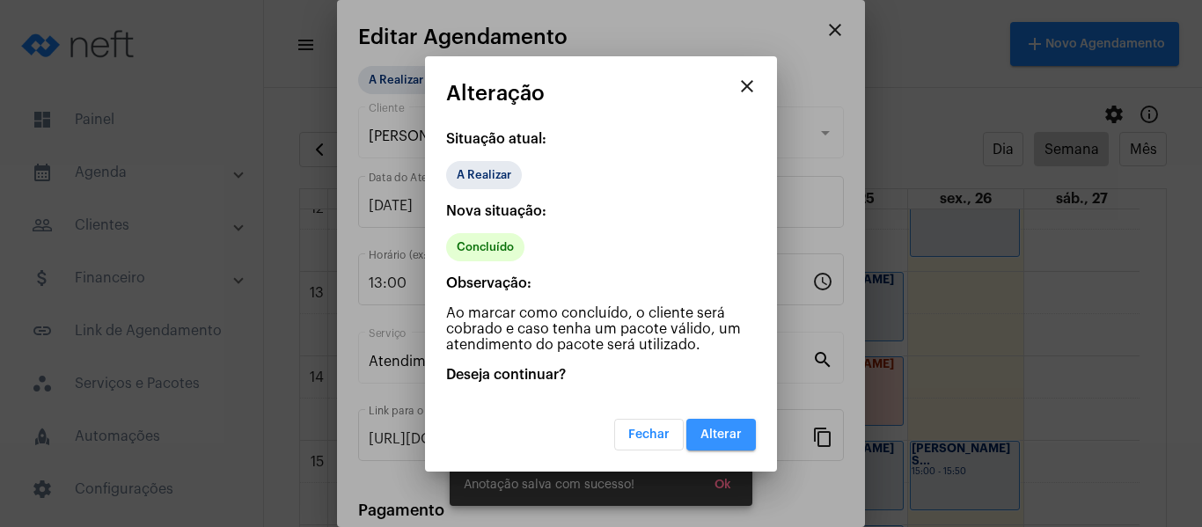
click at [718, 447] on button "Alterar" at bounding box center [722, 435] width 70 height 32
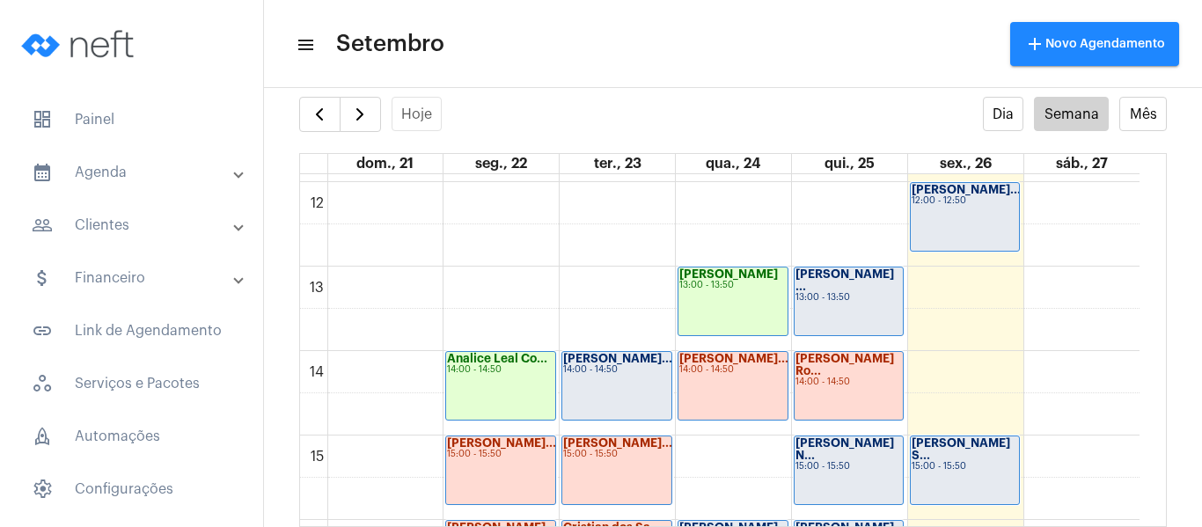
scroll to position [1036, 0]
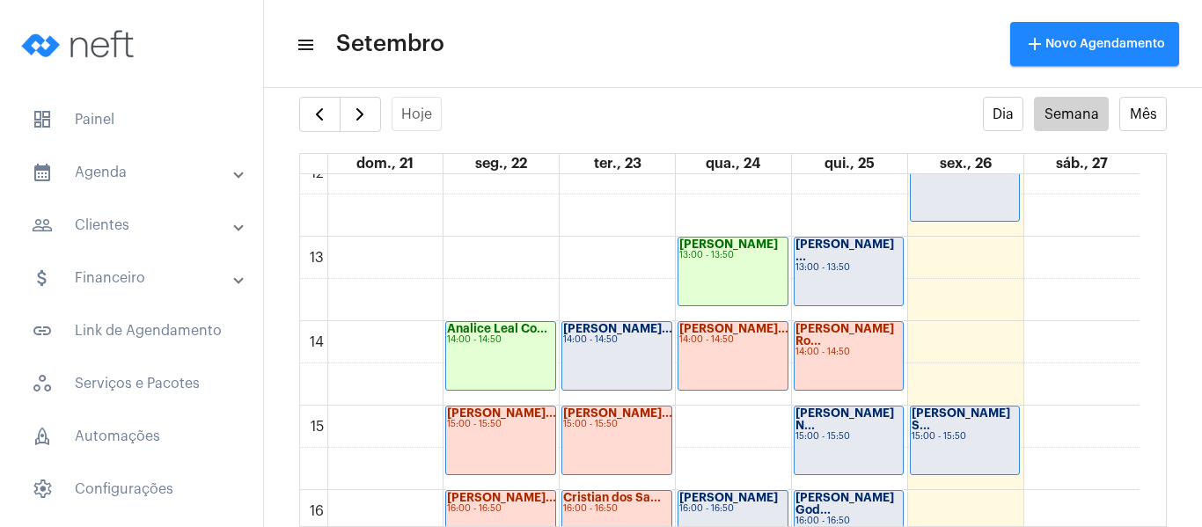
click at [856, 263] on div "13:00 - 13:50" at bounding box center [849, 268] width 107 height 10
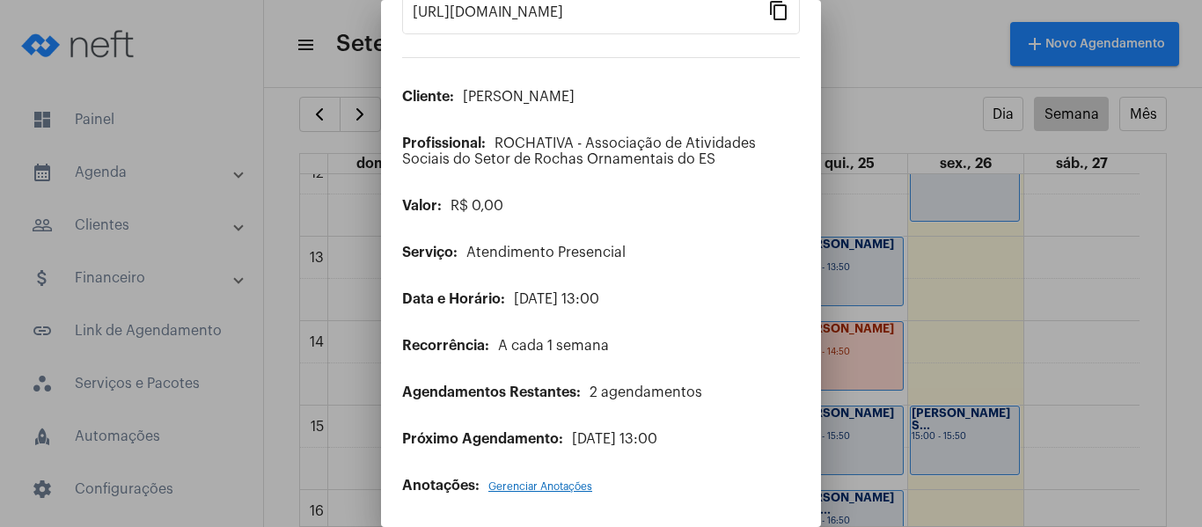
scroll to position [143, 0]
click at [544, 485] on span "Gerenciar Anotações" at bounding box center [540, 486] width 104 height 11
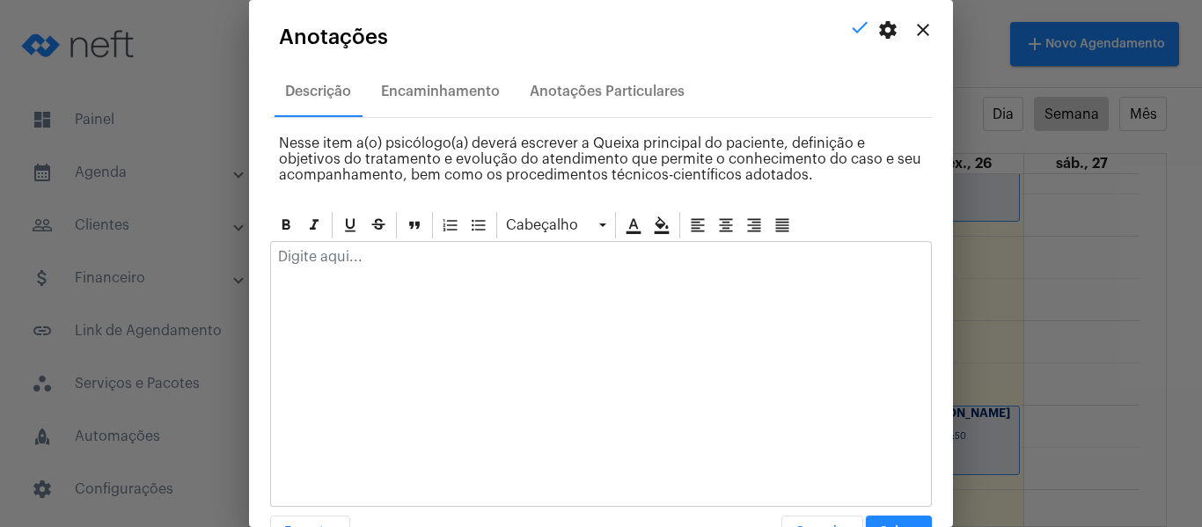
click at [338, 253] on p at bounding box center [601, 257] width 646 height 16
click at [914, 26] on mat-icon "close" at bounding box center [923, 29] width 21 height 21
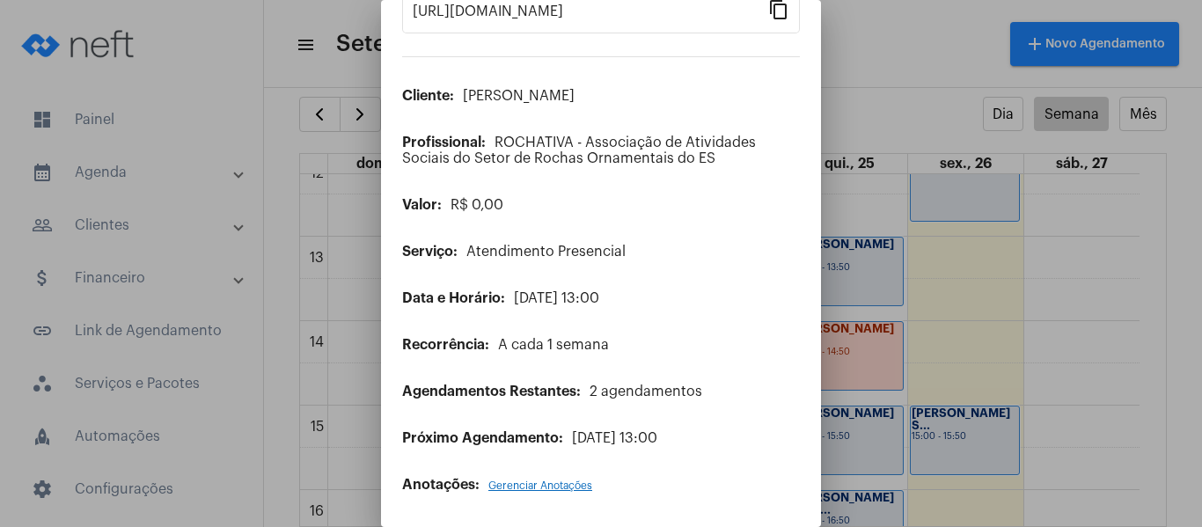
click at [546, 491] on div "Anotações: Gerenciar Anotações" at bounding box center [601, 485] width 398 height 16
click at [547, 482] on span "Gerenciar Anotações" at bounding box center [540, 486] width 104 height 11
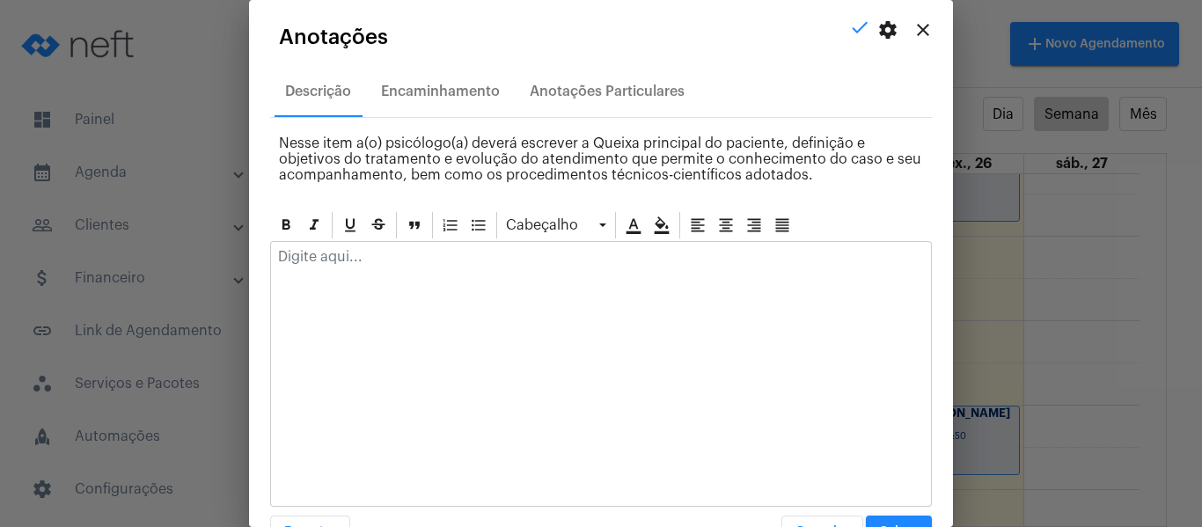
click at [452, 278] on div at bounding box center [601, 261] width 660 height 39
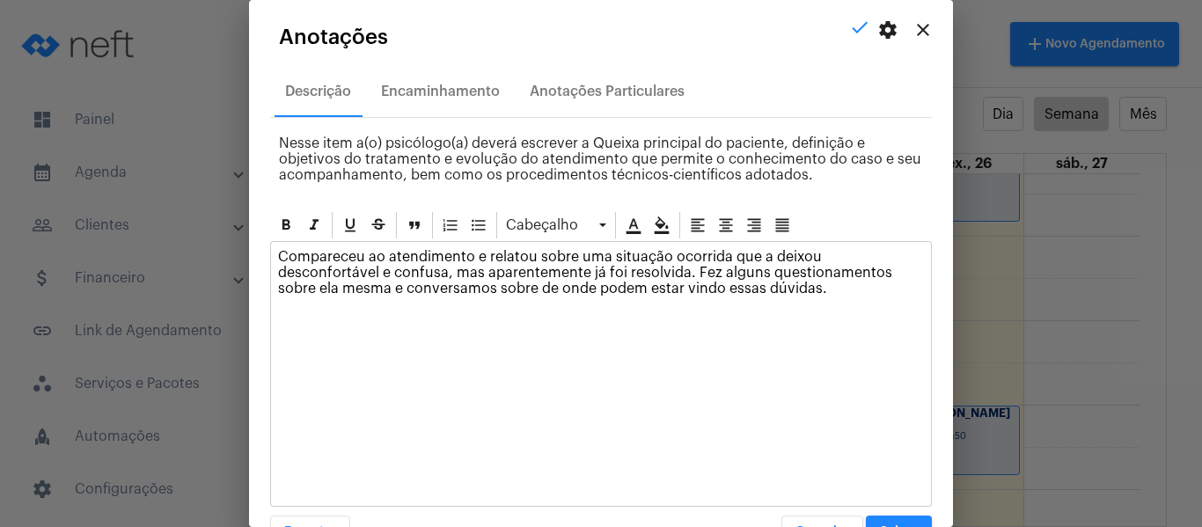
click at [900, 522] on button "Salvar" at bounding box center [899, 532] width 66 height 32
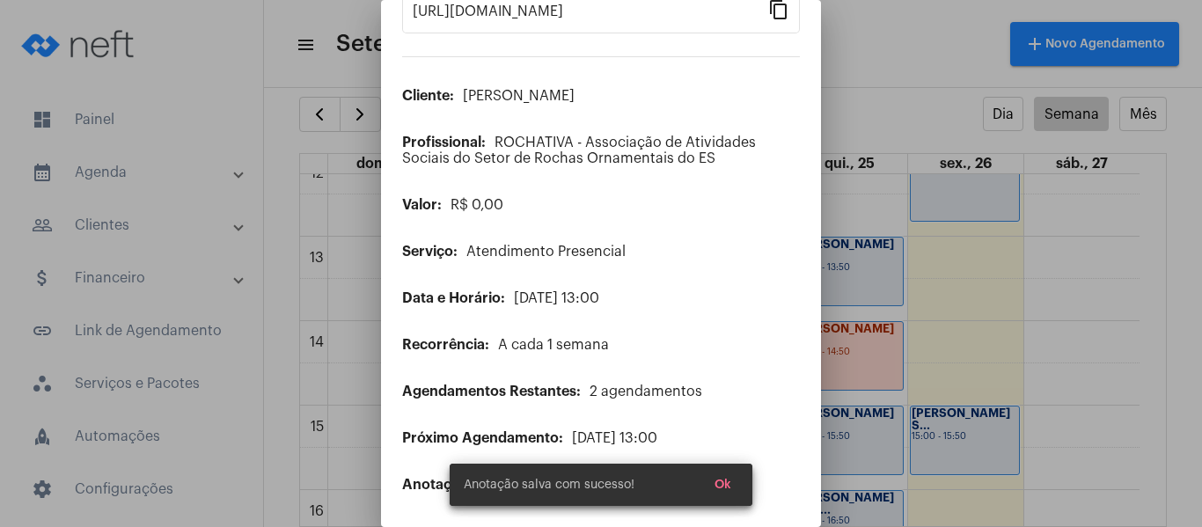
scroll to position [0, 0]
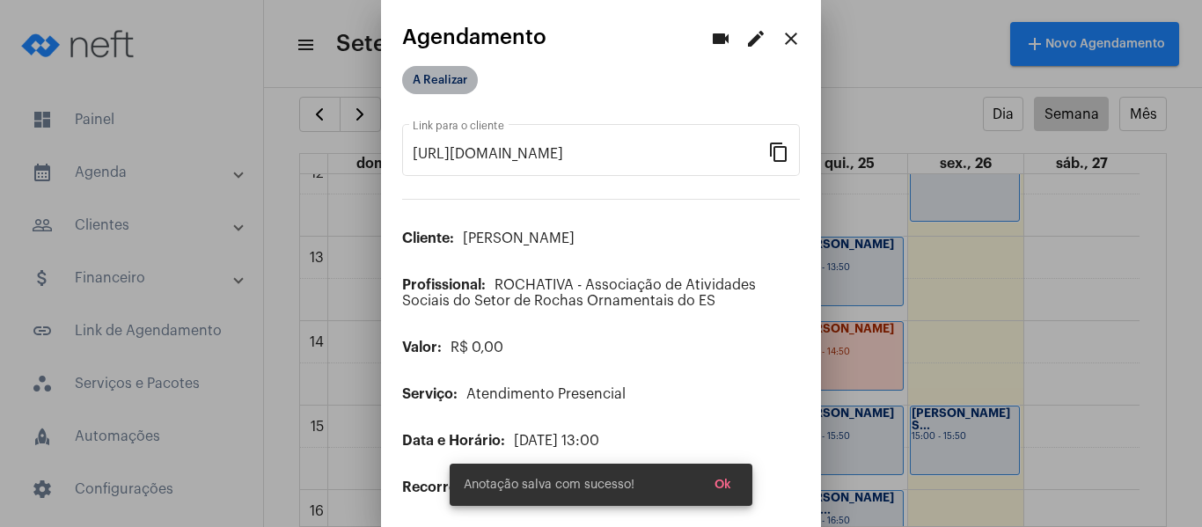
click at [453, 76] on mat-chip "A Realizar" at bounding box center [440, 80] width 76 height 28
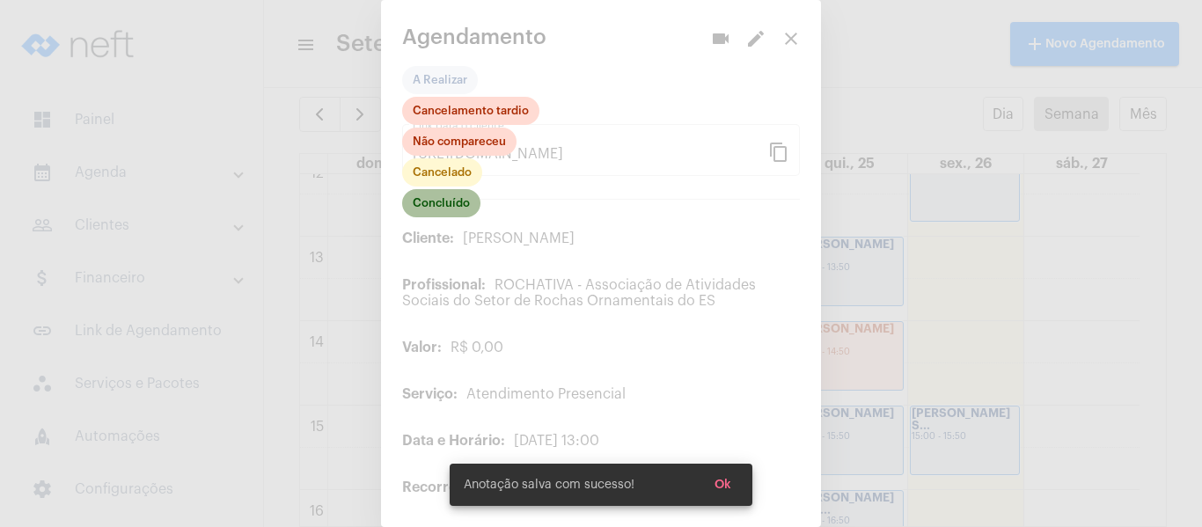
click at [441, 203] on mat-chip "Concluído" at bounding box center [441, 203] width 78 height 28
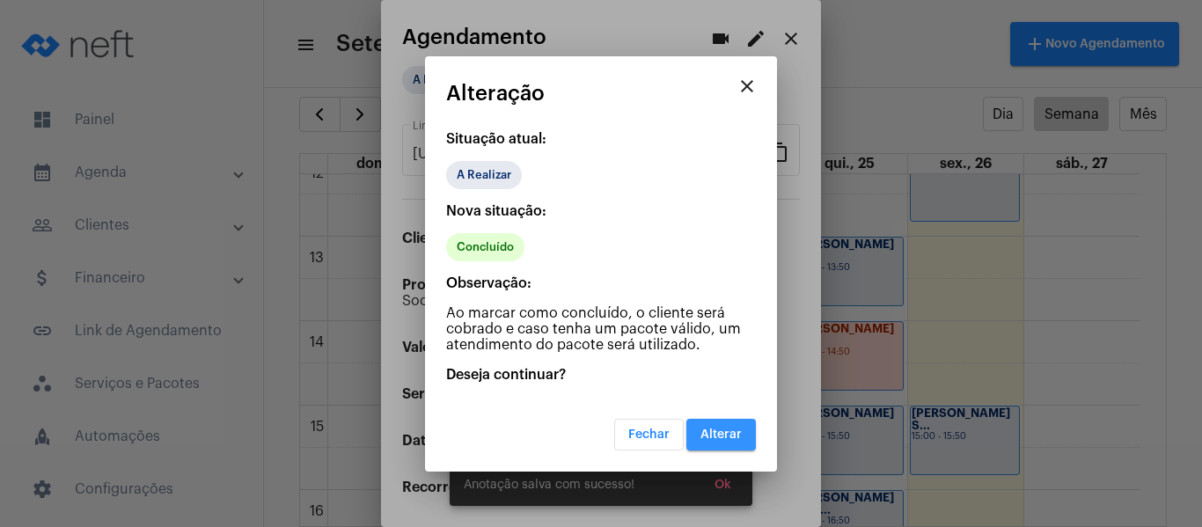
click at [718, 432] on span "Alterar" at bounding box center [721, 435] width 41 height 12
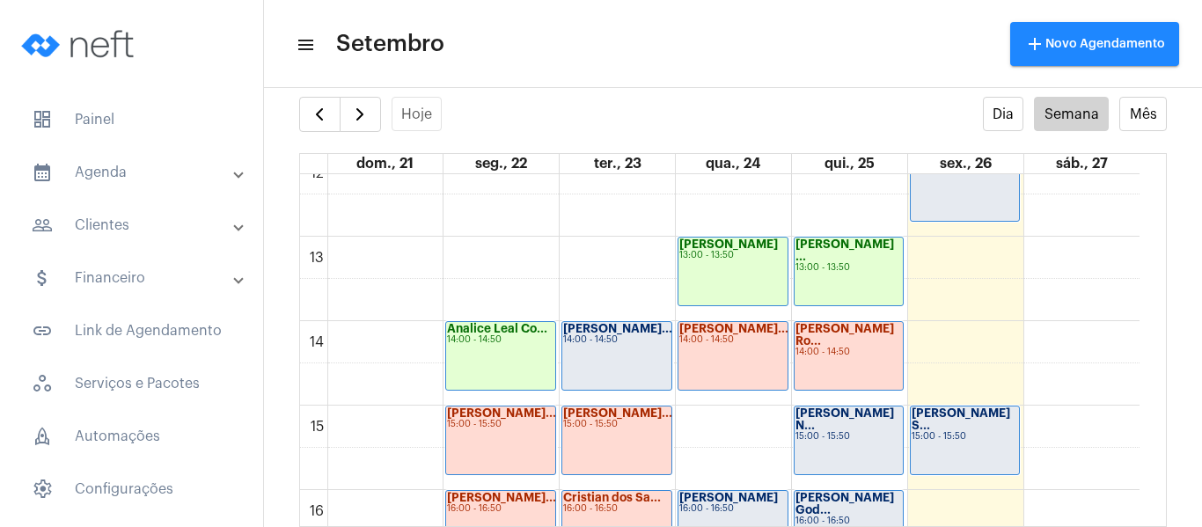
click at [136, 219] on mat-panel-title "people_outline Clientes" at bounding box center [133, 225] width 203 height 21
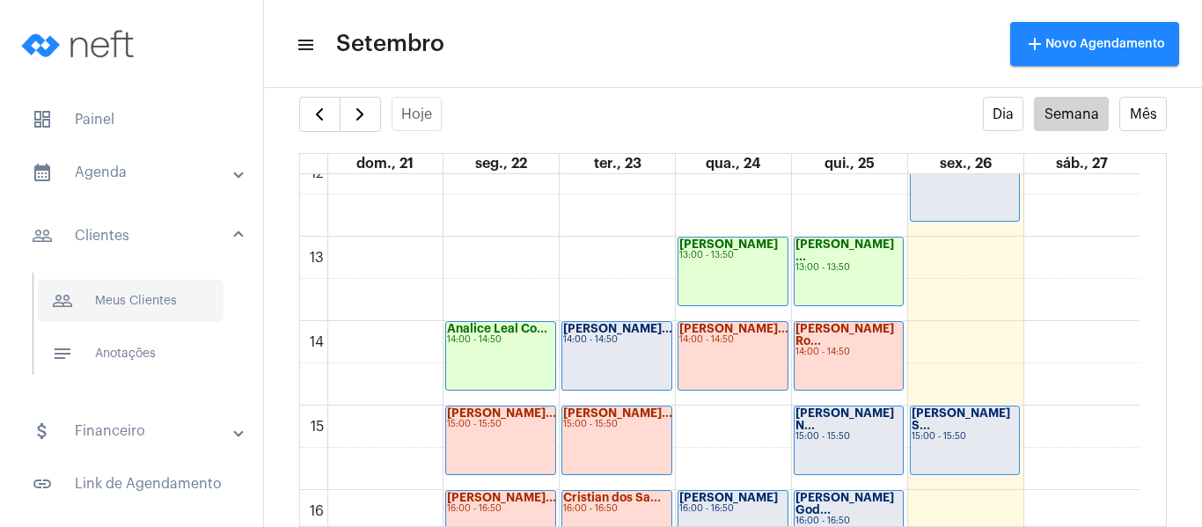
click at [138, 308] on span "people_outline Meus Clientes" at bounding box center [131, 301] width 186 height 42
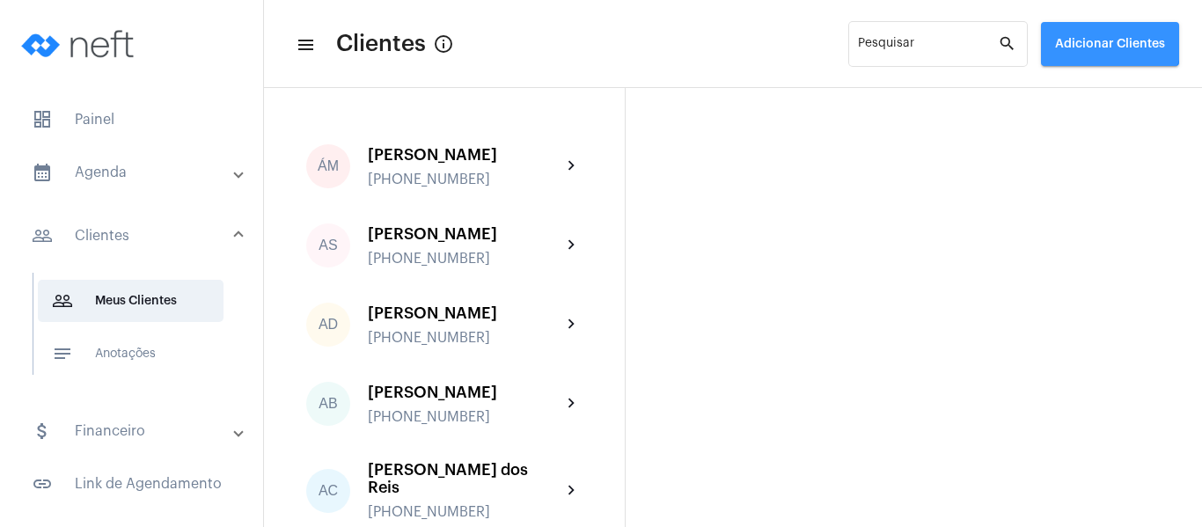
click at [1105, 33] on button "Adicionar Clientes" at bounding box center [1110, 44] width 138 height 44
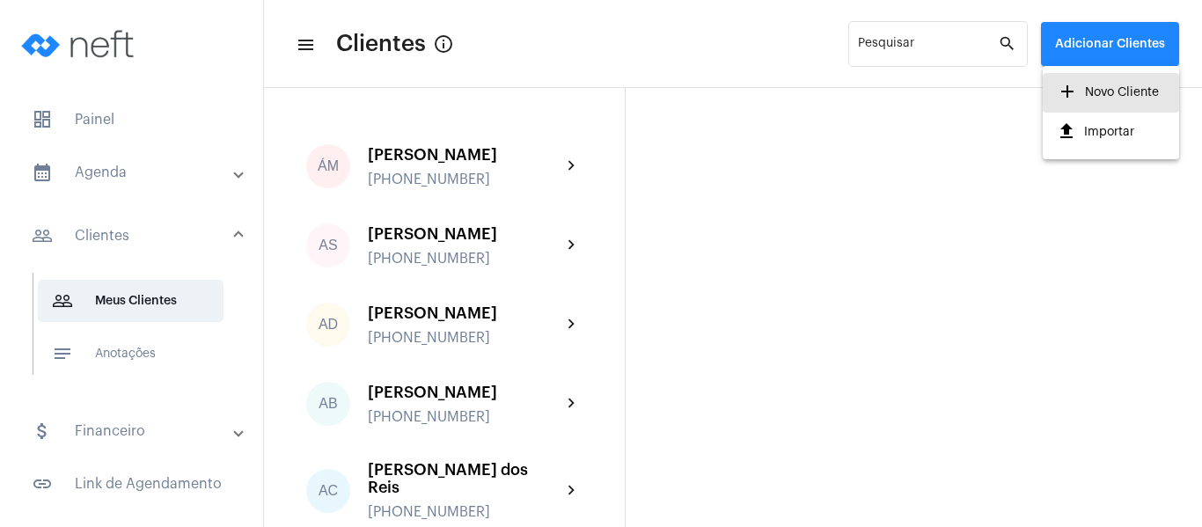
click at [1104, 90] on span "add Novo Cliente" at bounding box center [1108, 93] width 102 height 32
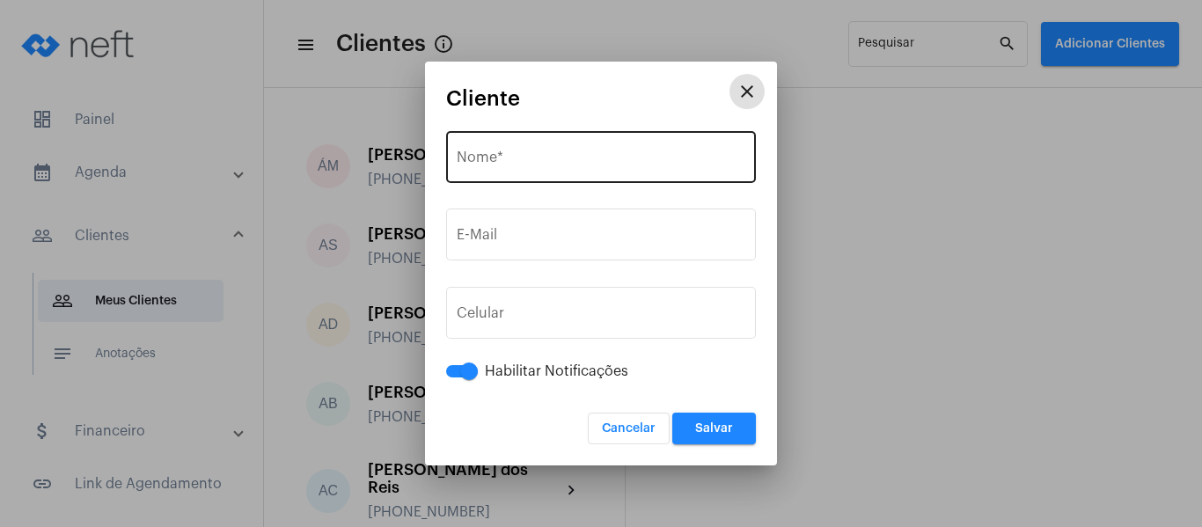
click at [502, 149] on div "Nome *" at bounding box center [601, 155] width 289 height 55
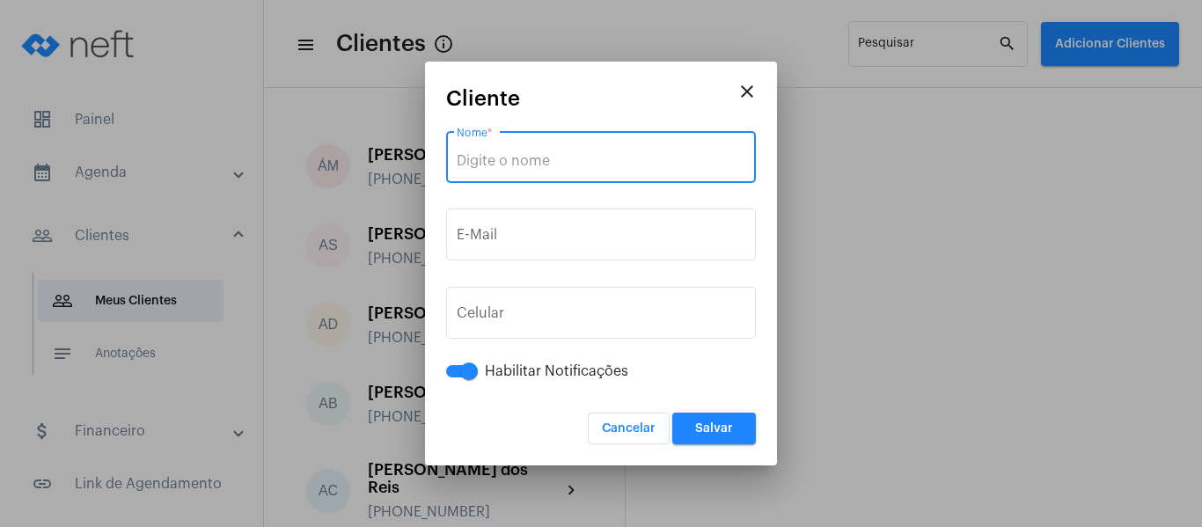
click at [501, 166] on input "Nome *" at bounding box center [601, 161] width 289 height 16
type input "Ana Júlia"
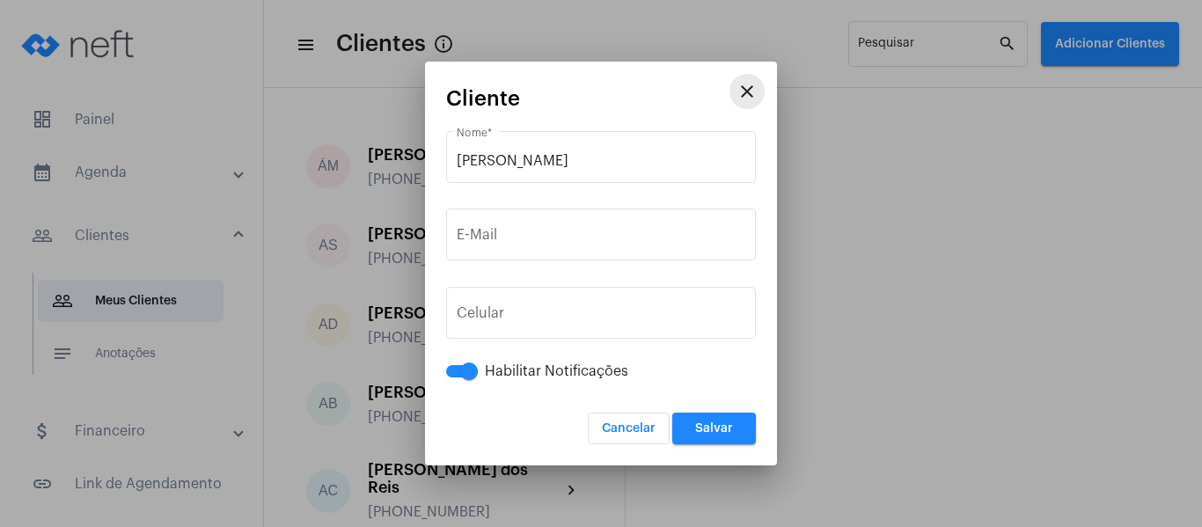
click at [746, 90] on mat-icon "close" at bounding box center [747, 91] width 21 height 21
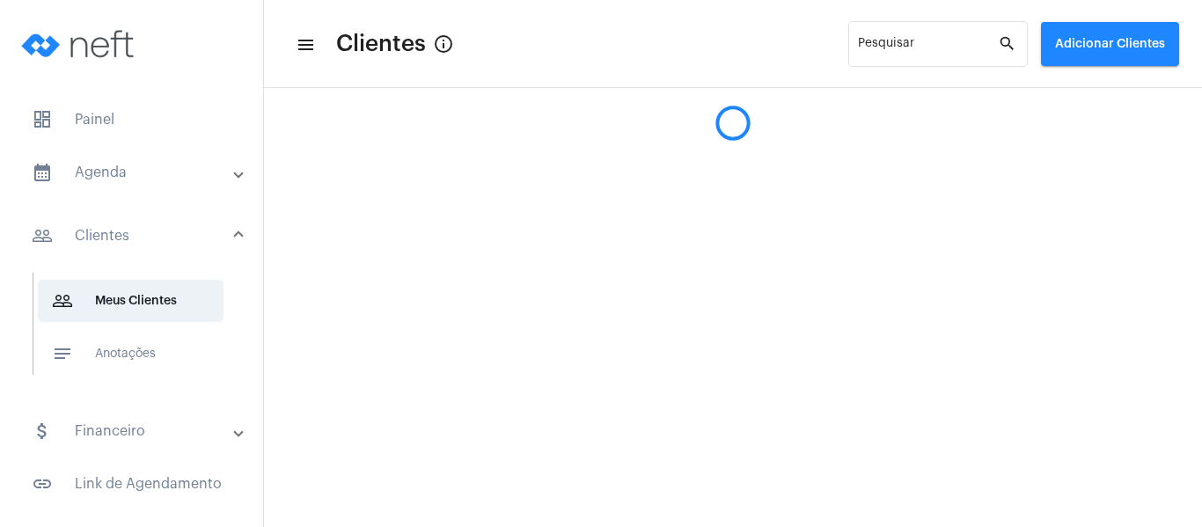
click at [107, 167] on mat-panel-title "calendar_month_outlined Agenda" at bounding box center [133, 172] width 203 height 21
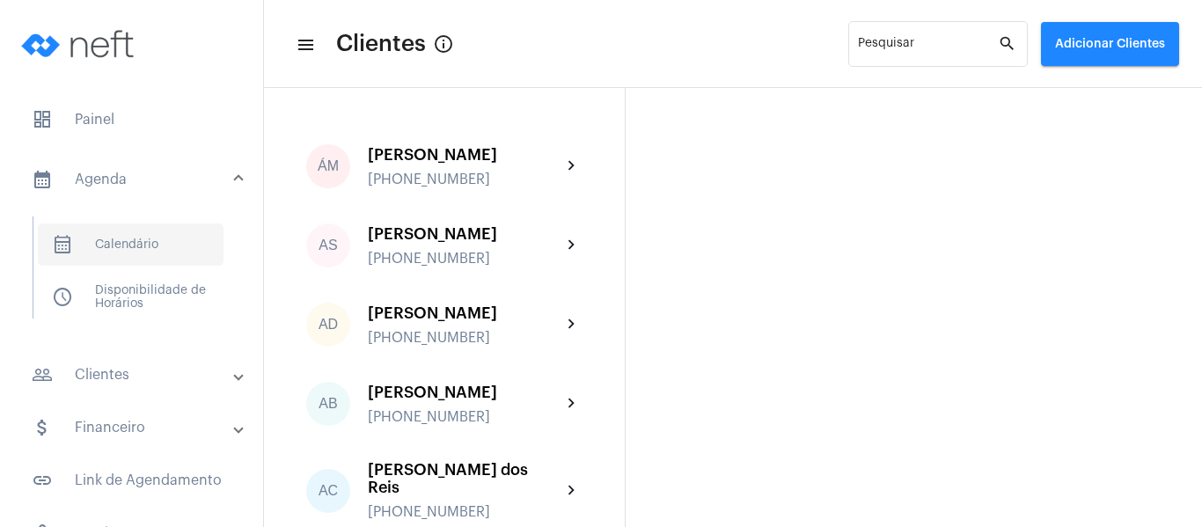
click at [155, 234] on span "calendar_month_outlined Calendário" at bounding box center [131, 245] width 186 height 42
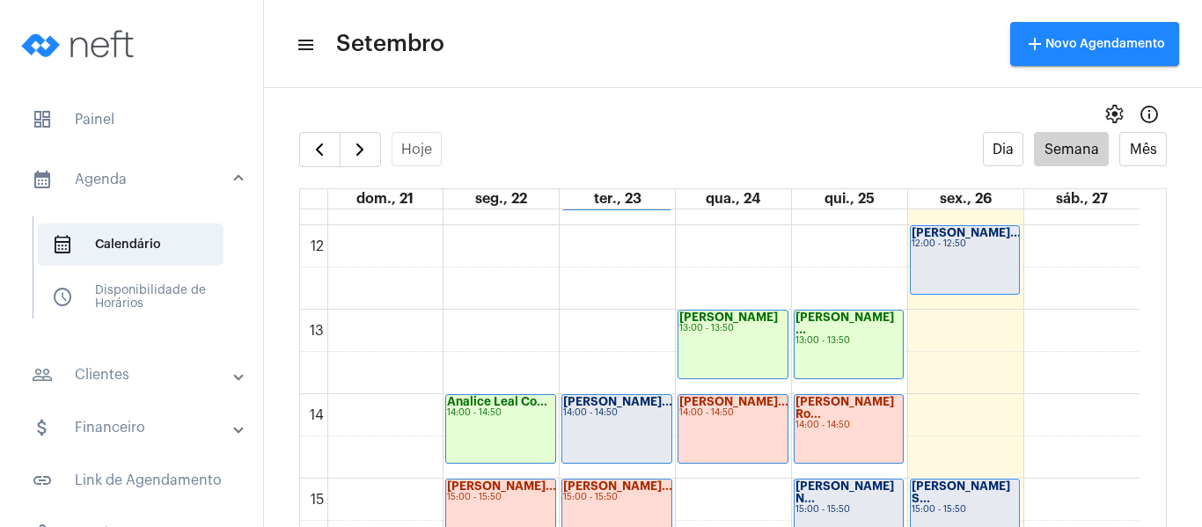
scroll to position [1036, 0]
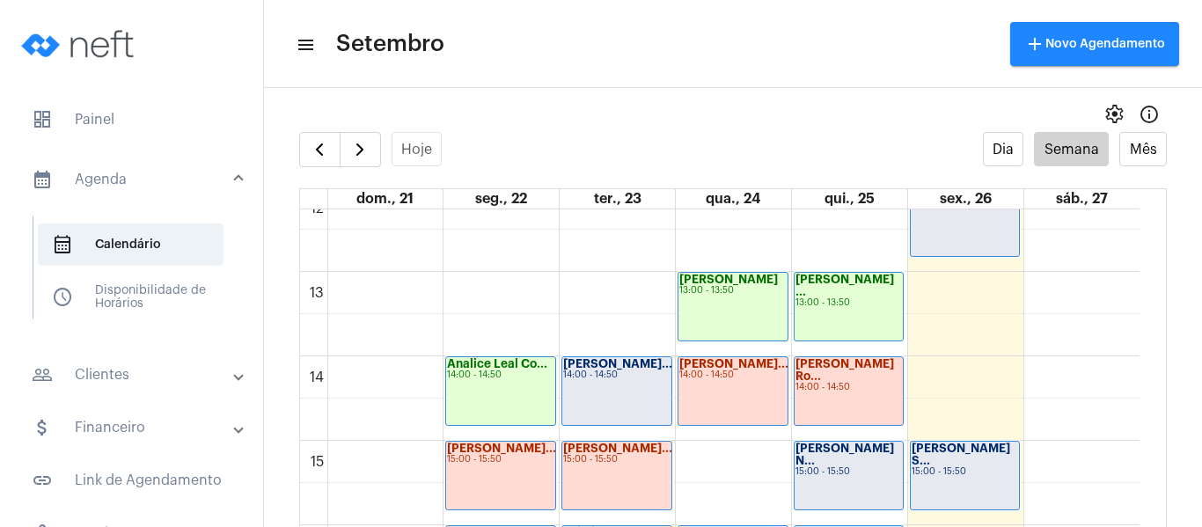
click at [618, 400] on div "Gabrielly Victó... 14:00 - 14:50" at bounding box center [616, 391] width 109 height 68
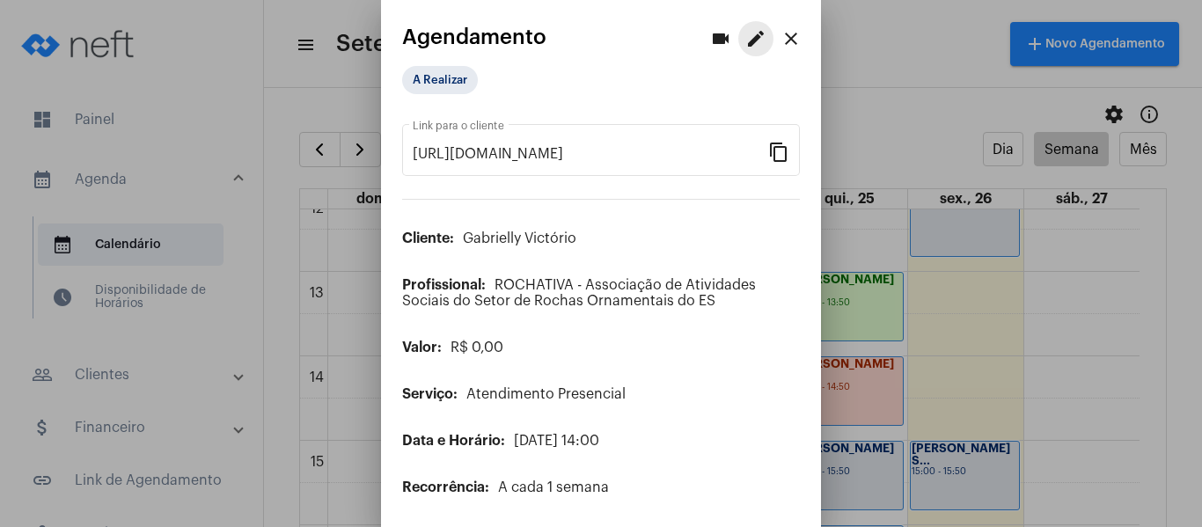
click at [745, 38] on mat-icon "edit" at bounding box center [755, 38] width 21 height 21
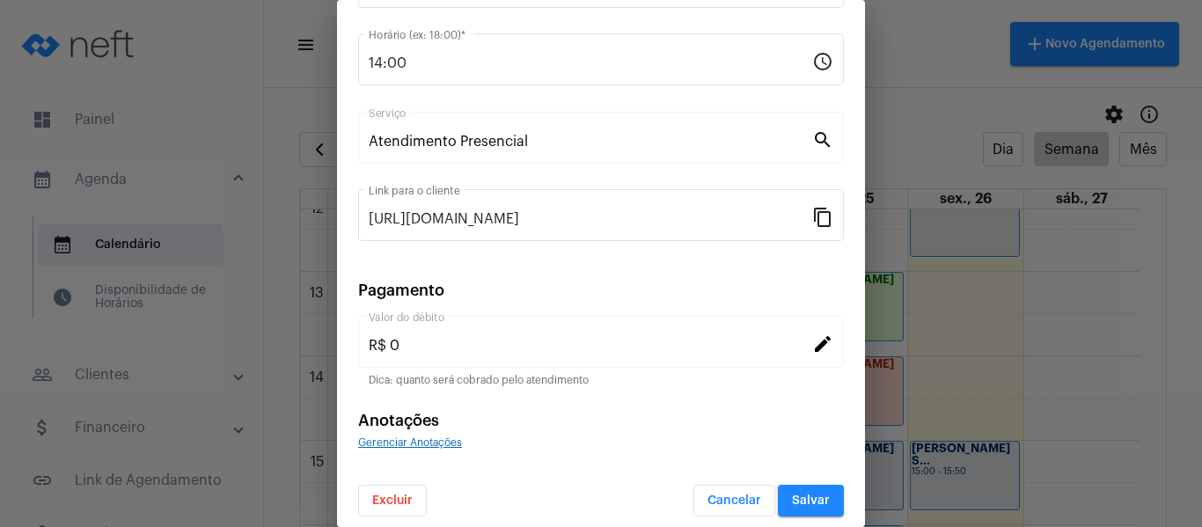
scroll to position [231, 0]
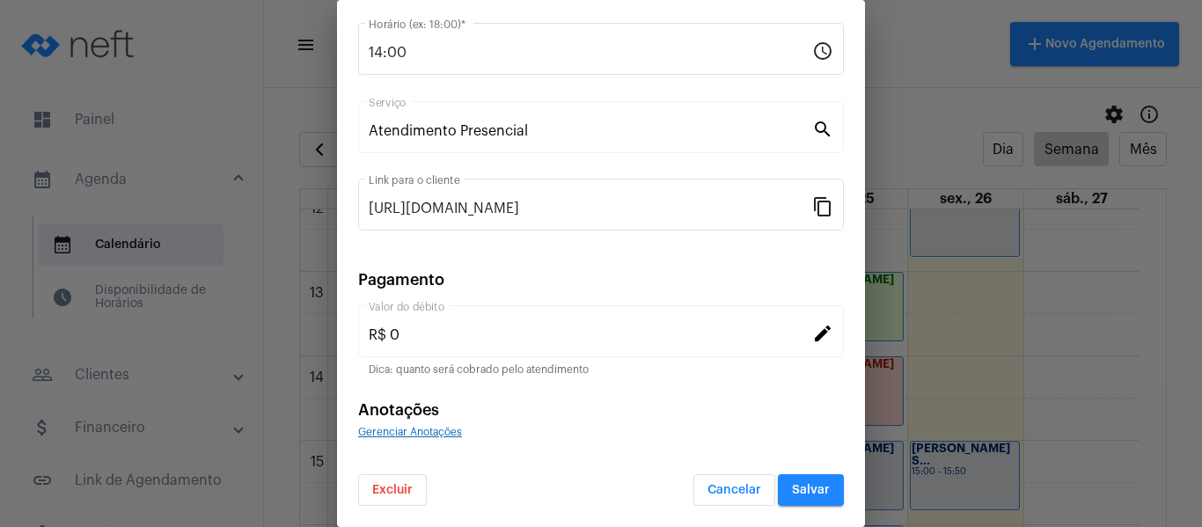
click at [417, 434] on span "Gerenciar Anotações" at bounding box center [410, 432] width 104 height 11
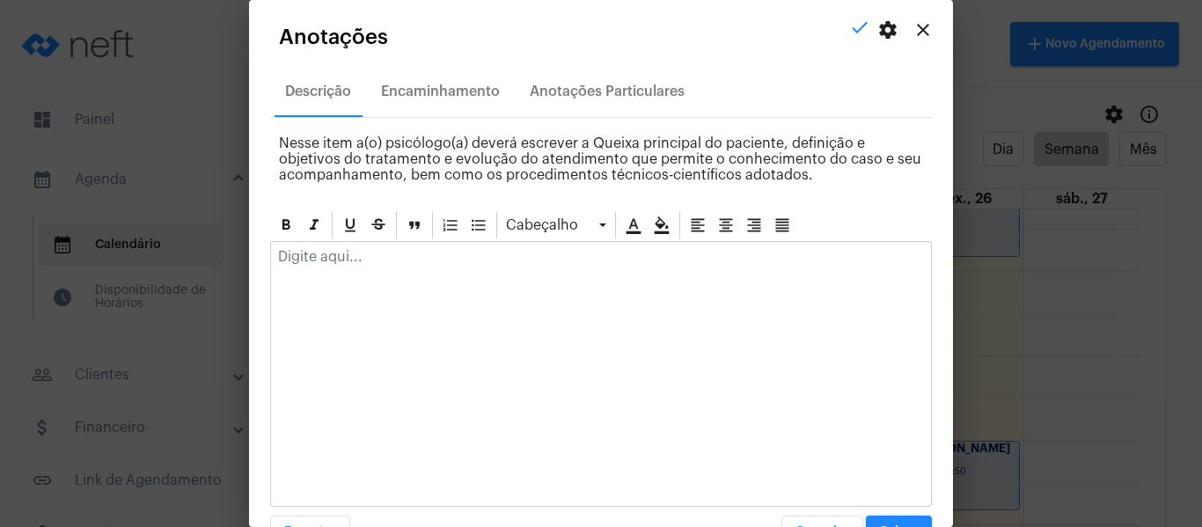
click at [460, 245] on div at bounding box center [601, 261] width 660 height 39
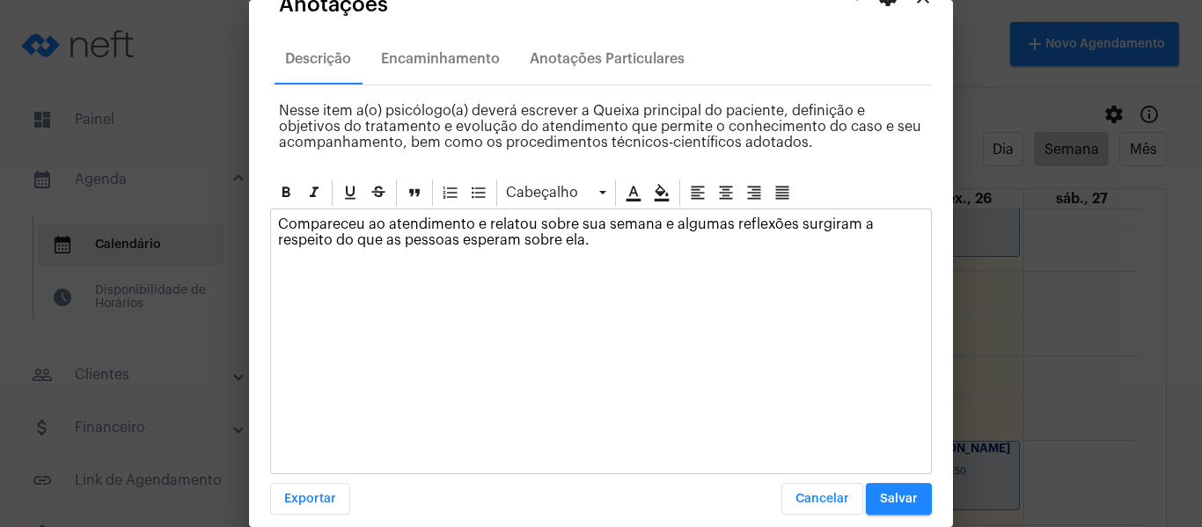
scroll to position [50, 0]
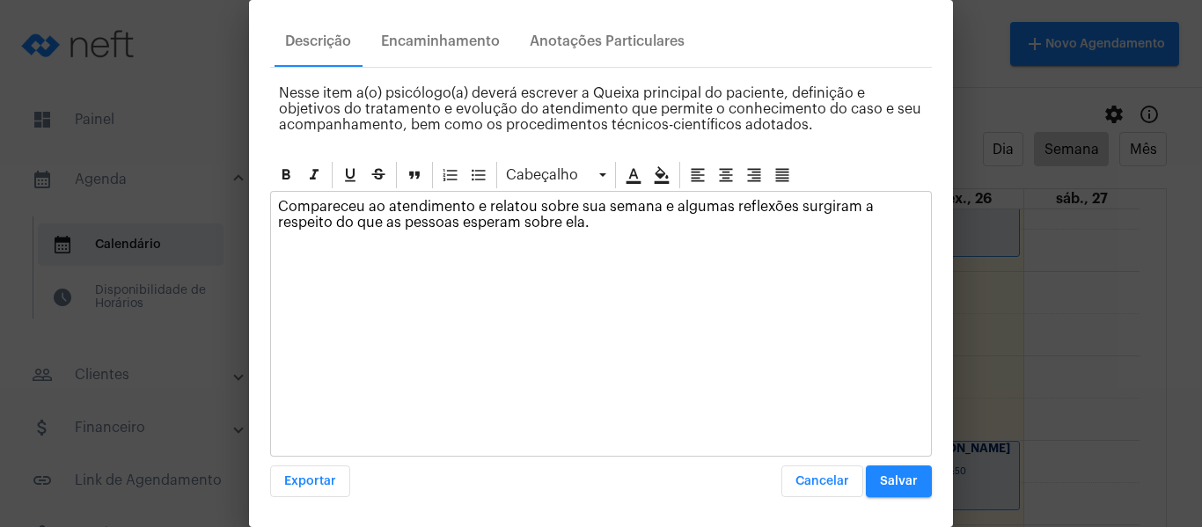
click at [874, 466] on button "Salvar" at bounding box center [899, 482] width 66 height 32
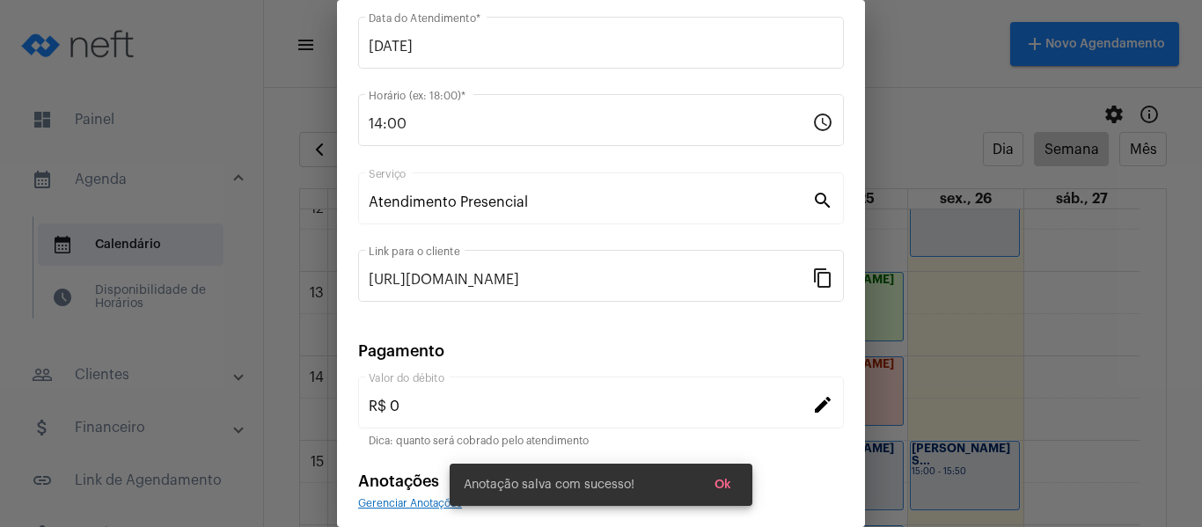
scroll to position [55, 0]
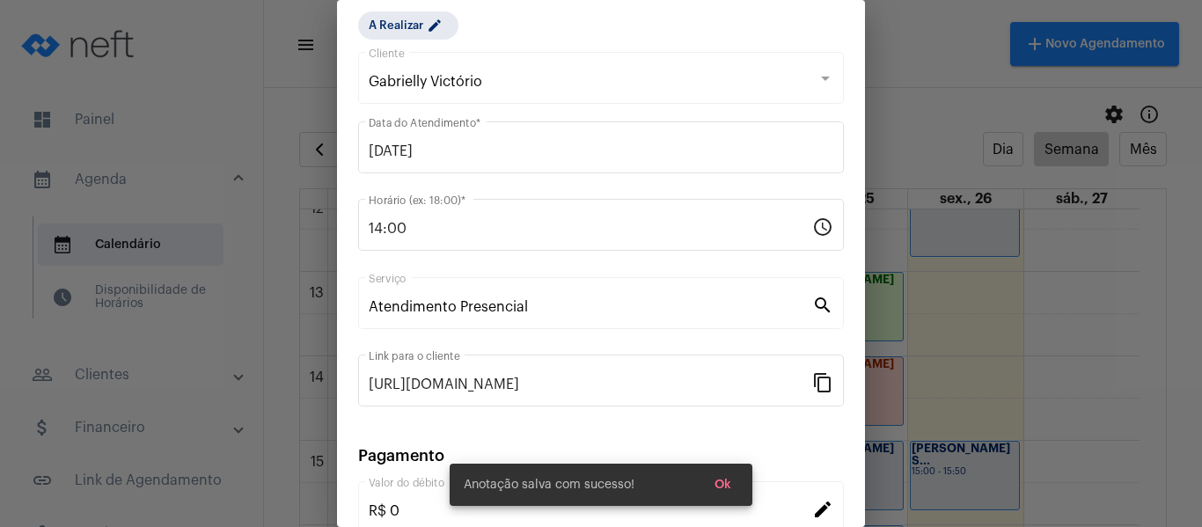
click at [405, 40] on div "A Realizar edit" at bounding box center [446, 25] width 183 height 35
click at [408, 28] on mat-chip "A Realizar edit" at bounding box center [408, 25] width 100 height 28
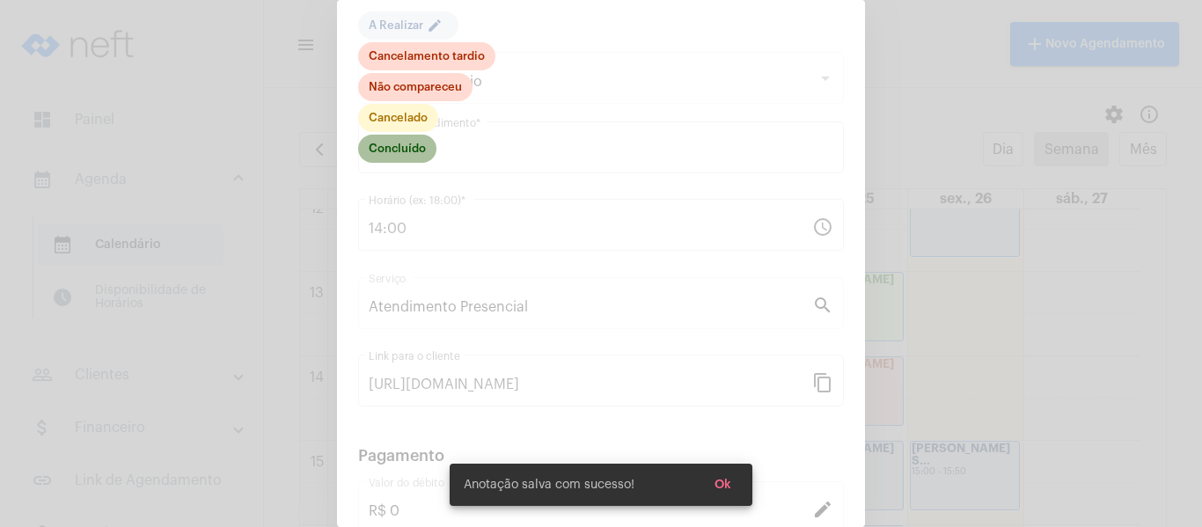
click at [406, 157] on mat-chip "Concluído" at bounding box center [397, 149] width 78 height 28
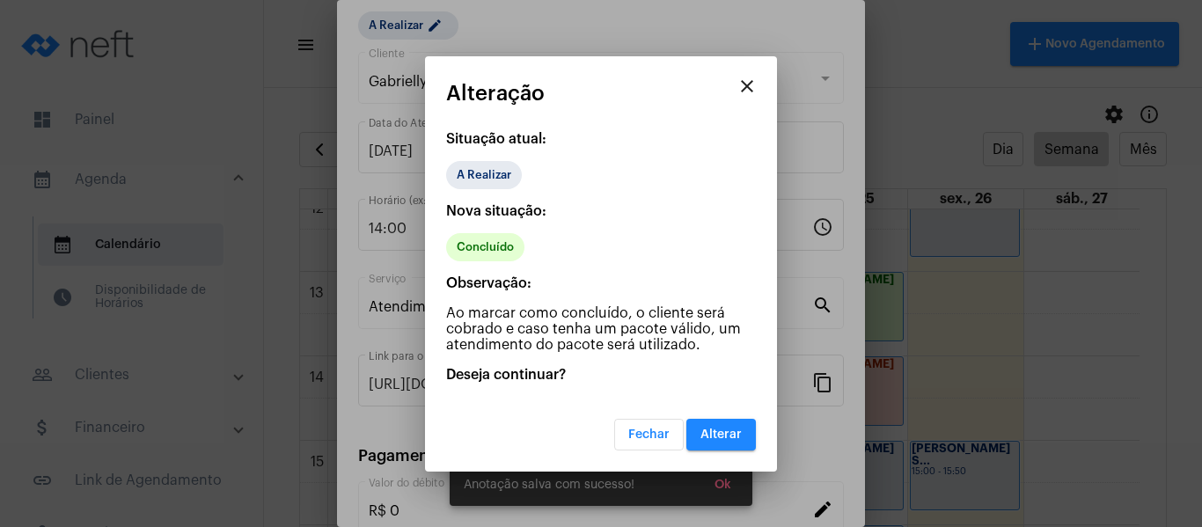
click at [716, 427] on button "Alterar" at bounding box center [722, 435] width 70 height 32
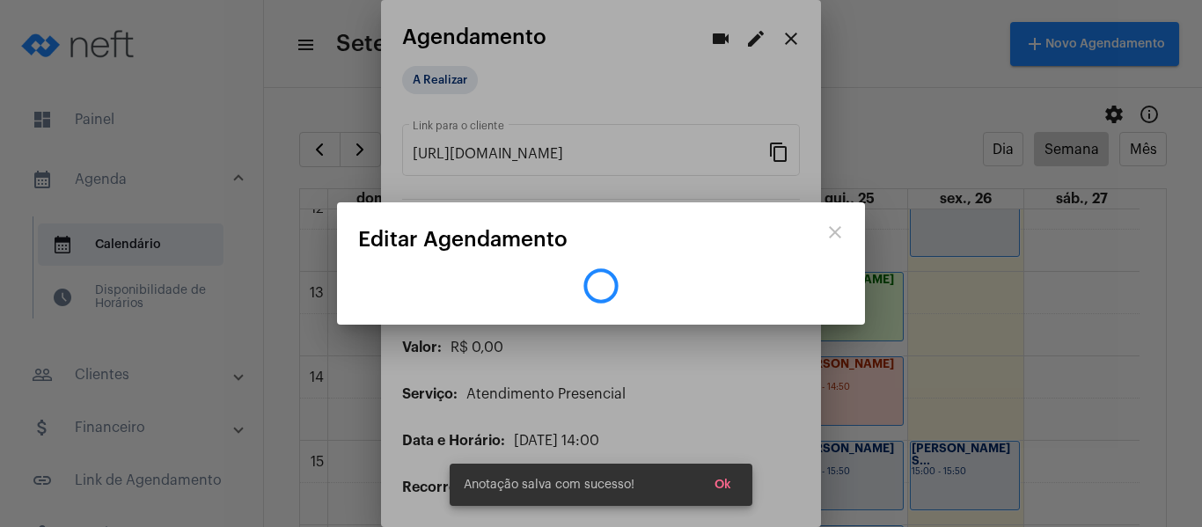
scroll to position [0, 0]
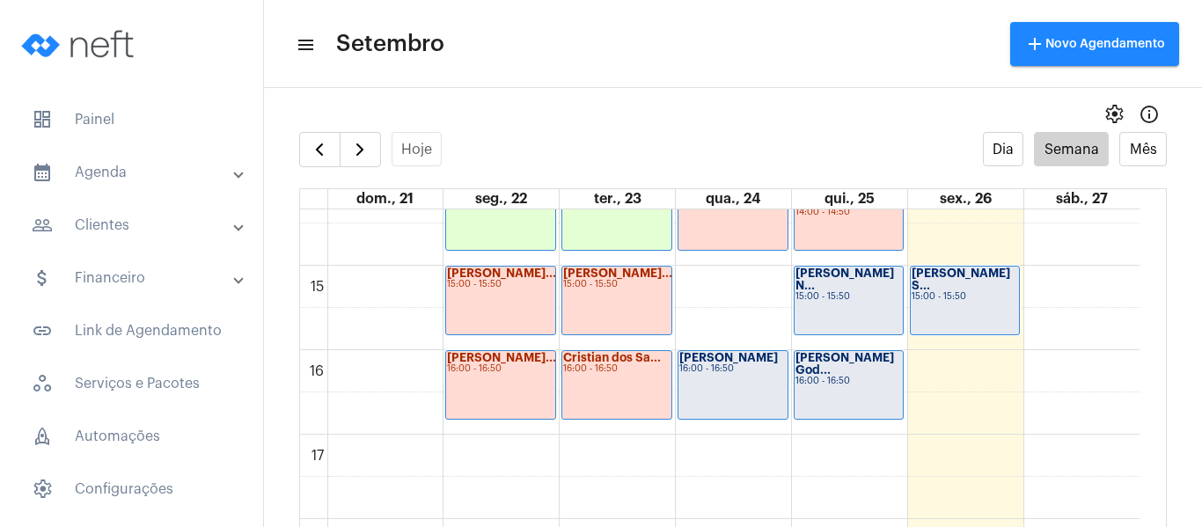
scroll to position [1212, 0]
click at [756, 393] on div "[PERSON_NAME] 16:00 - 16:50" at bounding box center [733, 384] width 109 height 68
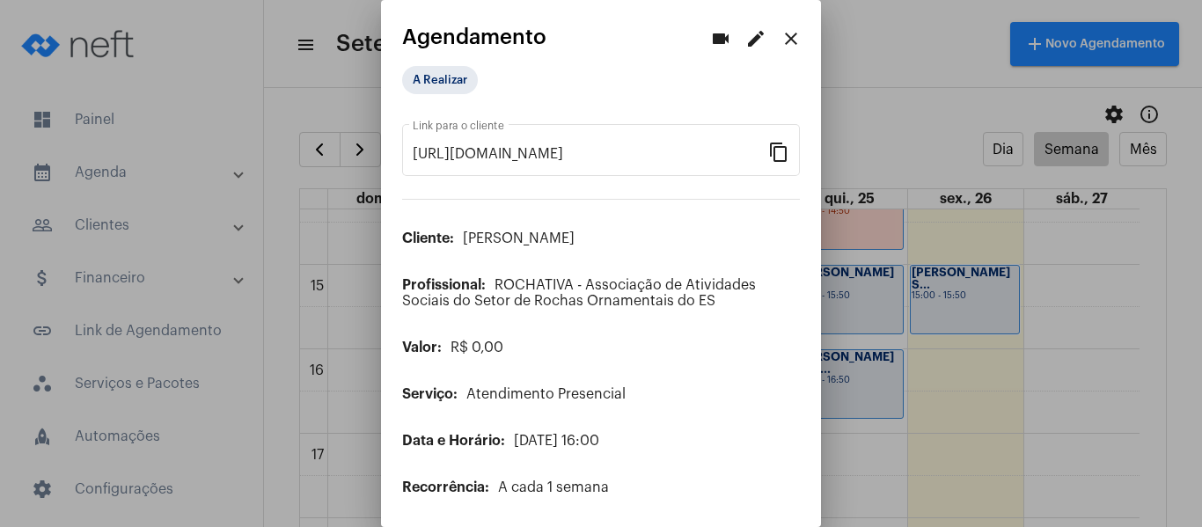
click at [745, 36] on mat-icon "edit" at bounding box center [755, 38] width 21 height 21
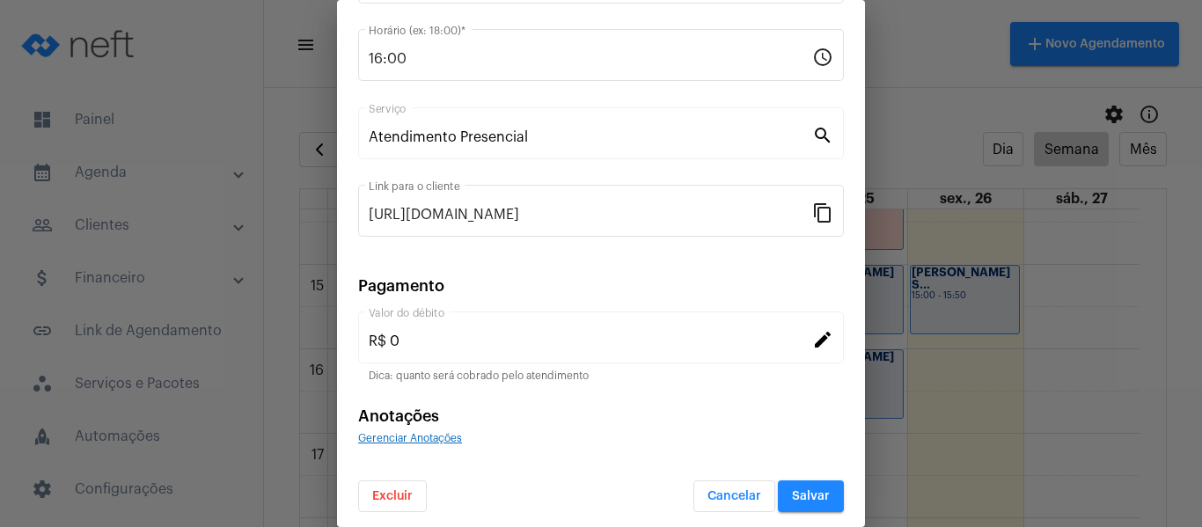
scroll to position [231, 0]
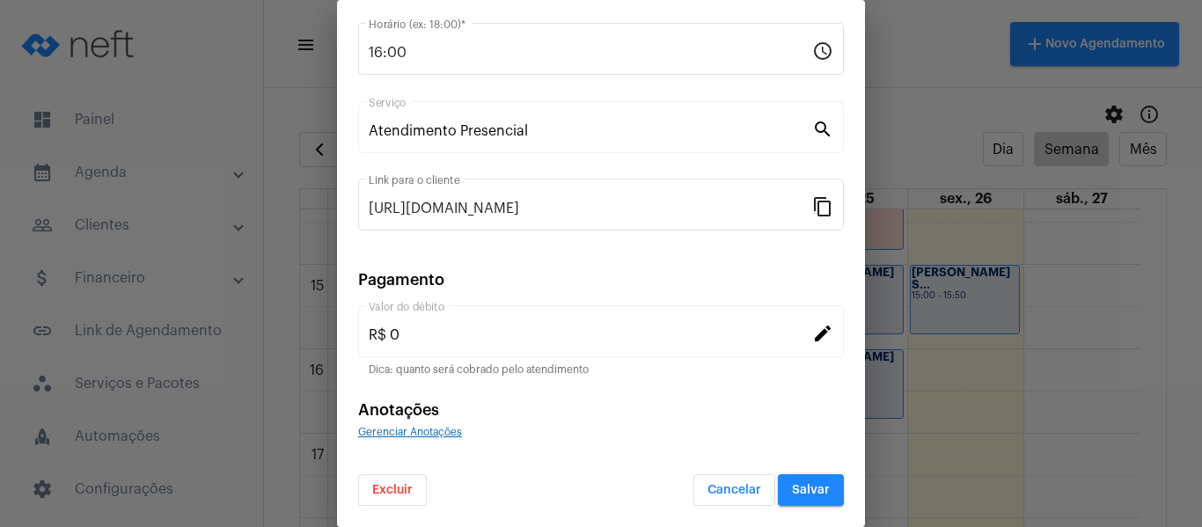
click at [444, 434] on span "Gerenciar Anotações" at bounding box center [410, 432] width 104 height 11
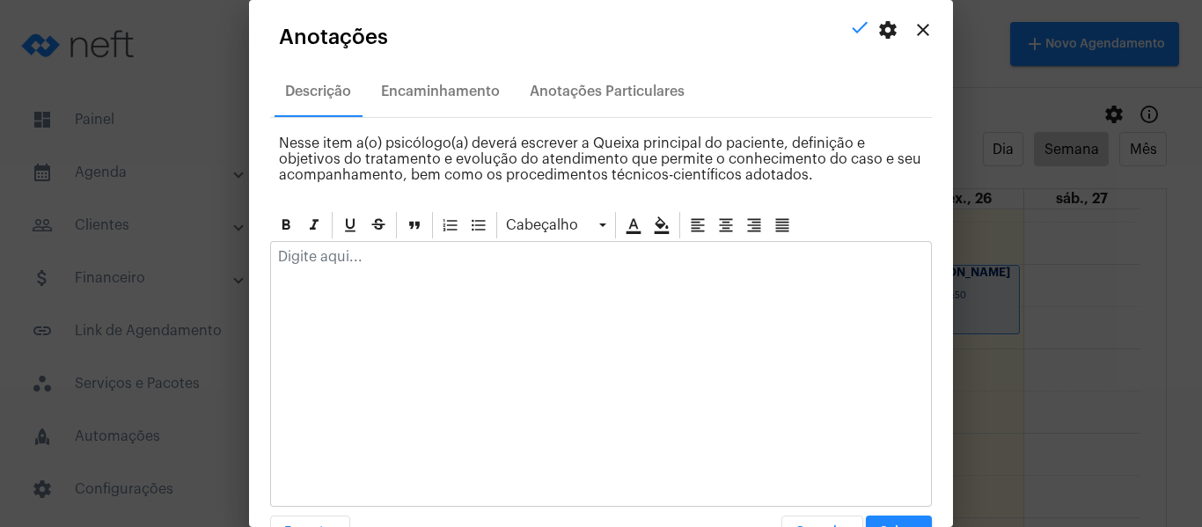
click at [502, 263] on p at bounding box center [601, 257] width 646 height 16
click at [913, 29] on mat-icon "close" at bounding box center [923, 29] width 21 height 21
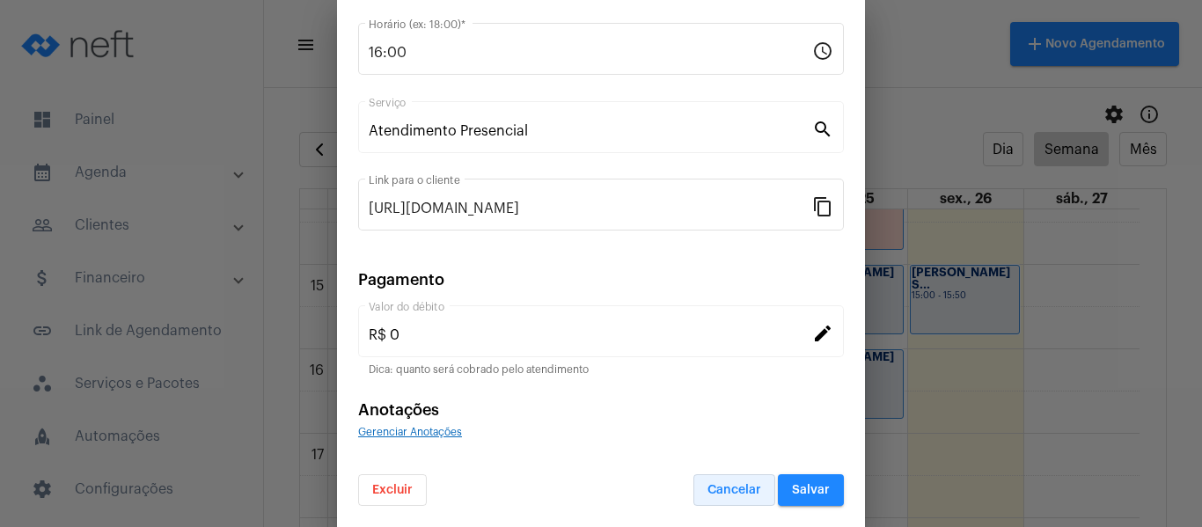
click at [742, 496] on button "Cancelar" at bounding box center [735, 490] width 82 height 32
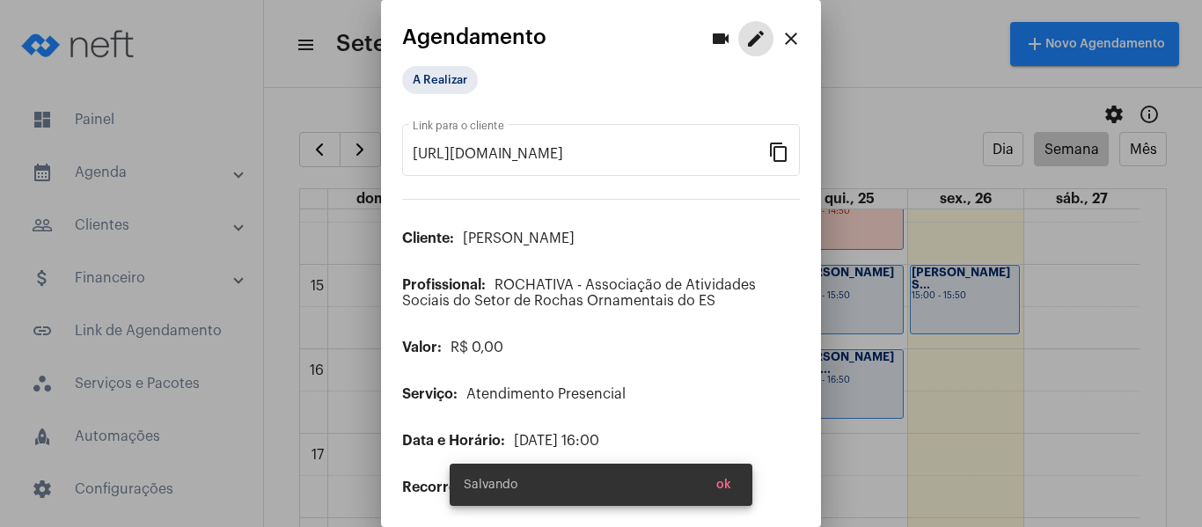
click at [782, 34] on mat-icon "close" at bounding box center [791, 38] width 21 height 21
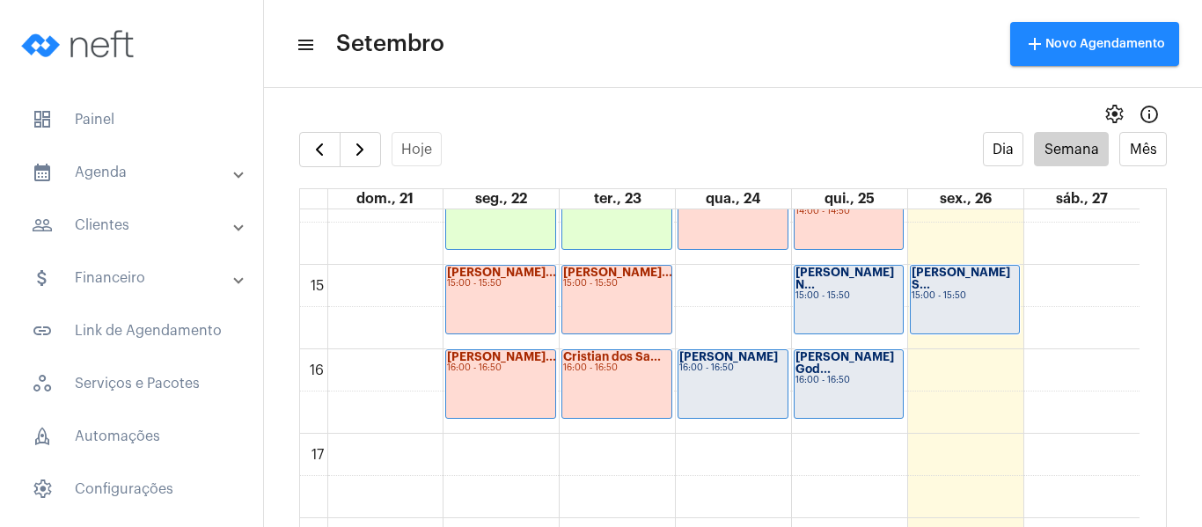
click at [106, 231] on mat-panel-title "people_outline Clientes" at bounding box center [133, 225] width 203 height 21
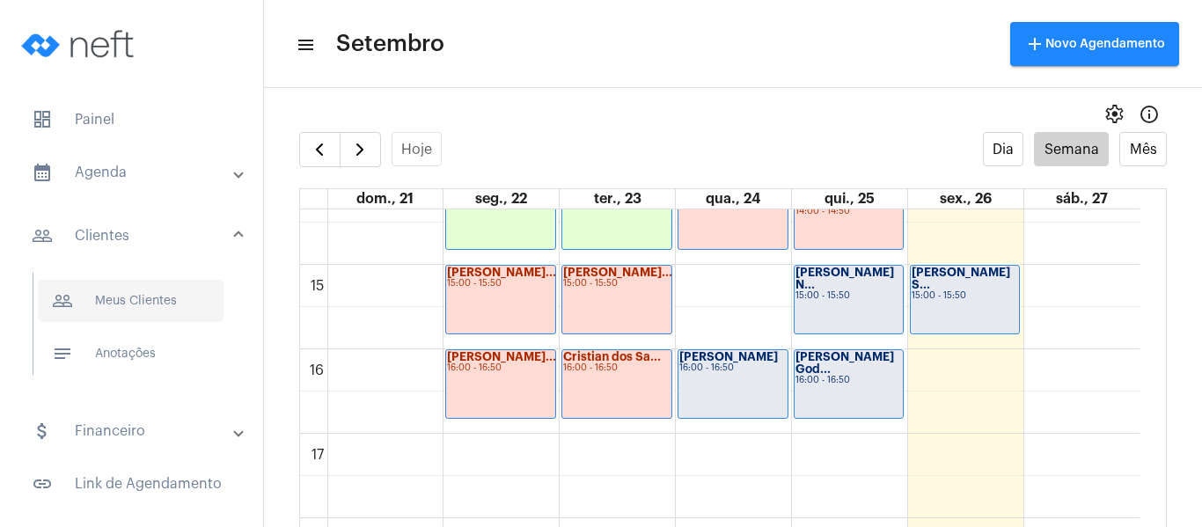
click at [118, 293] on span "people_outline Meus Clientes" at bounding box center [131, 301] width 186 height 42
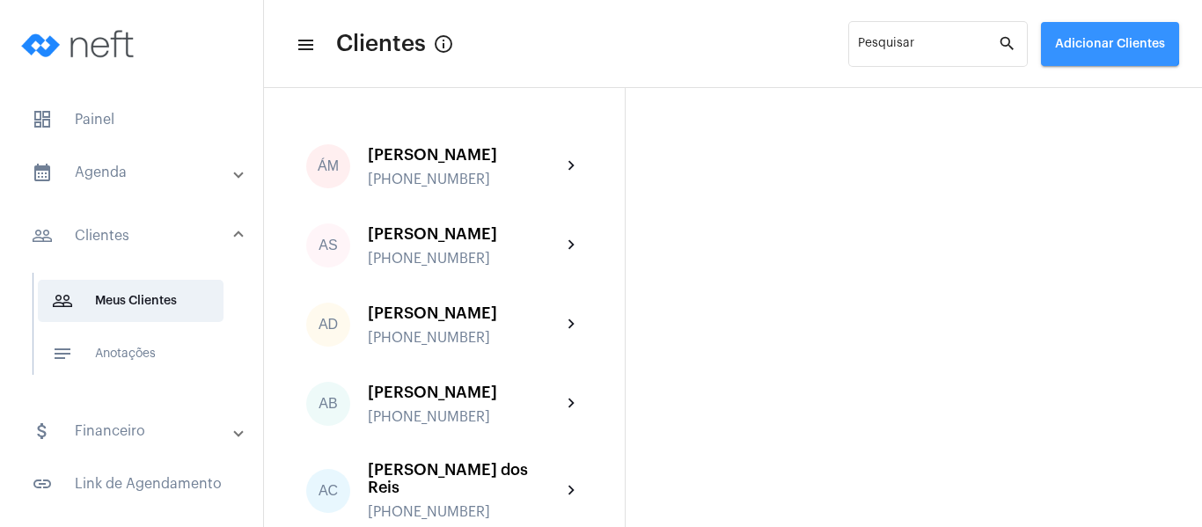
click at [1096, 34] on button "Adicionar Clientes" at bounding box center [1110, 44] width 138 height 44
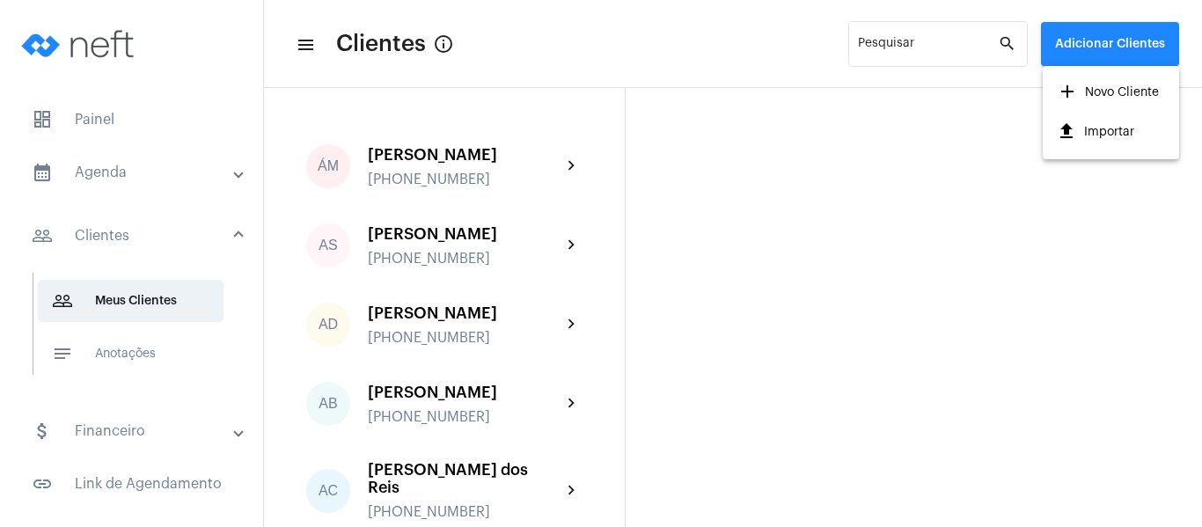
click at [1071, 87] on mat-icon "add" at bounding box center [1067, 91] width 21 height 21
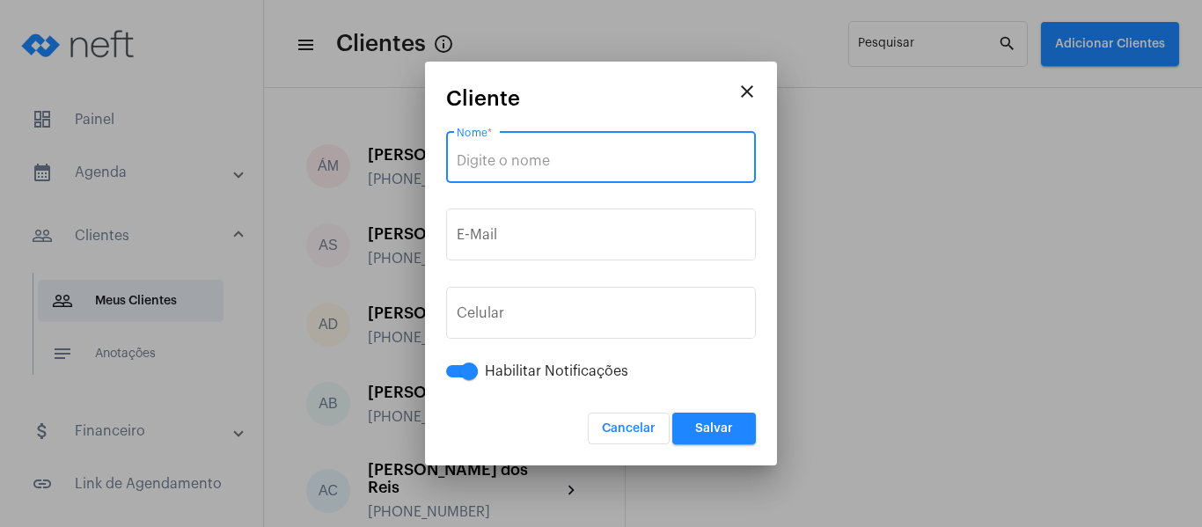
click at [518, 158] on input "Nome *" at bounding box center [601, 161] width 289 height 16
paste input "[PERSON_NAME]"
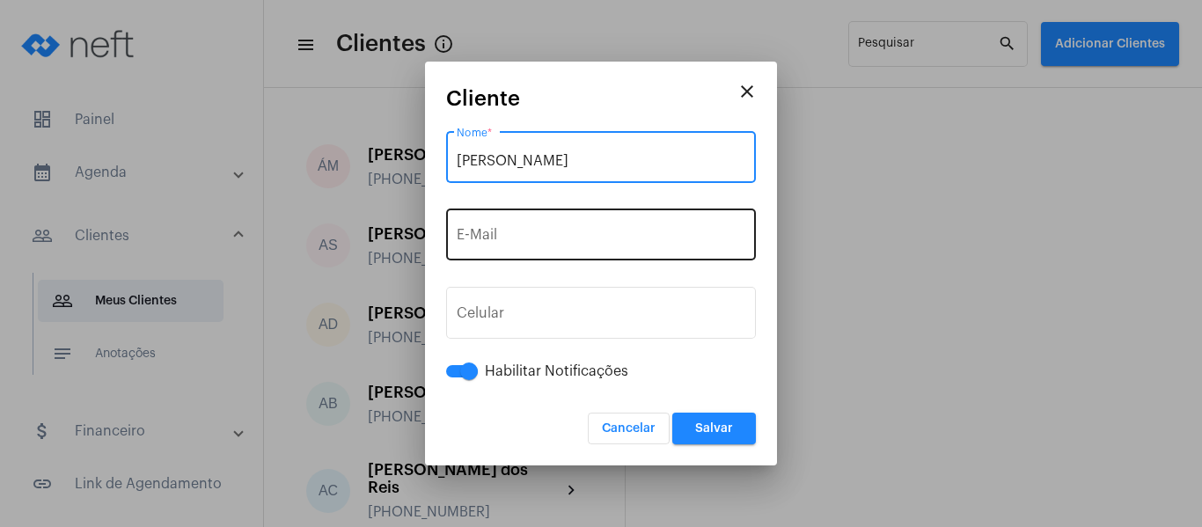
type input "[PERSON_NAME]"
click at [530, 235] on input "E-Mail" at bounding box center [601, 239] width 289 height 16
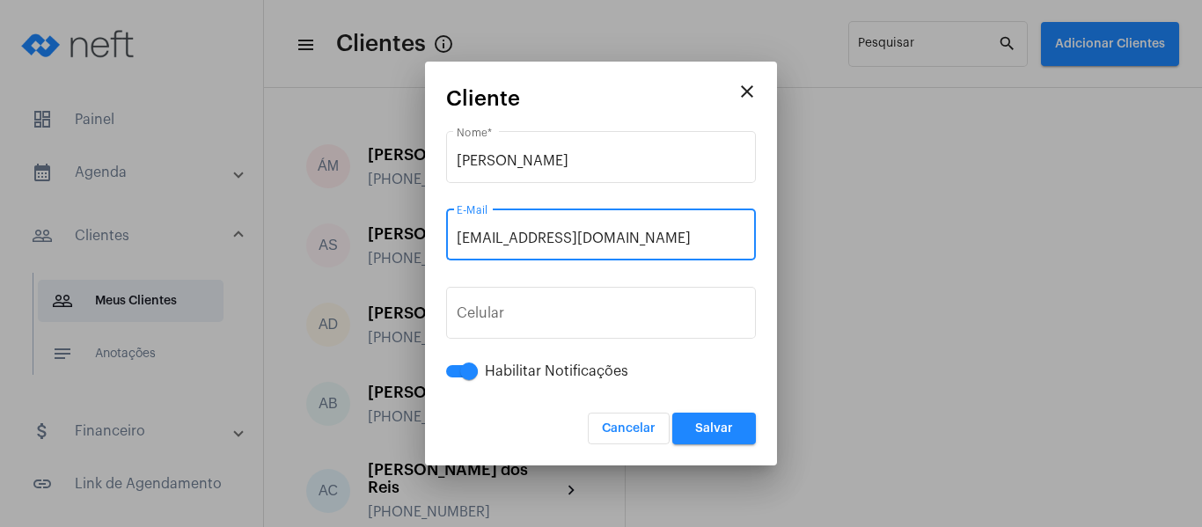
type input "[EMAIL_ADDRESS][DOMAIN_NAME]"
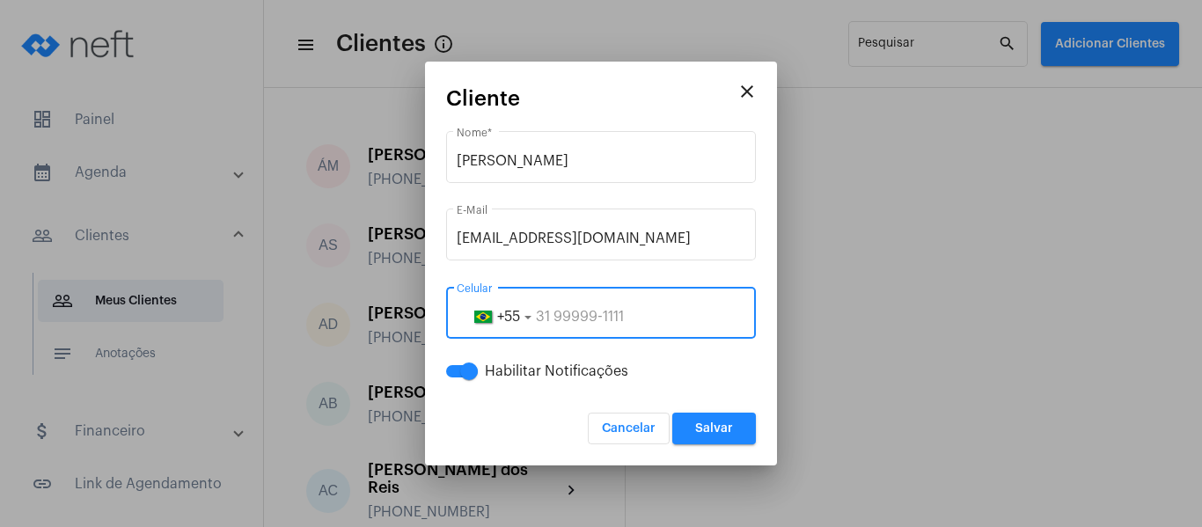
click at [608, 322] on input "tel" at bounding box center [601, 317] width 289 height 16
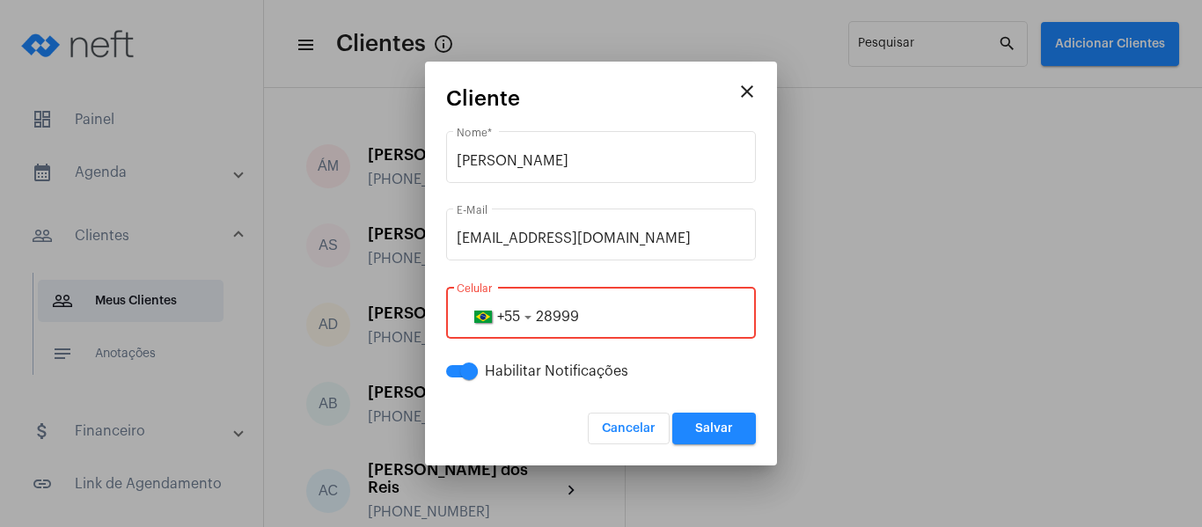
drag, startPoint x: 582, startPoint y: 318, endPoint x: 563, endPoint y: 314, distance: 18.8
click at [563, 314] on input "28999" at bounding box center [601, 317] width 289 height 16
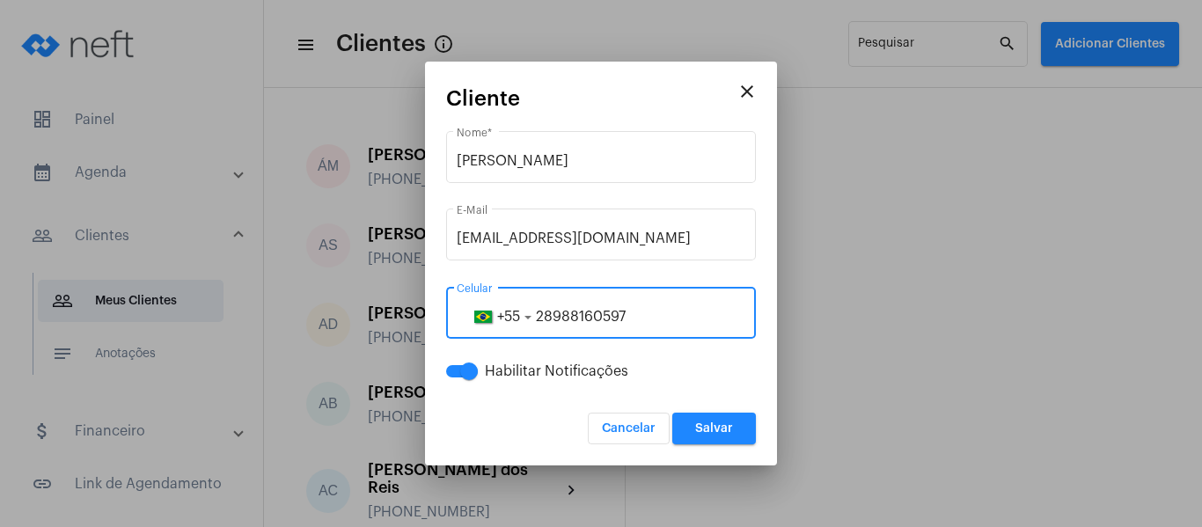
type input "28988160597"
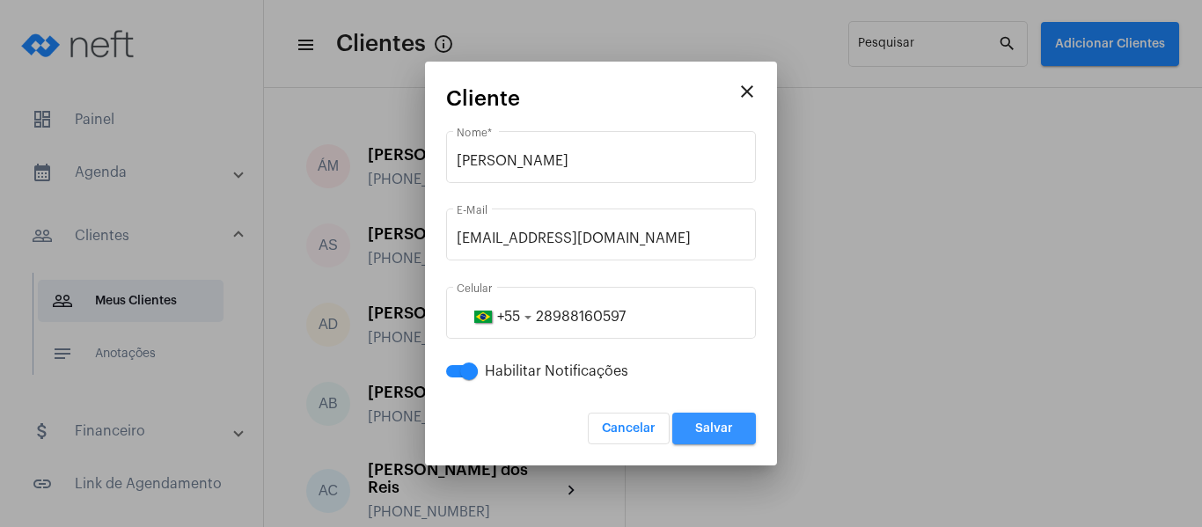
click at [701, 432] on span "Salvar" at bounding box center [714, 428] width 38 height 12
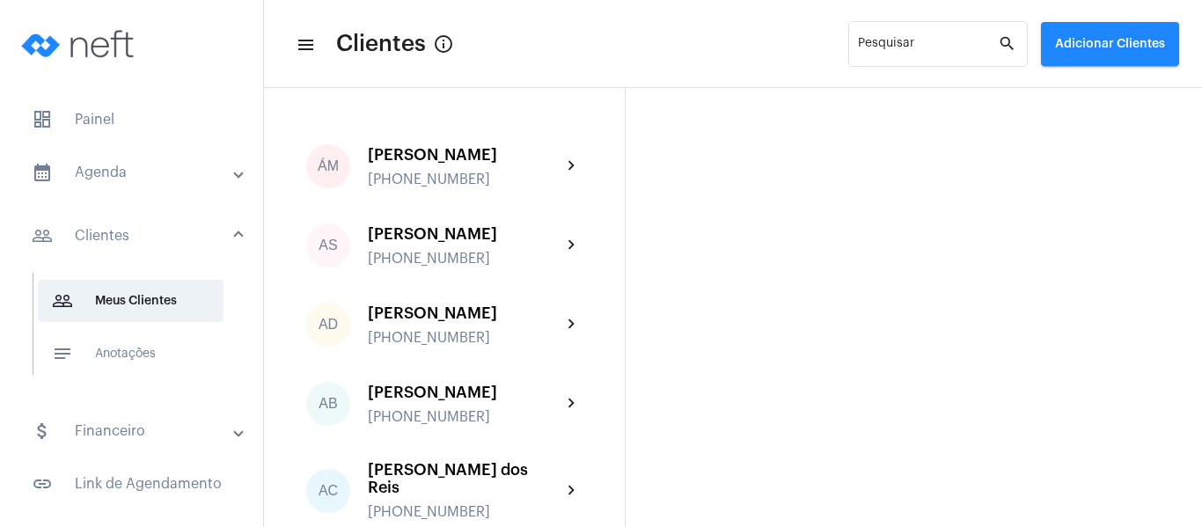
click at [139, 169] on mat-panel-title "calendar_month_outlined Agenda" at bounding box center [133, 172] width 203 height 21
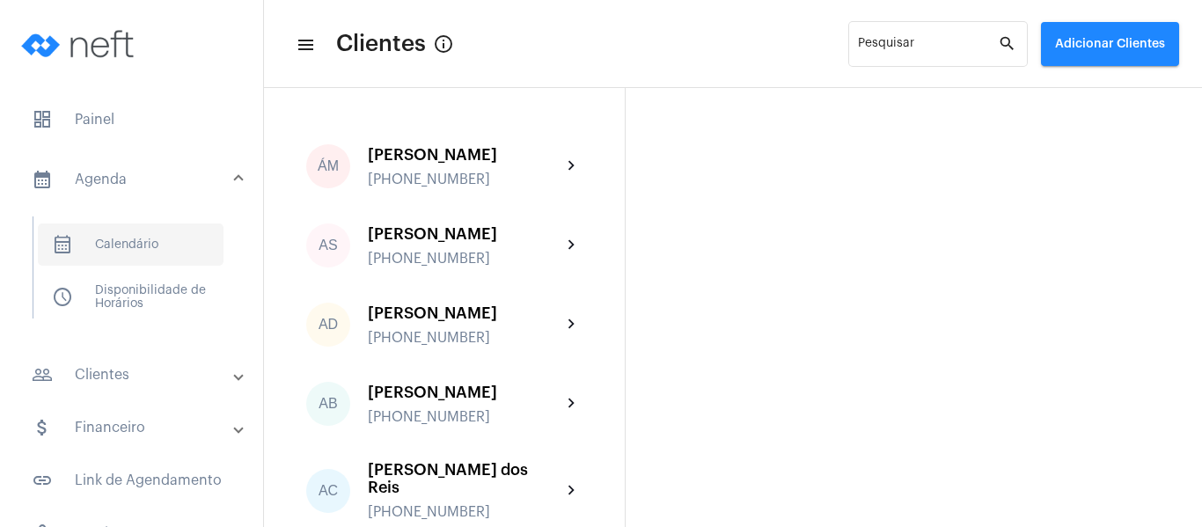
click at [145, 246] on span "calendar_month_outlined Calendário" at bounding box center [131, 245] width 186 height 42
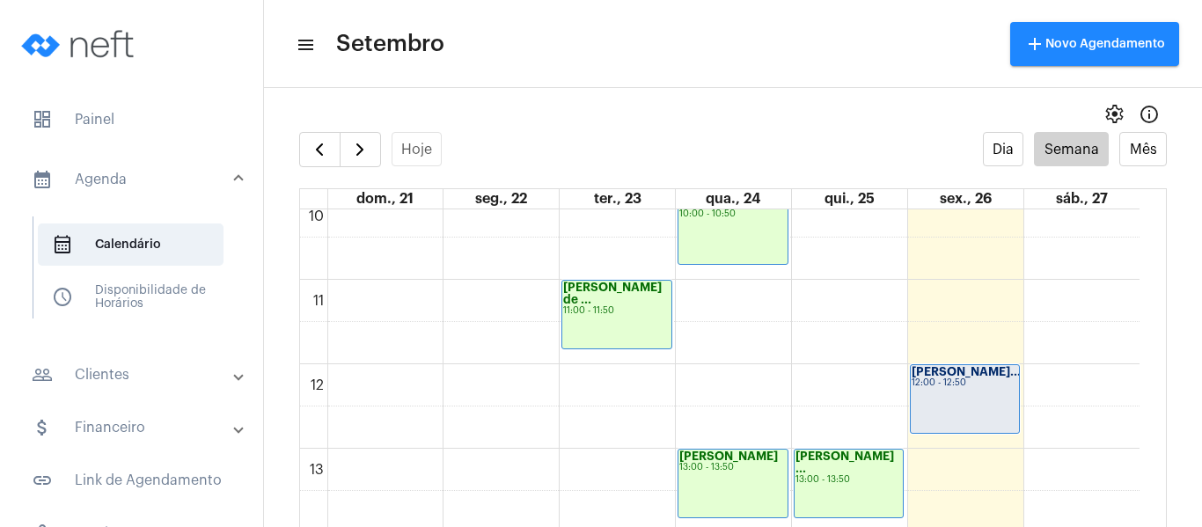
scroll to position [860, 0]
click at [359, 155] on span "button" at bounding box center [359, 149] width 21 height 21
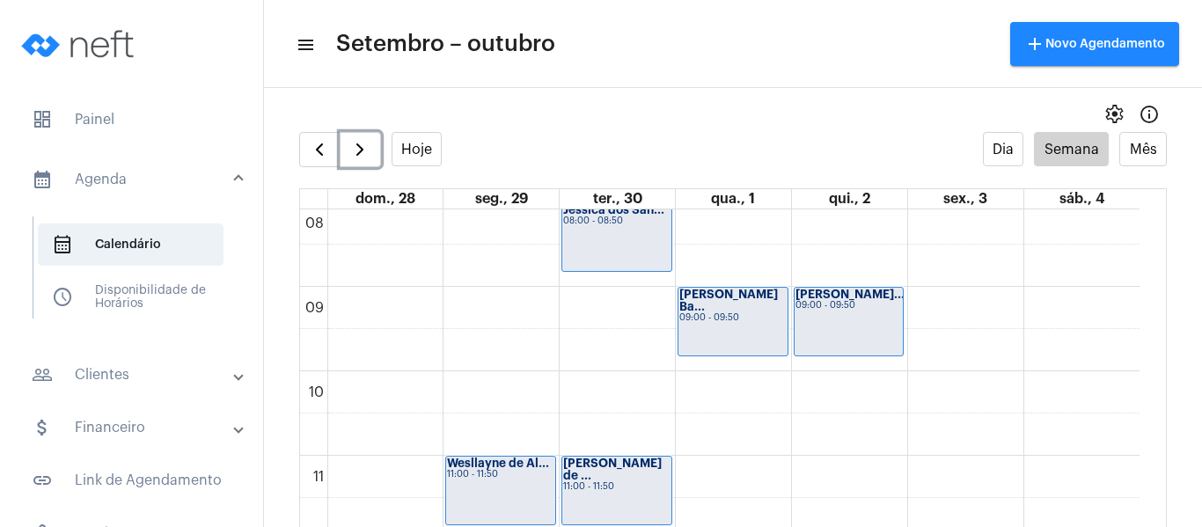
scroll to position [684, 0]
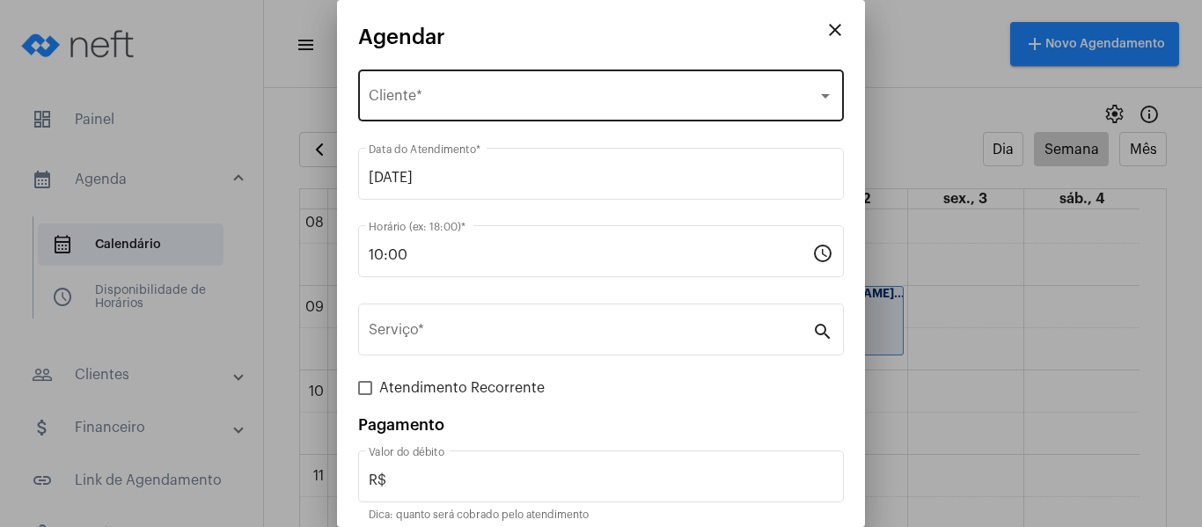
click at [370, 96] on span "Selecione o Cliente" at bounding box center [593, 100] width 449 height 16
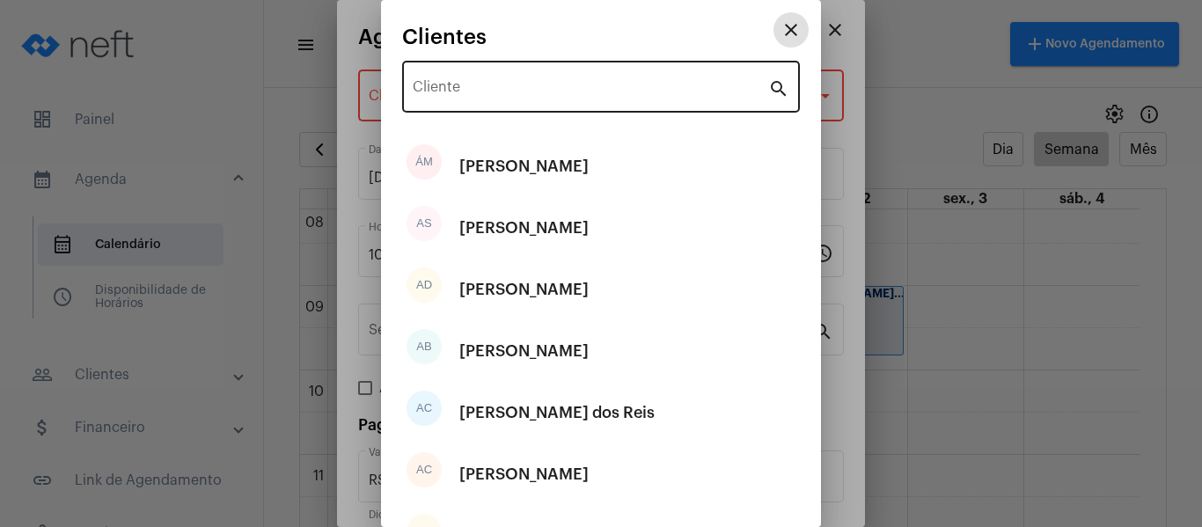
click at [444, 77] on div "Cliente" at bounding box center [591, 84] width 356 height 55
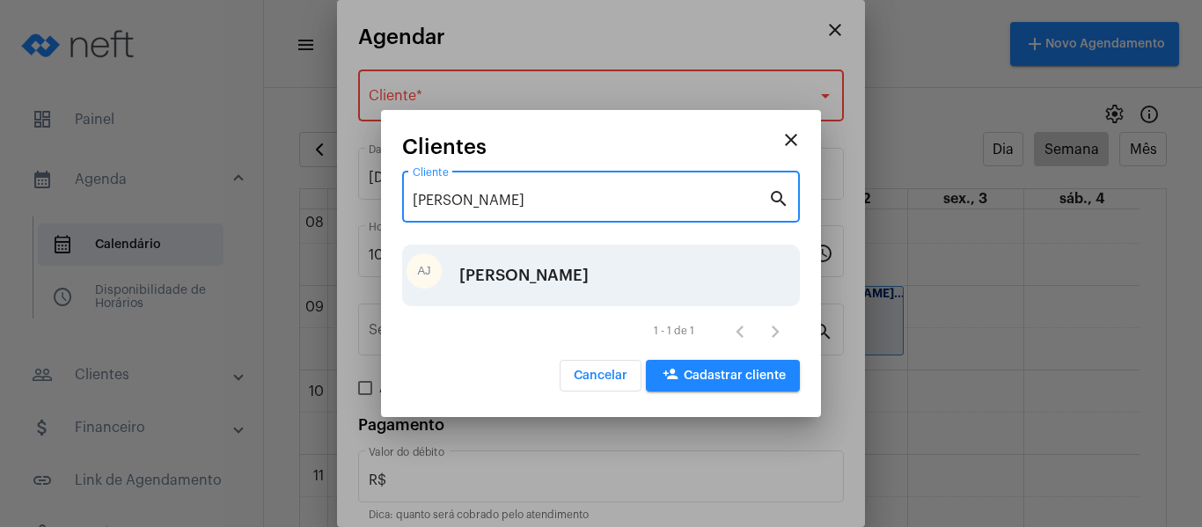
type input "ana ju"
click at [511, 274] on div "Ana Julia Dias Teixeira" at bounding box center [523, 275] width 129 height 53
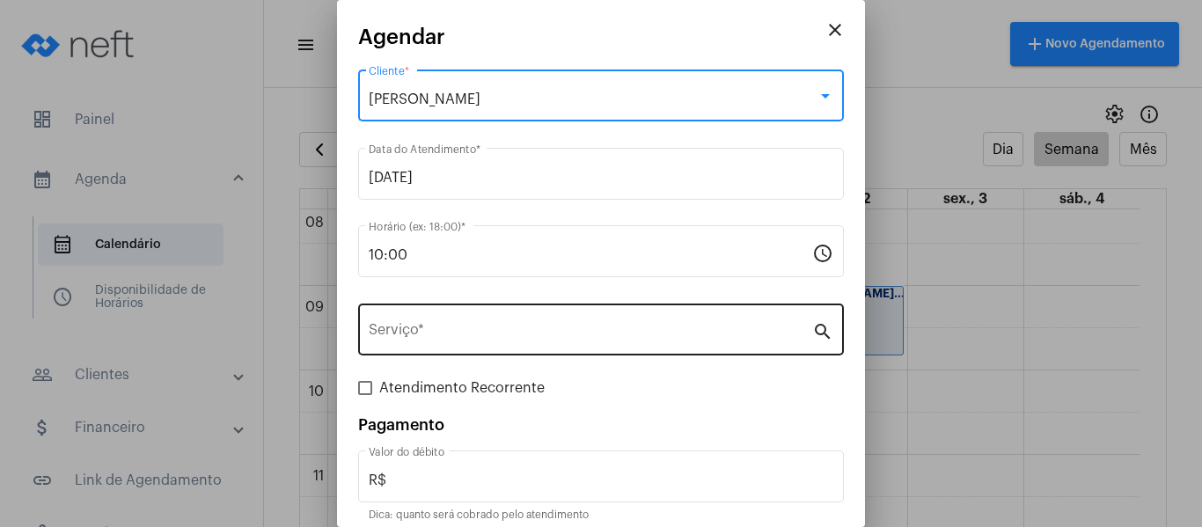
click at [554, 335] on input "Serviço *" at bounding box center [591, 334] width 444 height 16
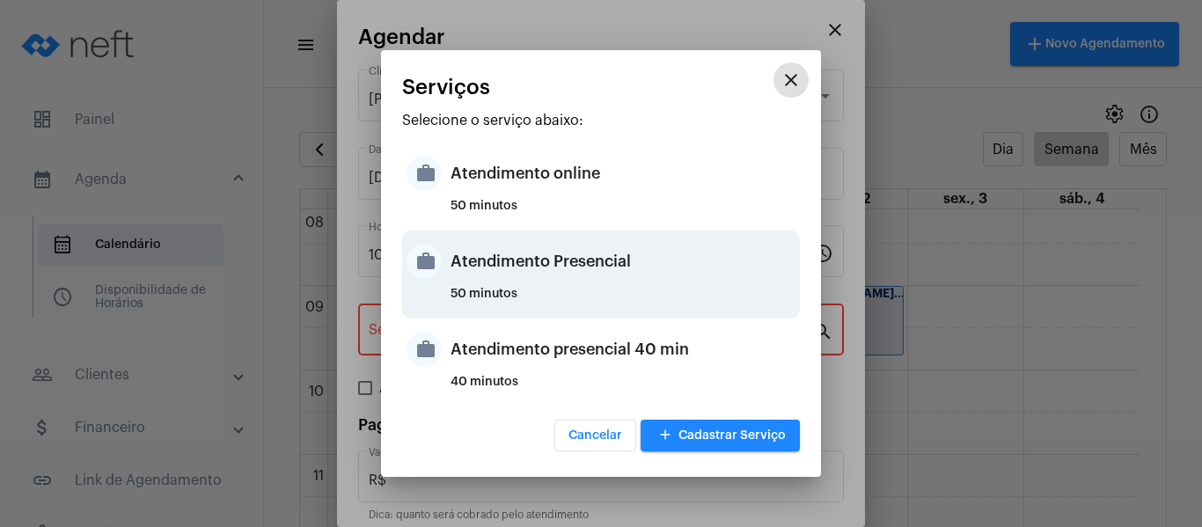
click at [541, 290] on div "50 minutos" at bounding box center [623, 301] width 345 height 26
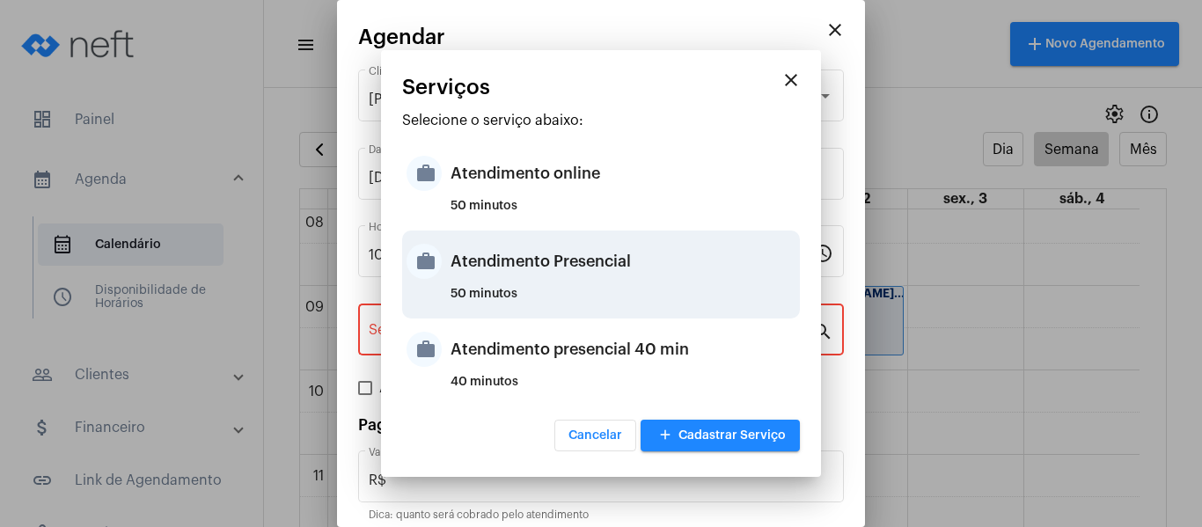
type input "Atendimento Presencial"
type input "R$ 0"
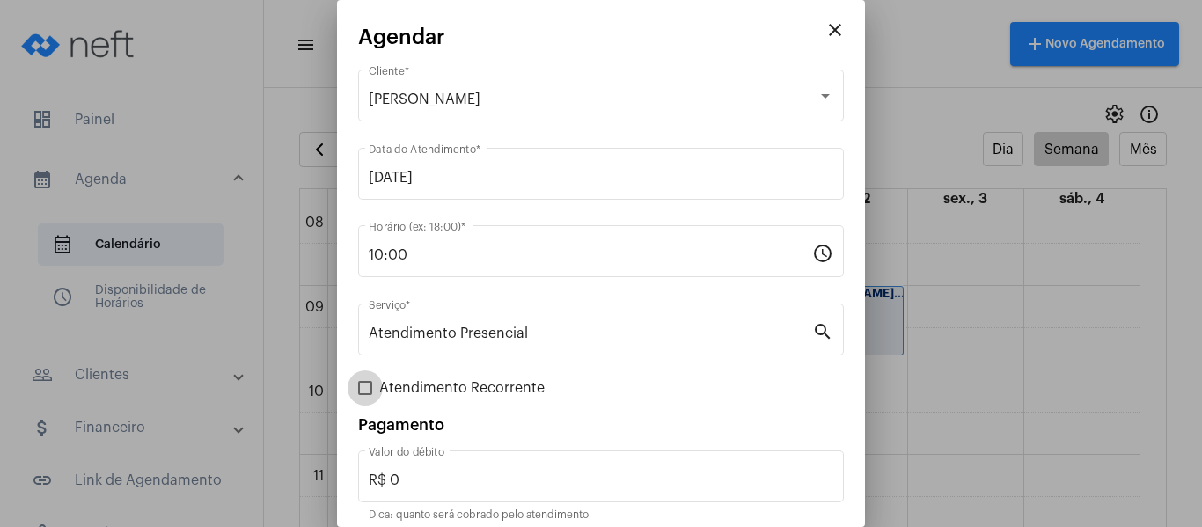
click at [447, 387] on span "Atendimento Recorrente" at bounding box center [461, 388] width 165 height 21
click at [365, 395] on input "Atendimento Recorrente" at bounding box center [364, 395] width 1 height 1
checkbox input "true"
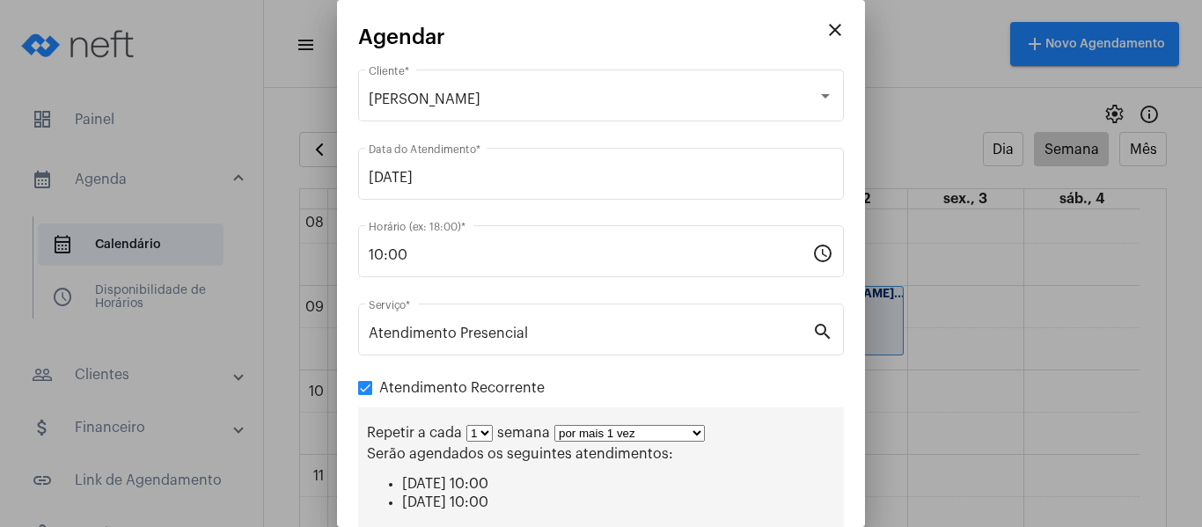
drag, startPoint x: 577, startPoint y: 422, endPoint x: 576, endPoint y: 432, distance: 10.6
click at [577, 429] on div "Repetir a cada 1 2 3 4 5 6 7 8 semana por mais 1 vez por mais 2 vezes por mais …" at bounding box center [601, 475] width 486 height 135
click at [576, 432] on select "por mais 1 vez por mais 2 vezes por mais 3 vezes por mais 4 vezes por mais 5 ve…" at bounding box center [629, 433] width 151 height 17
select select "3: 4"
click at [554, 425] on select "por mais 1 vez por mais 2 vezes por mais 3 vezes por mais 4 vezes por mais 5 ve…" at bounding box center [629, 433] width 151 height 17
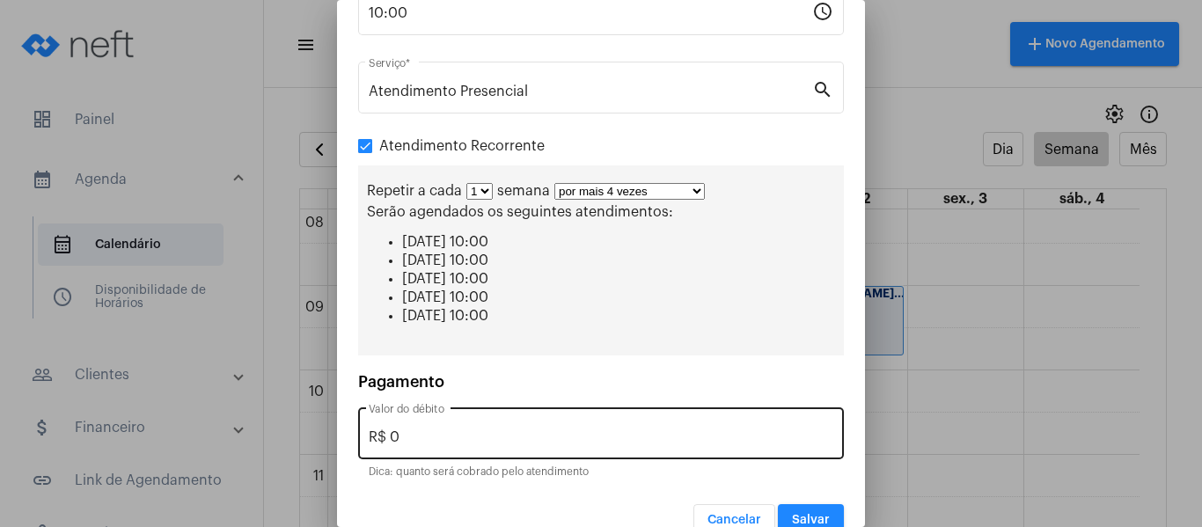
scroll to position [272, 0]
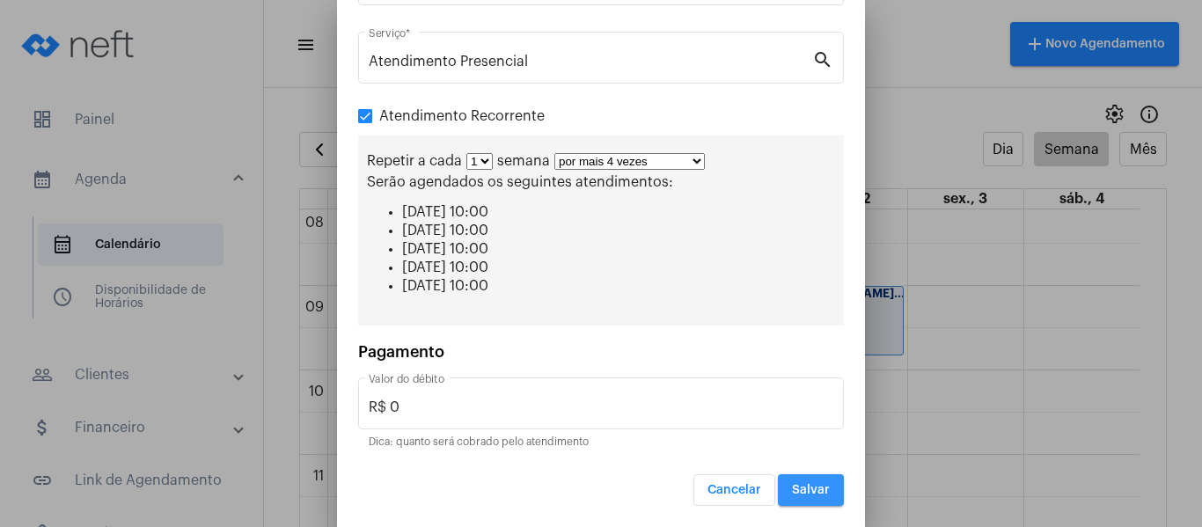
click at [782, 479] on button "Salvar" at bounding box center [811, 490] width 66 height 32
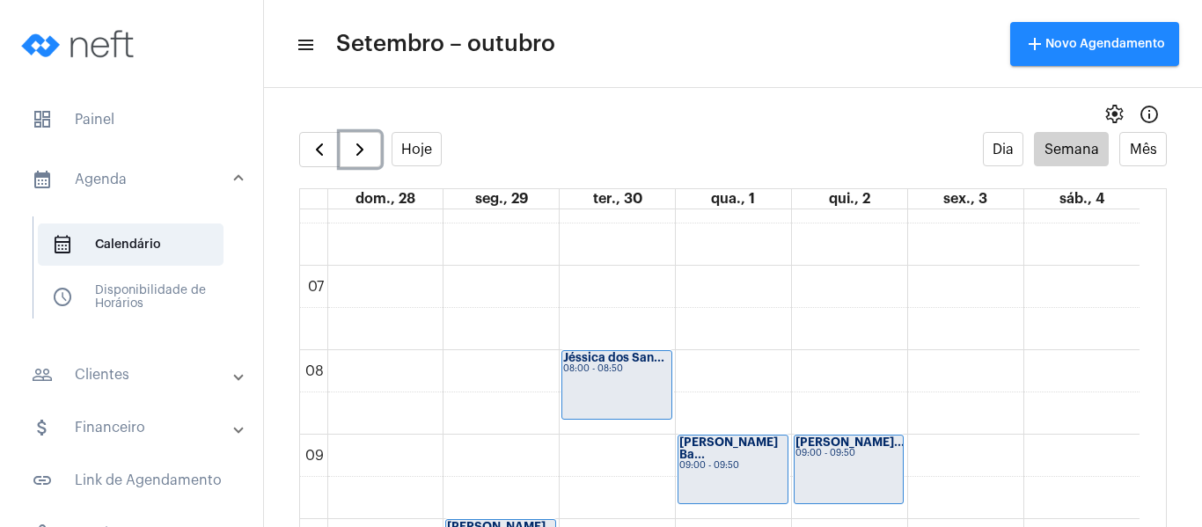
scroll to position [508, 0]
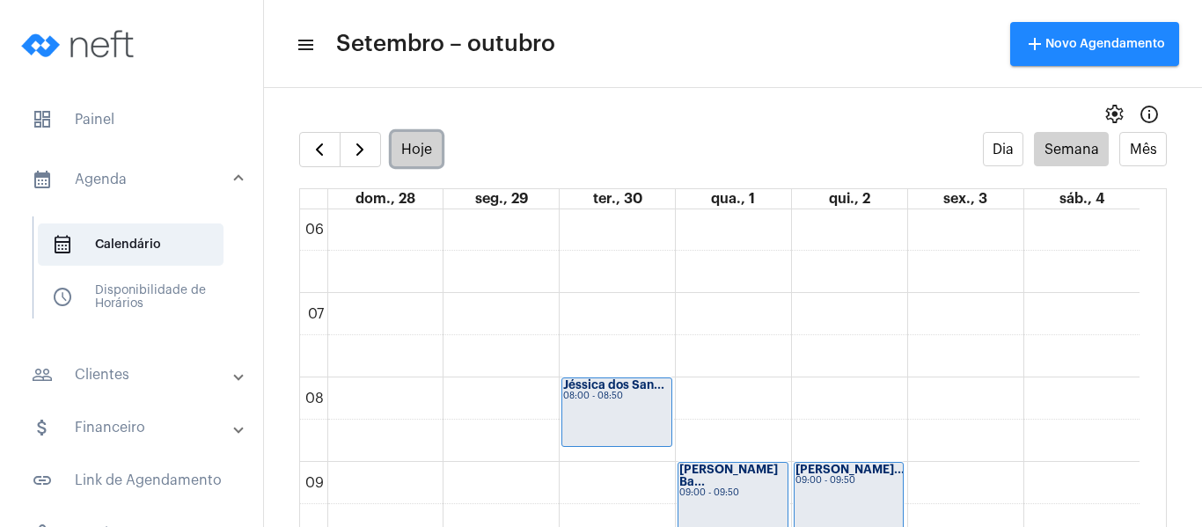
click at [415, 144] on button "Hoje" at bounding box center [417, 149] width 51 height 34
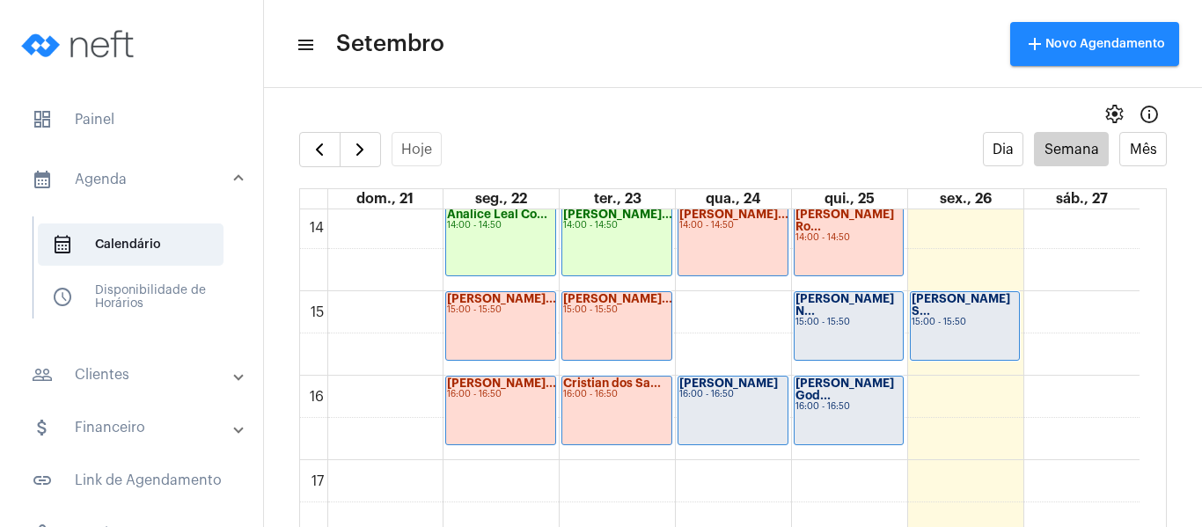
scroll to position [1212, 0]
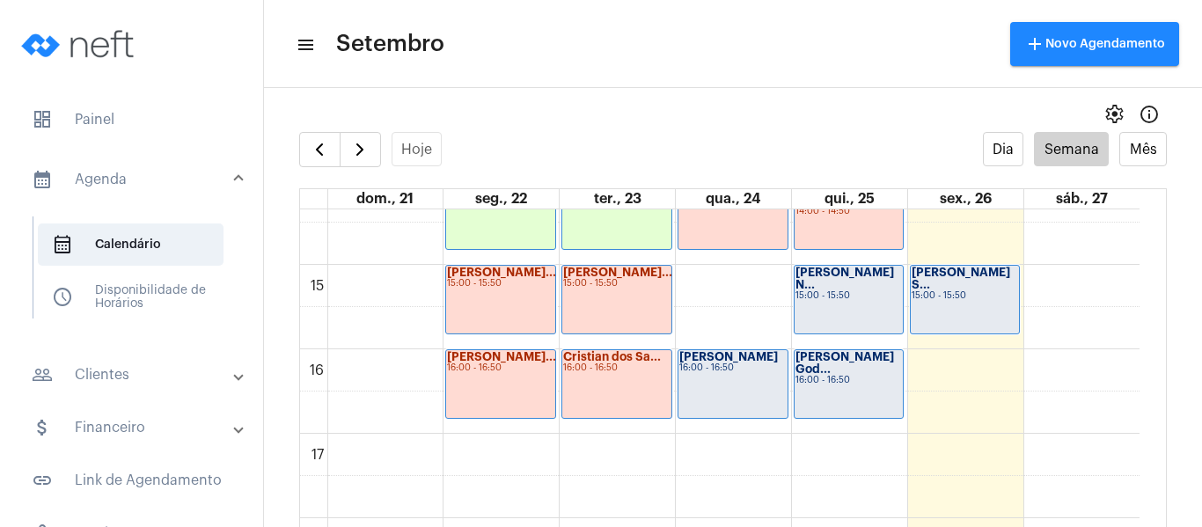
click at [764, 390] on div "Rachel Marcate 16:00 - 16:50" at bounding box center [733, 384] width 109 height 68
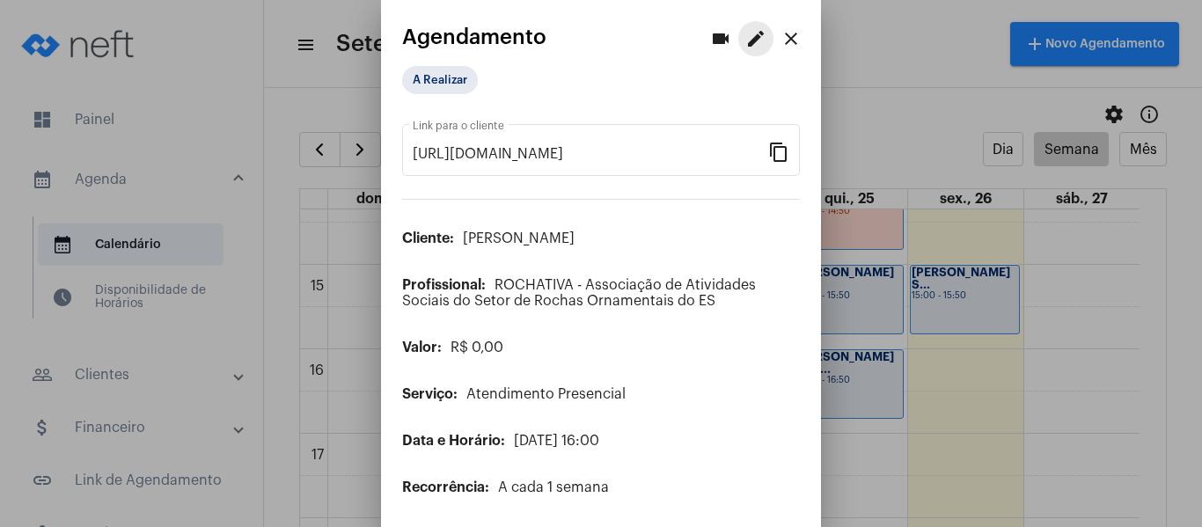
click at [738, 26] on button "edit" at bounding box center [755, 38] width 35 height 35
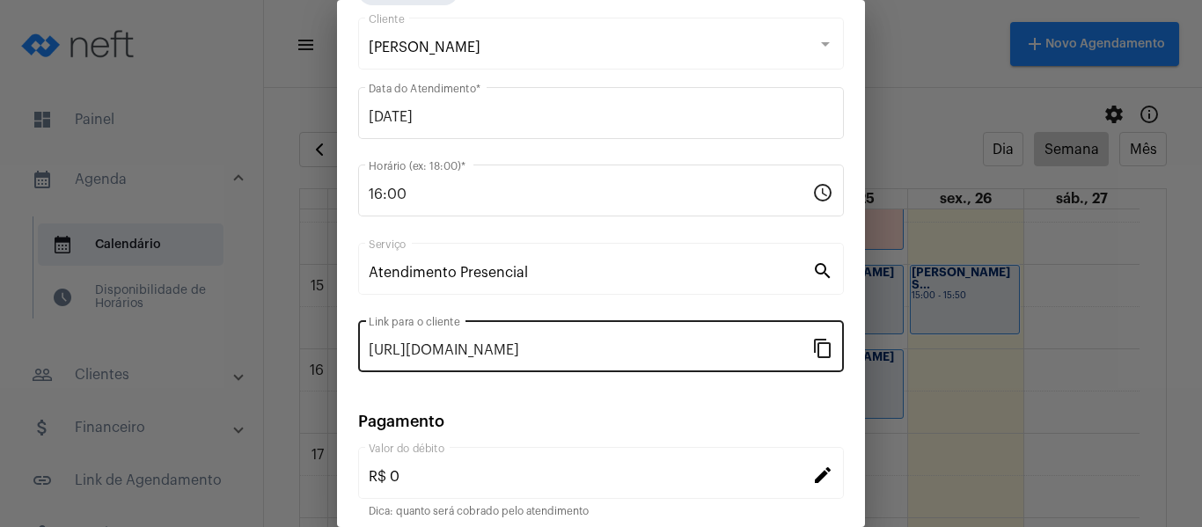
scroll to position [231, 0]
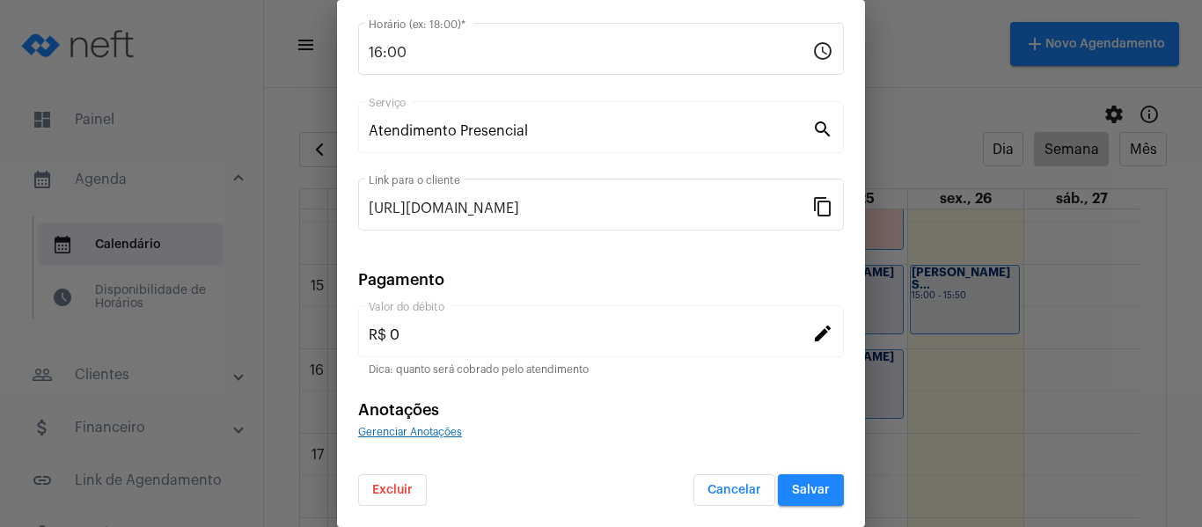
click at [454, 436] on span "Gerenciar Anotações" at bounding box center [410, 432] width 104 height 11
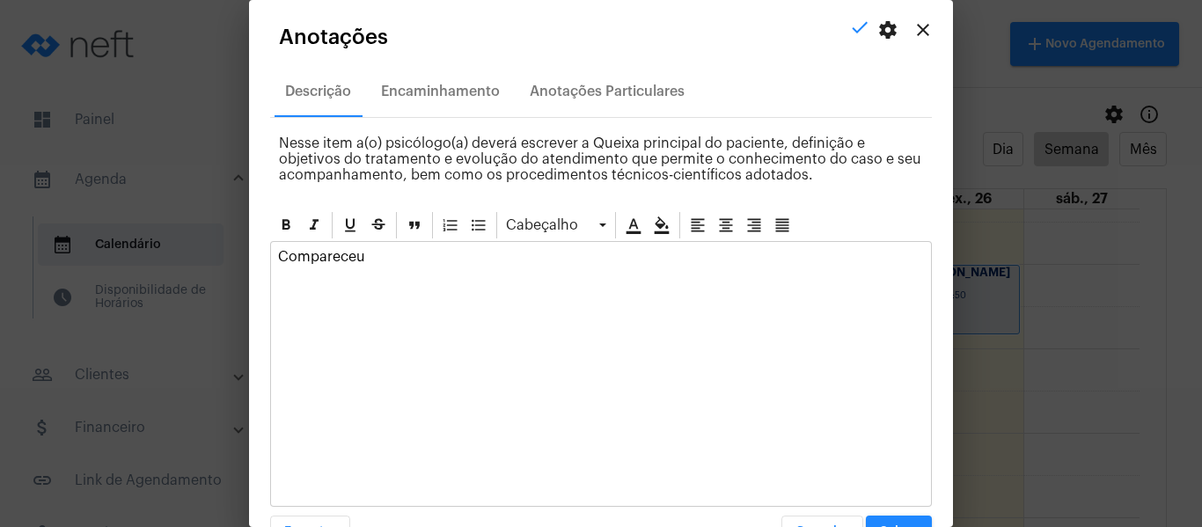
click at [449, 247] on div "Compareceu" at bounding box center [601, 261] width 660 height 39
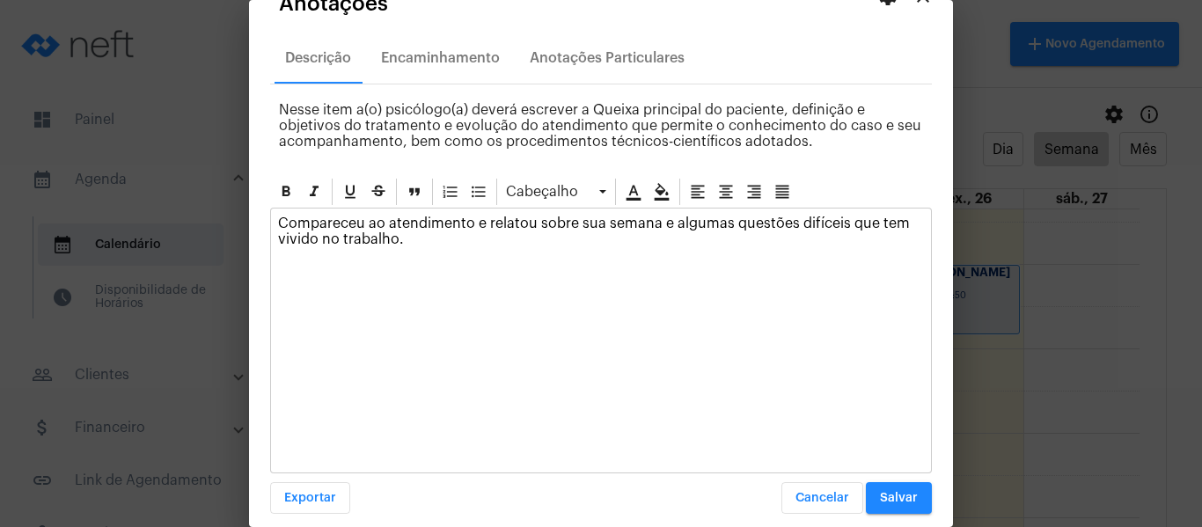
scroll to position [50, 0]
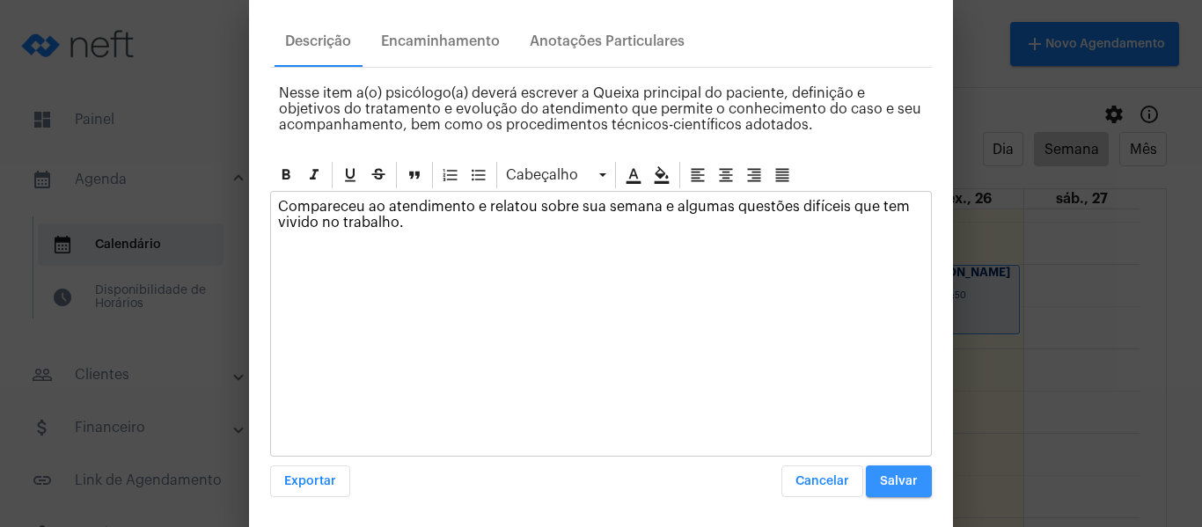
click at [895, 482] on span "Salvar" at bounding box center [899, 481] width 38 height 12
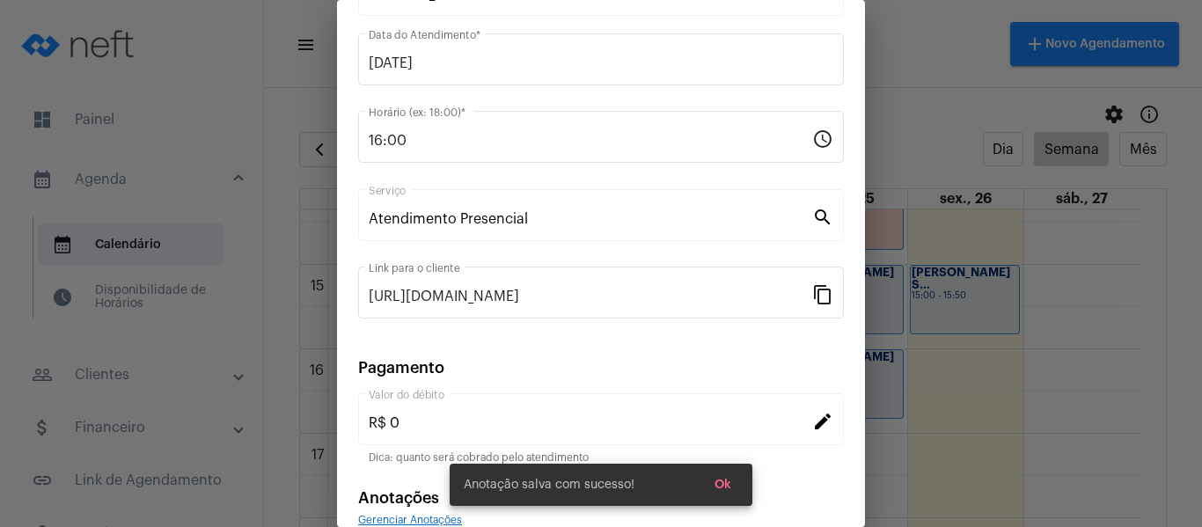
scroll to position [0, 0]
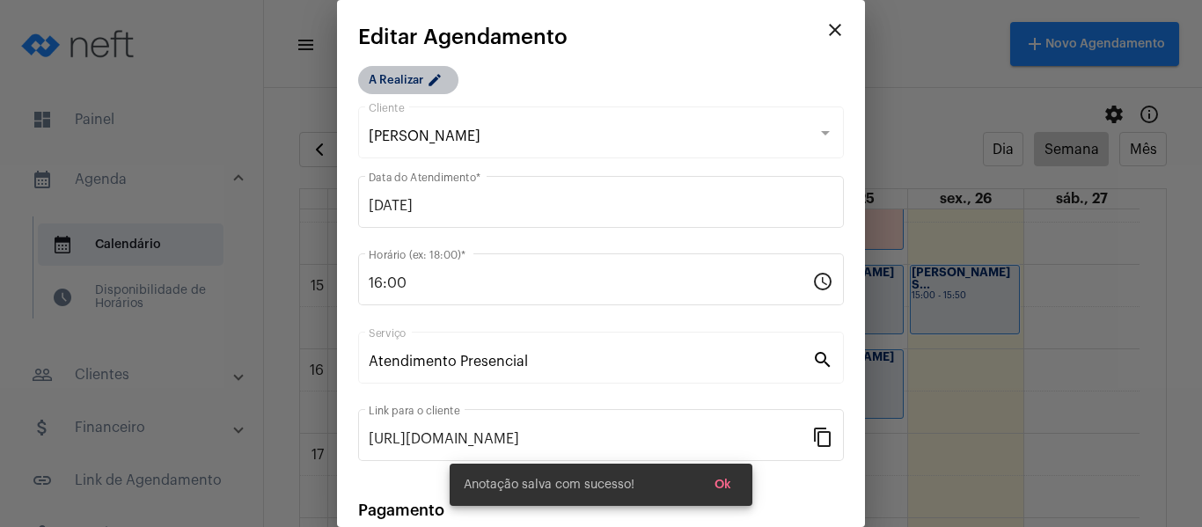
click at [415, 70] on mat-chip "A Realizar edit" at bounding box center [408, 80] width 100 height 28
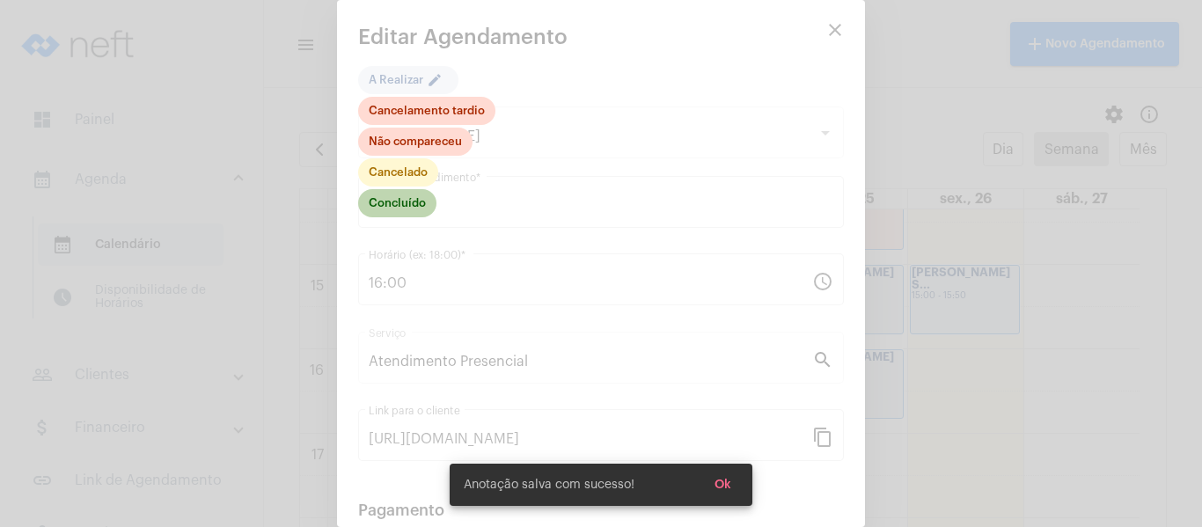
click at [391, 203] on mat-chip "Concluído" at bounding box center [397, 203] width 78 height 28
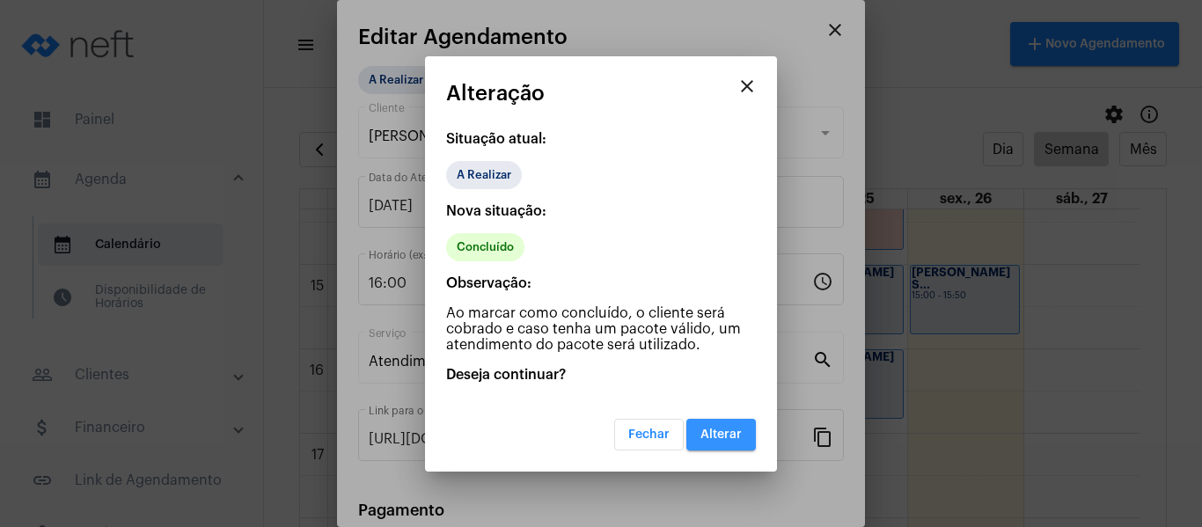
click at [714, 432] on span "Alterar" at bounding box center [721, 435] width 41 height 12
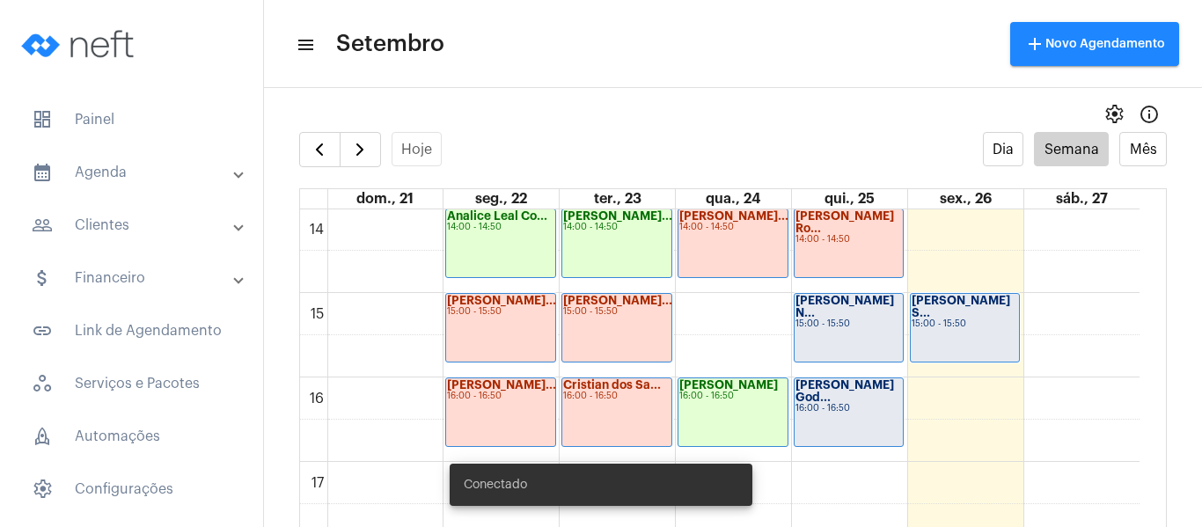
scroll to position [1212, 0]
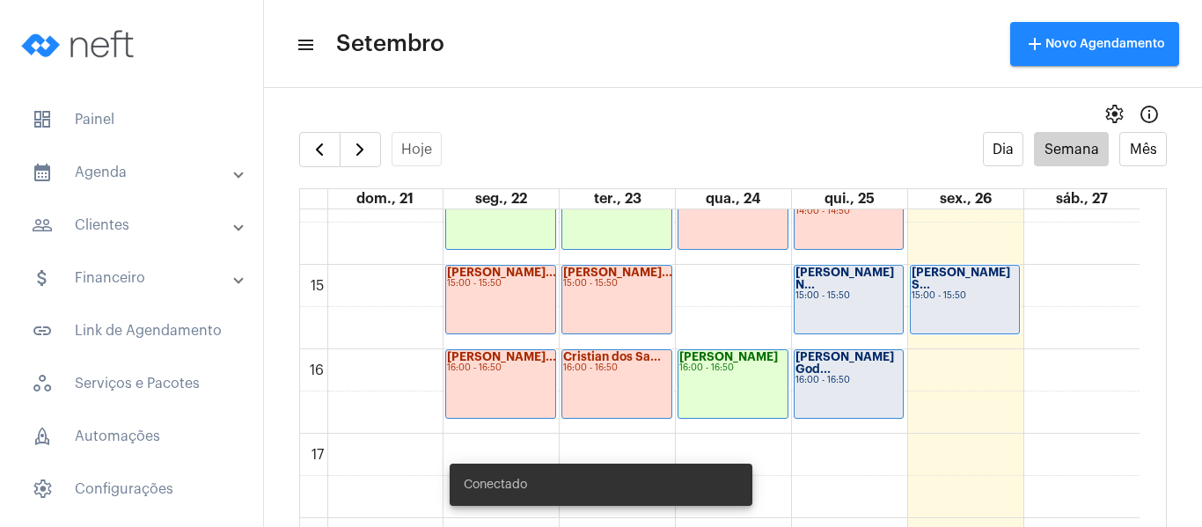
click at [829, 302] on div "[PERSON_NAME] N... 15:00 - 15:50" at bounding box center [849, 300] width 109 height 68
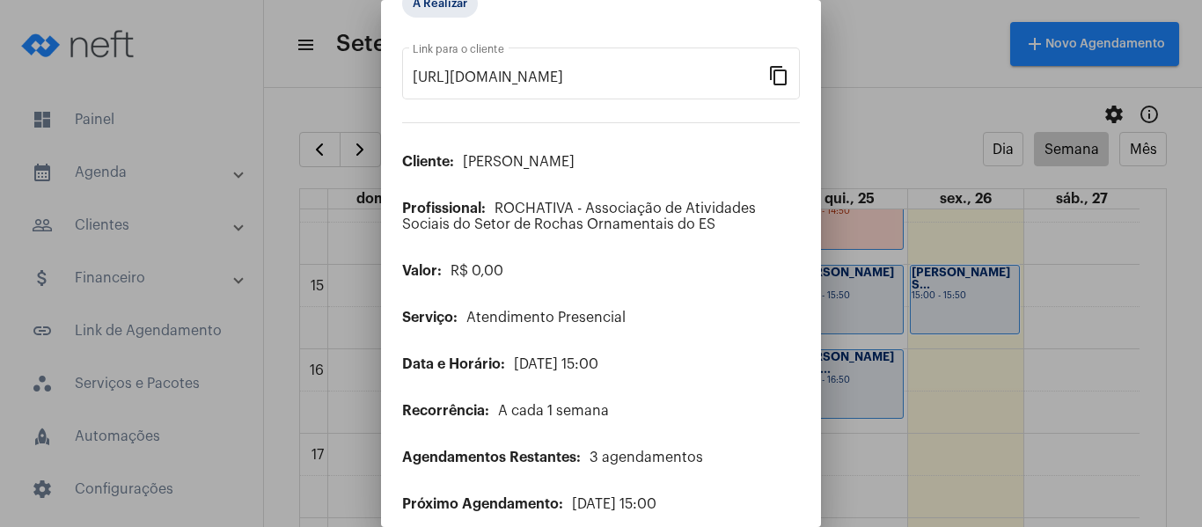
scroll to position [143, 0]
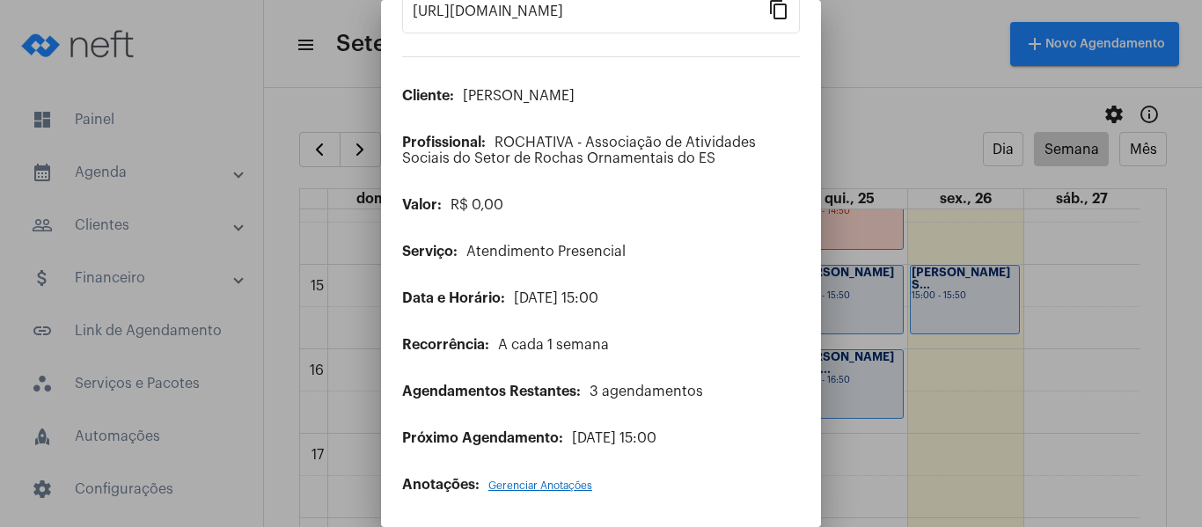
click at [522, 484] on span "Gerenciar Anotações" at bounding box center [540, 486] width 104 height 11
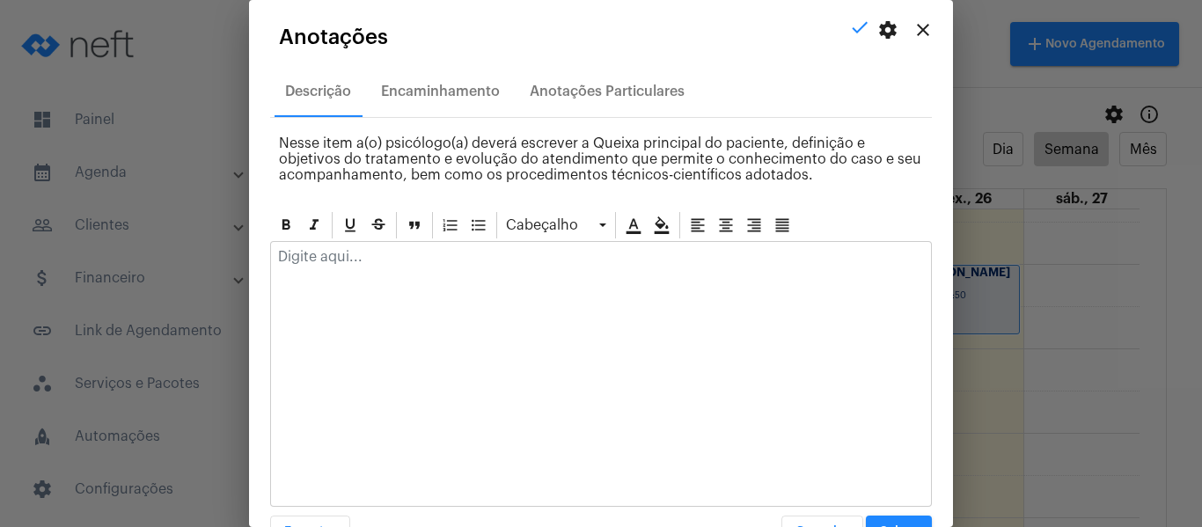
click at [315, 259] on p at bounding box center [601, 257] width 646 height 16
click at [913, 22] on mat-icon "close" at bounding box center [923, 29] width 21 height 21
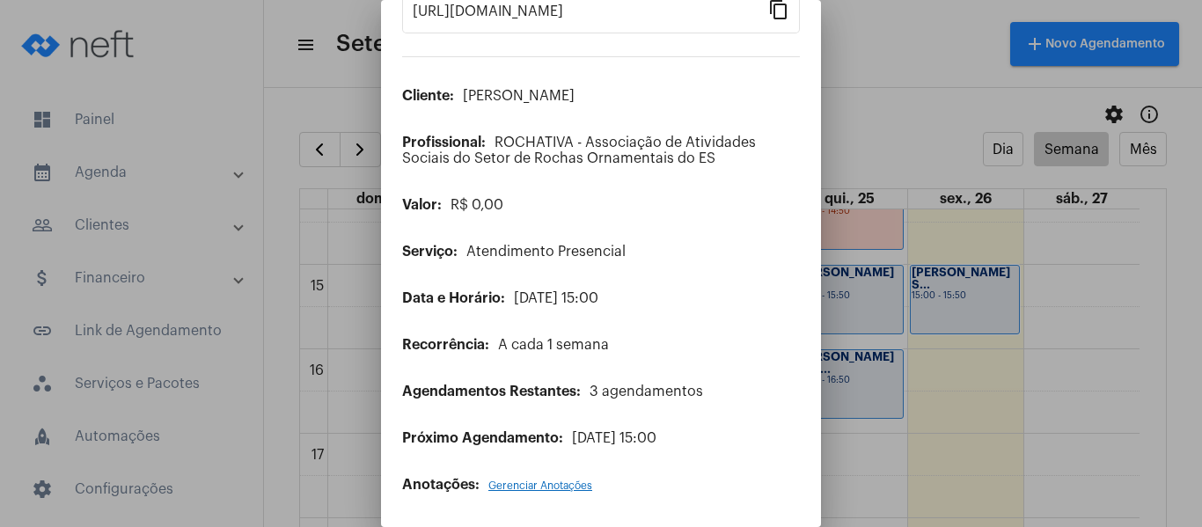
click at [554, 488] on span "Gerenciar Anotações" at bounding box center [540, 486] width 104 height 11
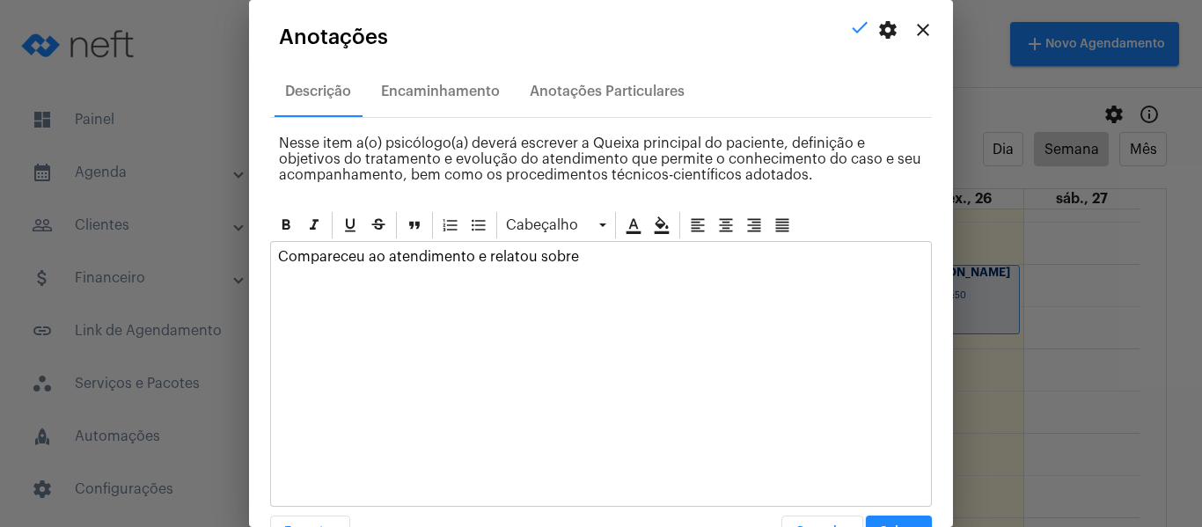
click at [595, 262] on p "Compareceu ao atendimento e relatou sobre" at bounding box center [601, 257] width 646 height 16
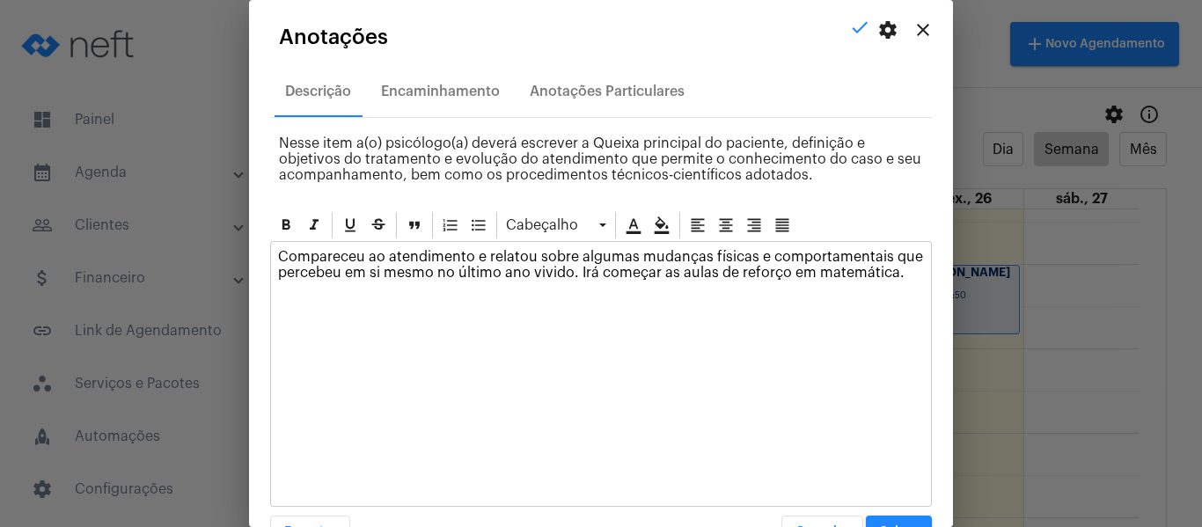
scroll to position [50, 0]
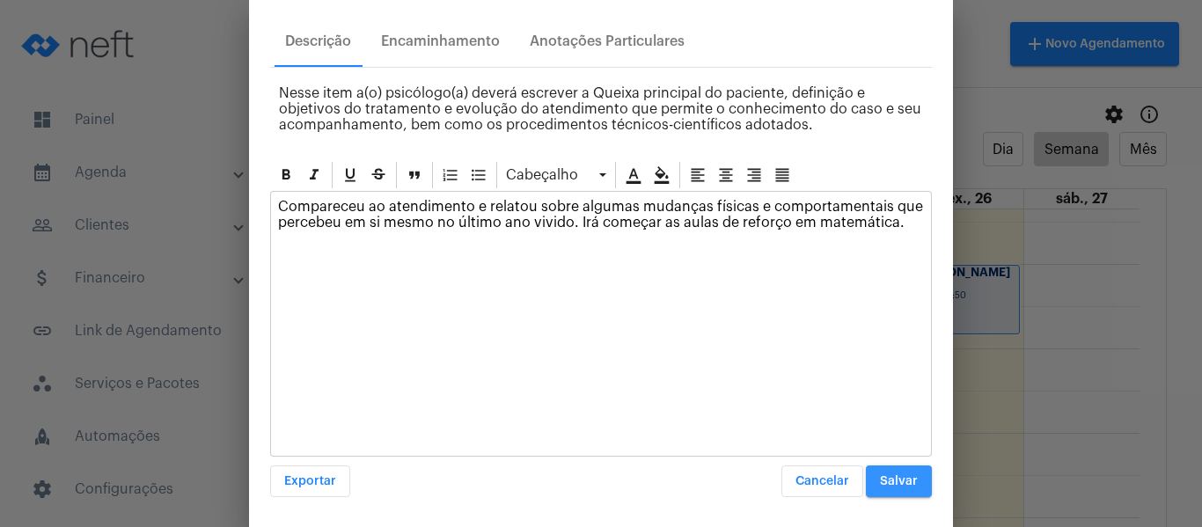
click at [880, 483] on span "Salvar" at bounding box center [899, 481] width 38 height 12
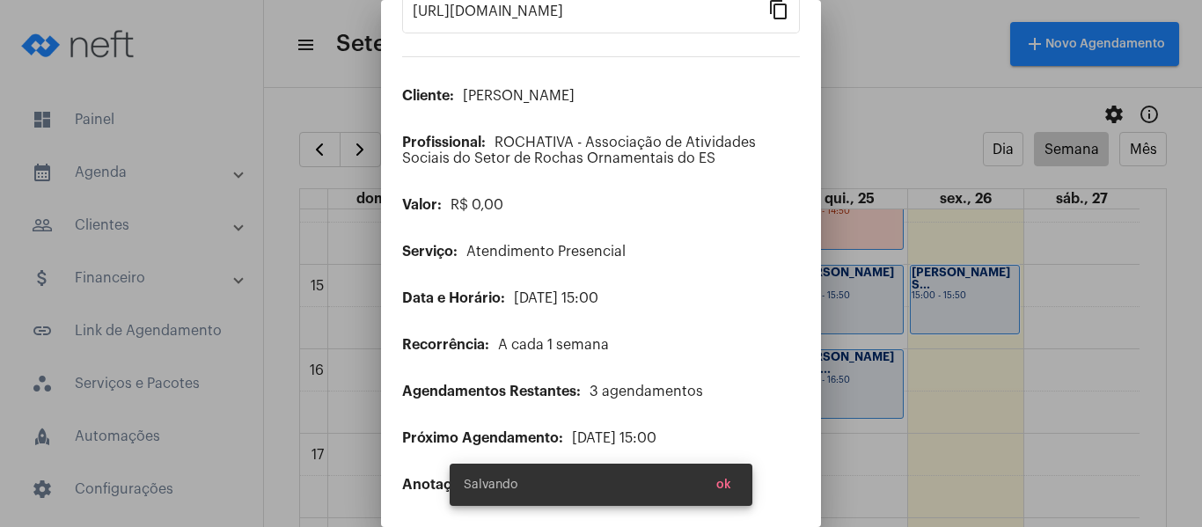
scroll to position [0, 0]
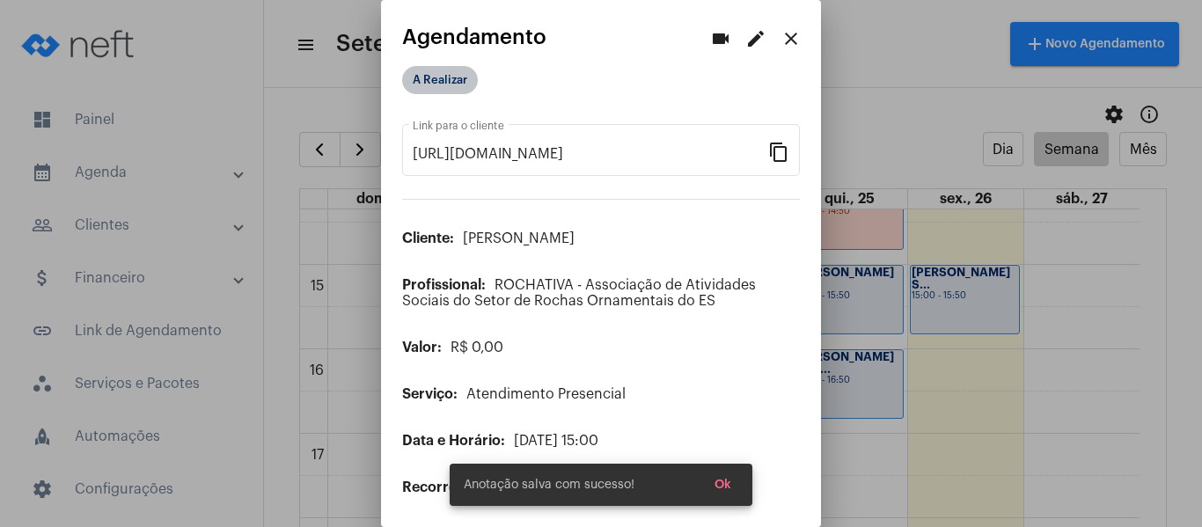
click at [446, 67] on mat-chip "A Realizar" at bounding box center [440, 80] width 76 height 28
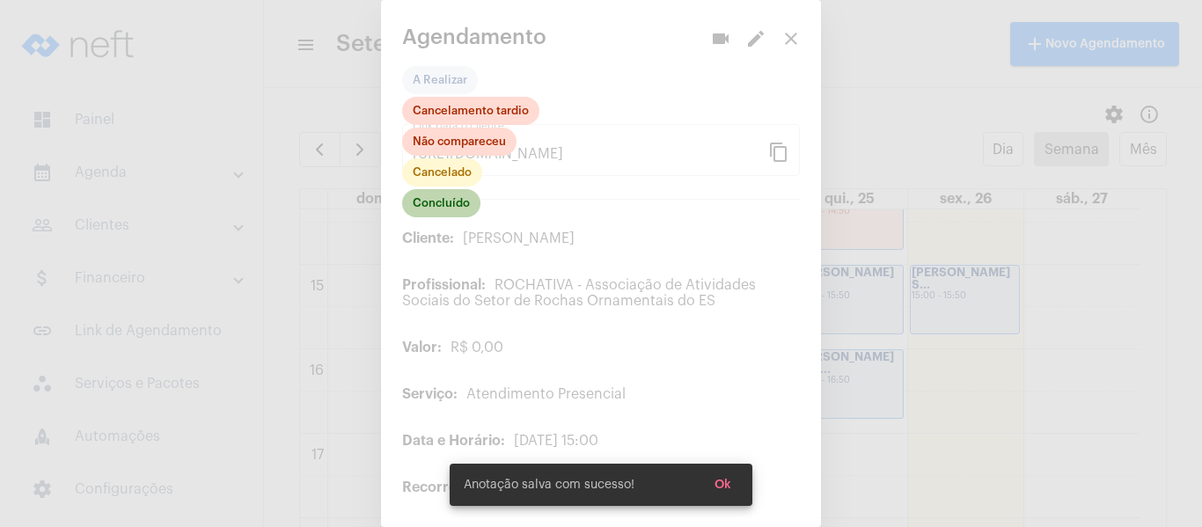
click at [448, 209] on mat-chip "Concluído" at bounding box center [441, 203] width 78 height 28
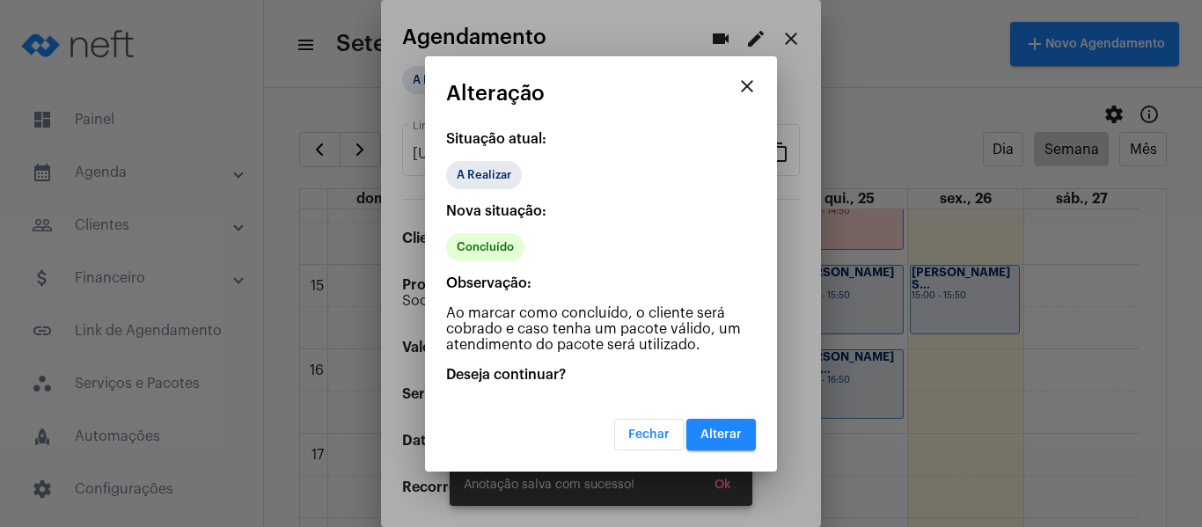
click at [723, 424] on button "Alterar" at bounding box center [722, 435] width 70 height 32
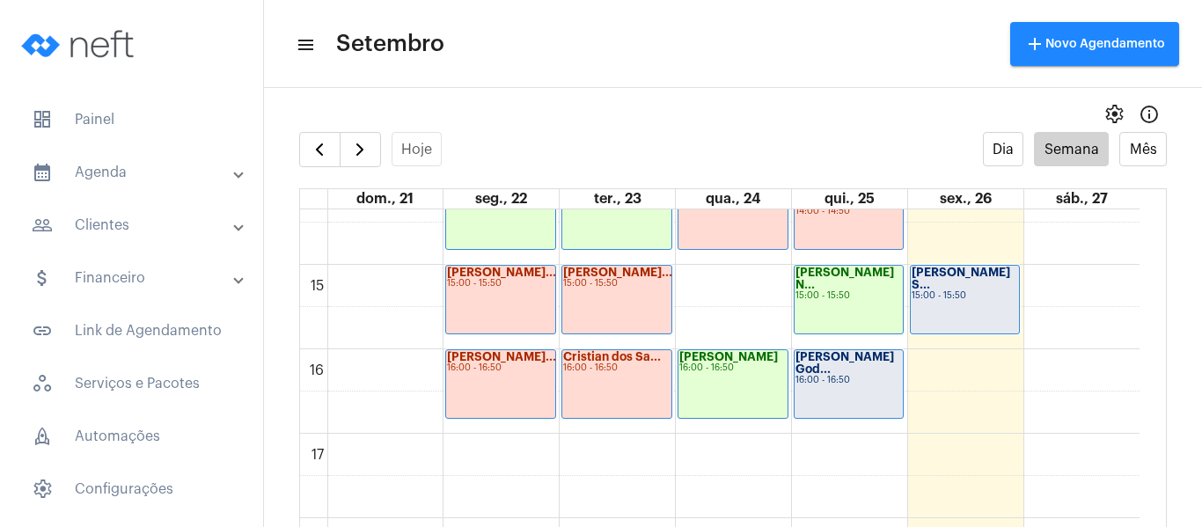
click at [853, 396] on div "[PERSON_NAME] God... 16:00 - 16:50" at bounding box center [849, 384] width 109 height 68
